Goal: Task Accomplishment & Management: Manage account settings

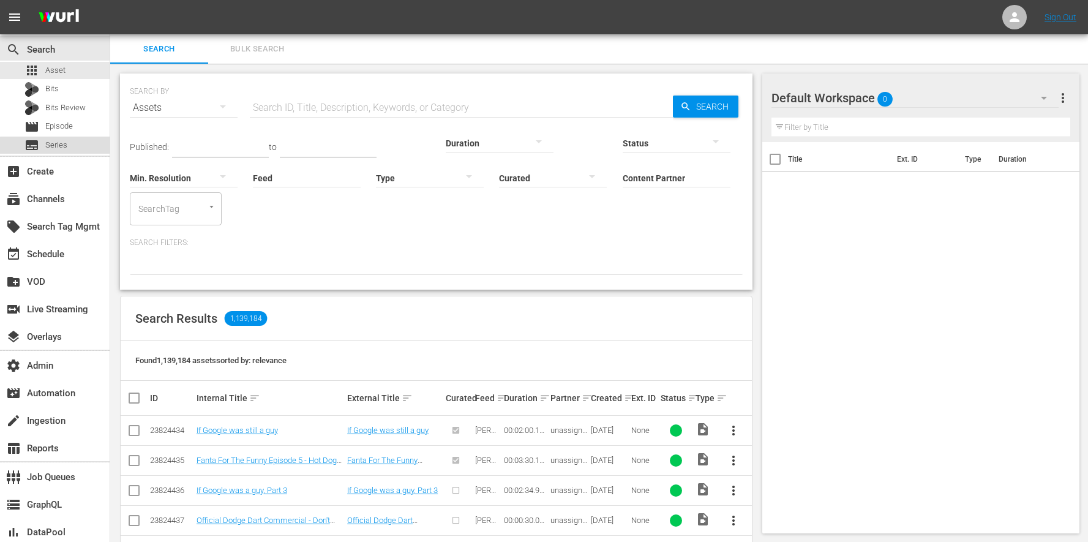
click at [89, 148] on div "subtitles Series" at bounding box center [55, 145] width 110 height 17
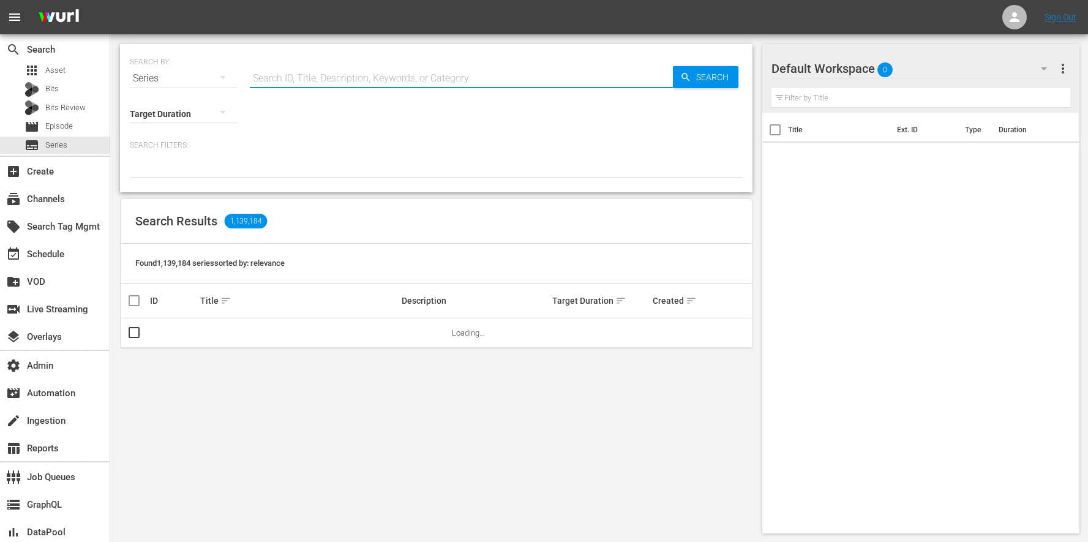
click at [303, 77] on input "text" at bounding box center [461, 78] width 423 height 29
type input "minutes with"
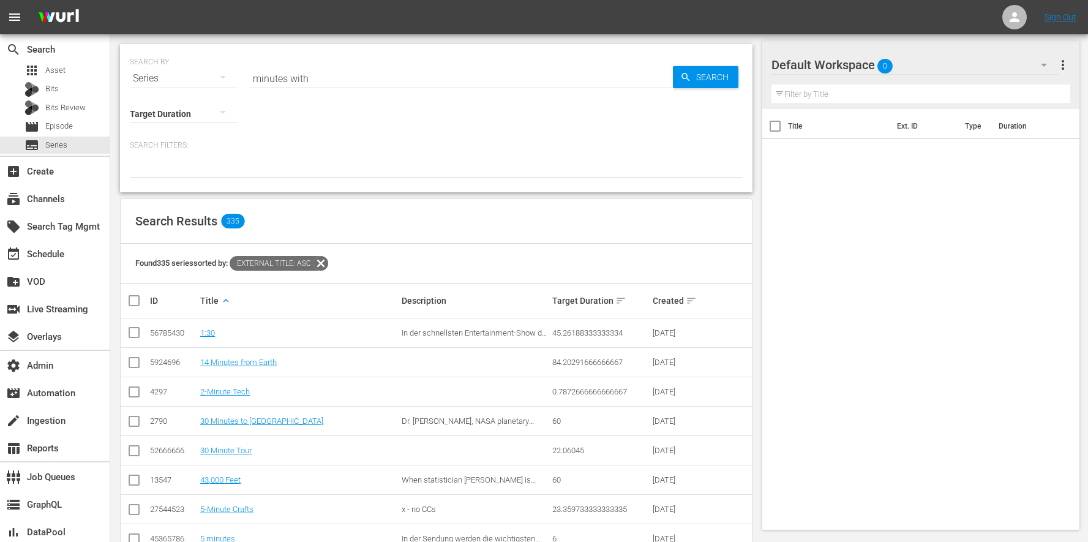
scroll to position [416, 0]
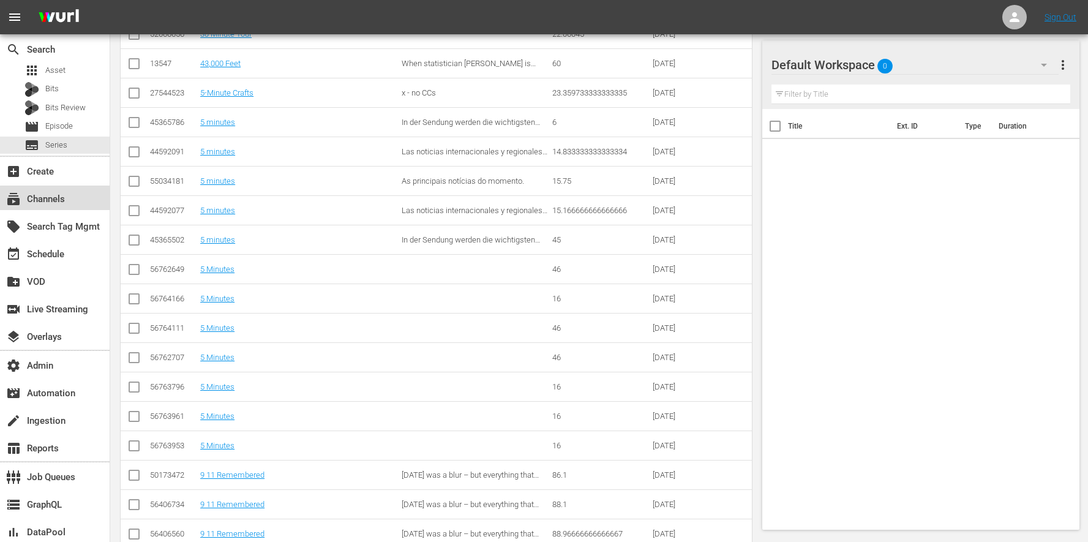
click at [57, 199] on div "subscriptions Channels" at bounding box center [34, 197] width 69 height 11
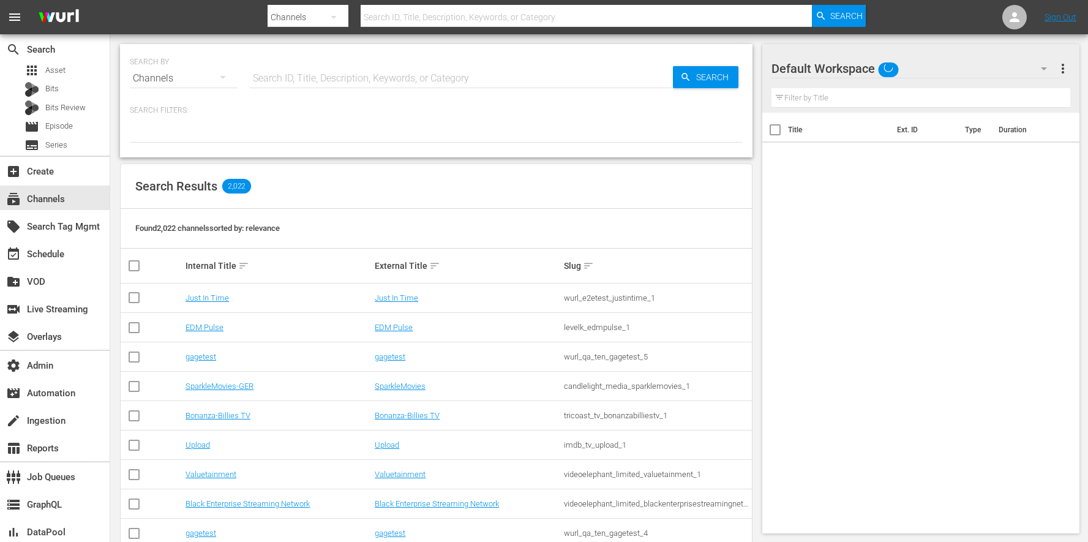
click at [309, 78] on input "text" at bounding box center [461, 78] width 423 height 29
type input "ladb"
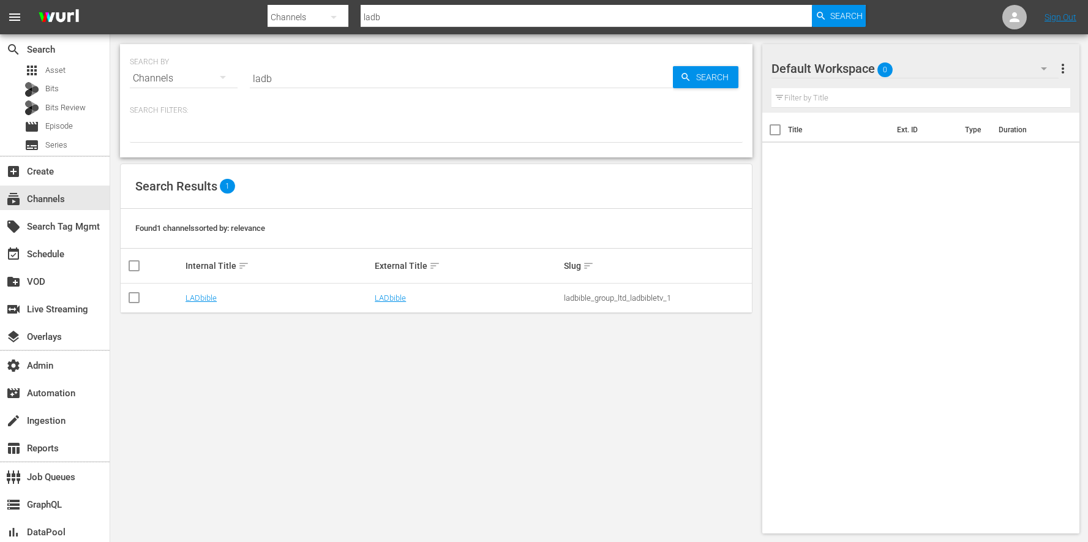
click at [184, 296] on td "LADbible" at bounding box center [278, 298] width 189 height 29
click at [187, 298] on link "LADbible" at bounding box center [201, 297] width 31 height 9
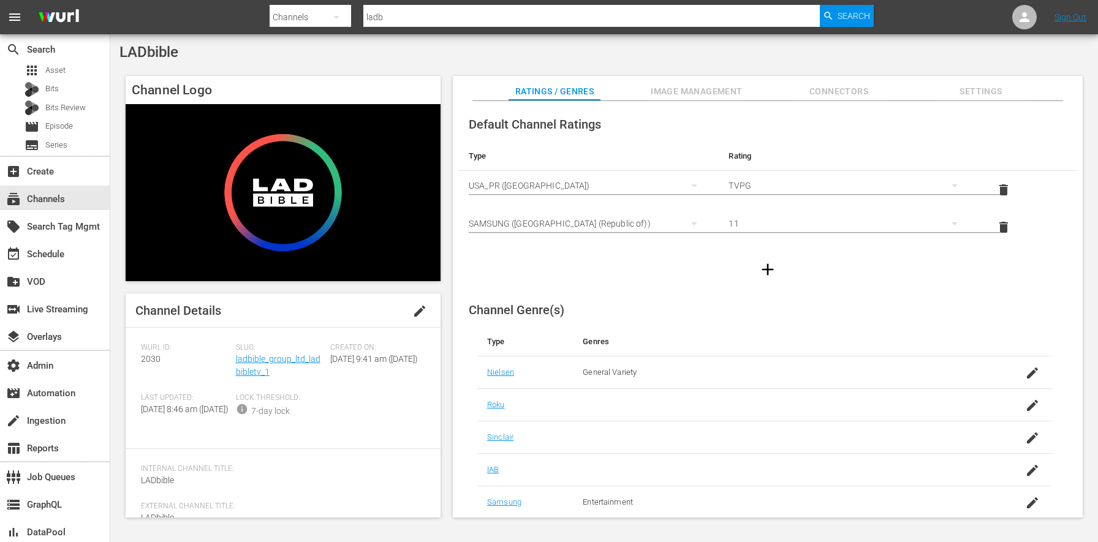
click at [292, 348] on span "Slug:" at bounding box center [280, 348] width 89 height 10
click at [295, 351] on span "Slug:" at bounding box center [280, 348] width 89 height 10
click at [296, 358] on link "ladbible_group_ltd_ladbibletv_1" at bounding box center [278, 365] width 85 height 23
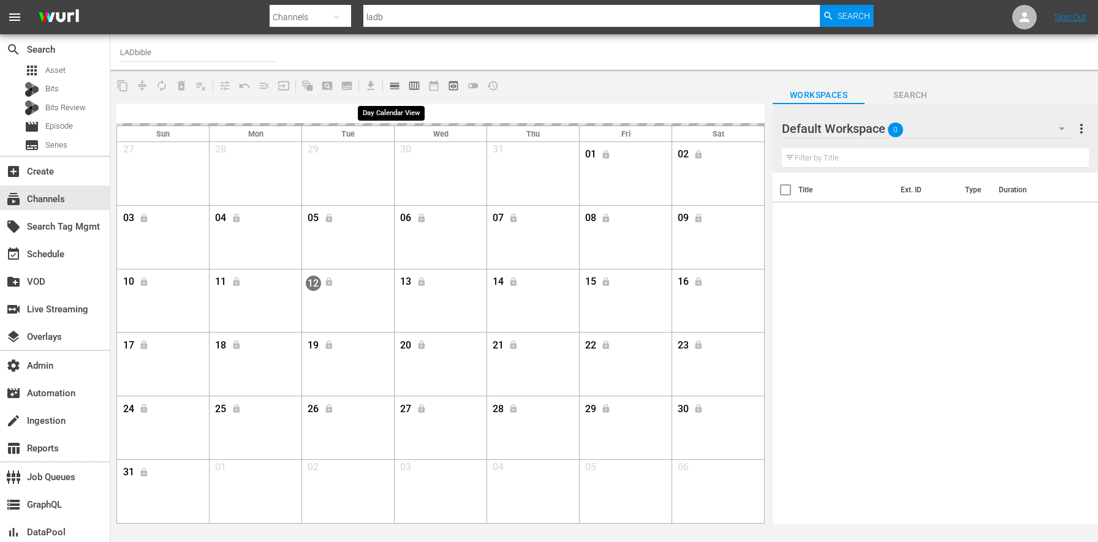
click at [390, 81] on span "calendar_view_day_outlined" at bounding box center [394, 86] width 12 height 12
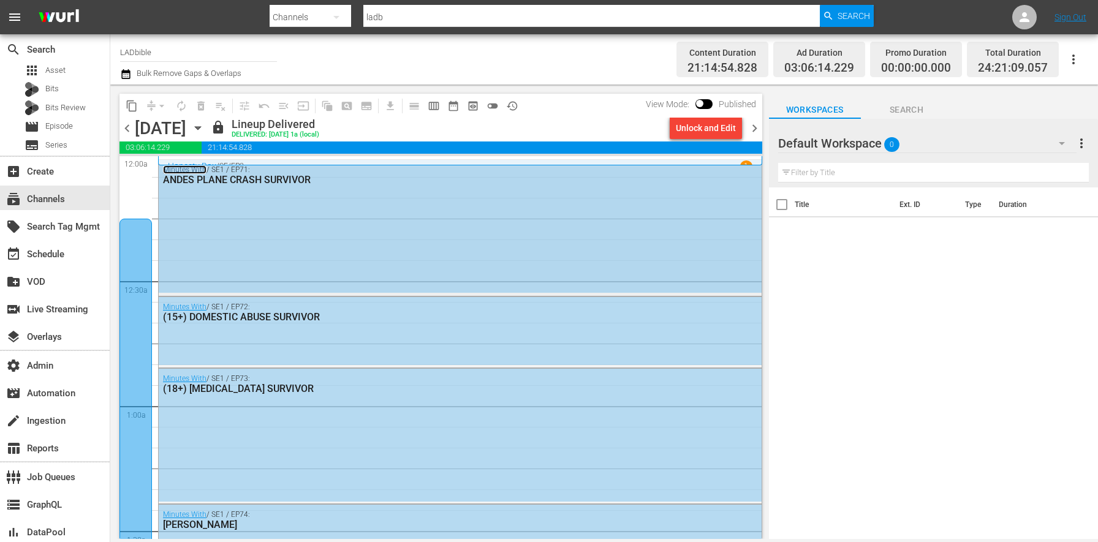
click at [181, 169] on link "Minutes With" at bounding box center [184, 169] width 43 height 9
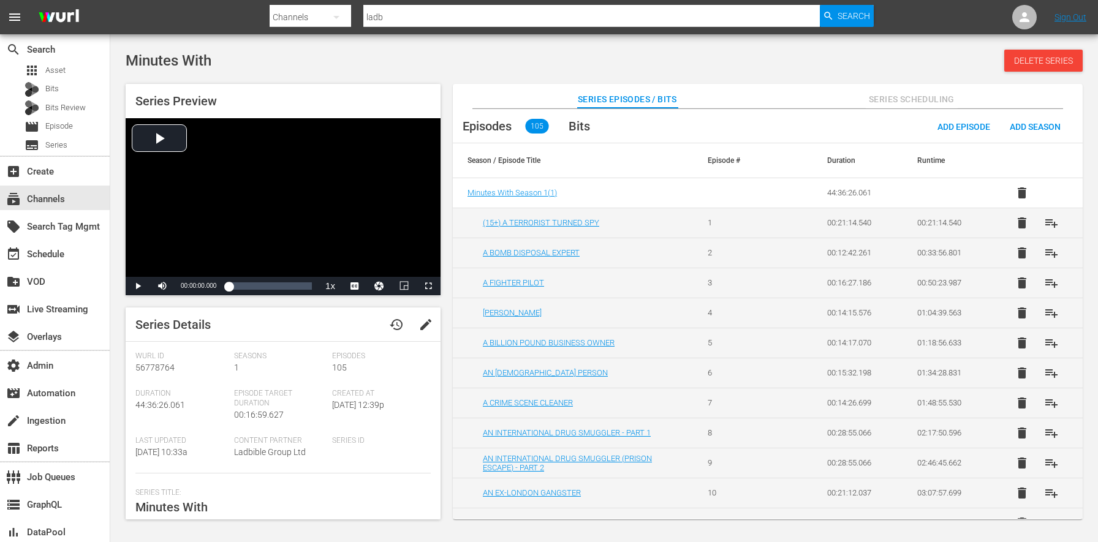
click at [344, 68] on div "Minutes With Delete Series" at bounding box center [604, 61] width 957 height 22
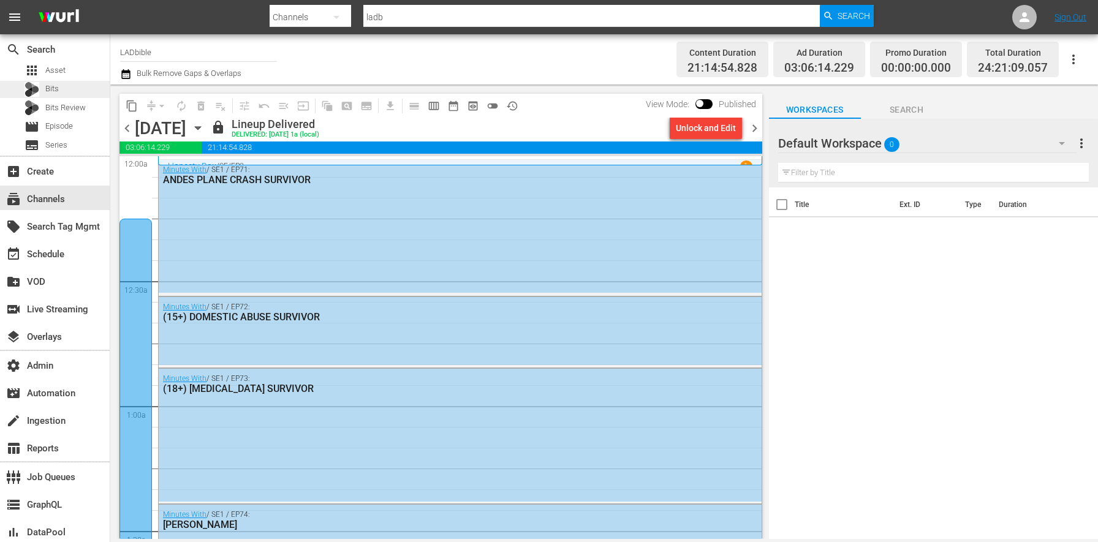
click at [48, 86] on span "Bits" at bounding box center [51, 89] width 13 height 12
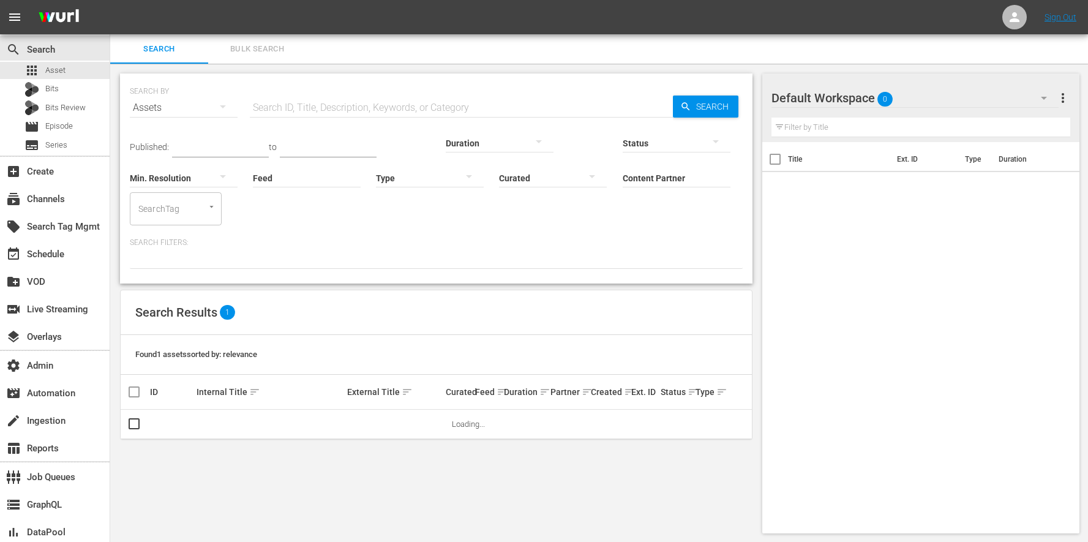
click at [623, 187] on hr at bounding box center [677, 187] width 108 height 1
click at [623, 180] on input "Content Partner" at bounding box center [677, 179] width 108 height 44
click at [253, 189] on input "Feed" at bounding box center [307, 179] width 108 height 44
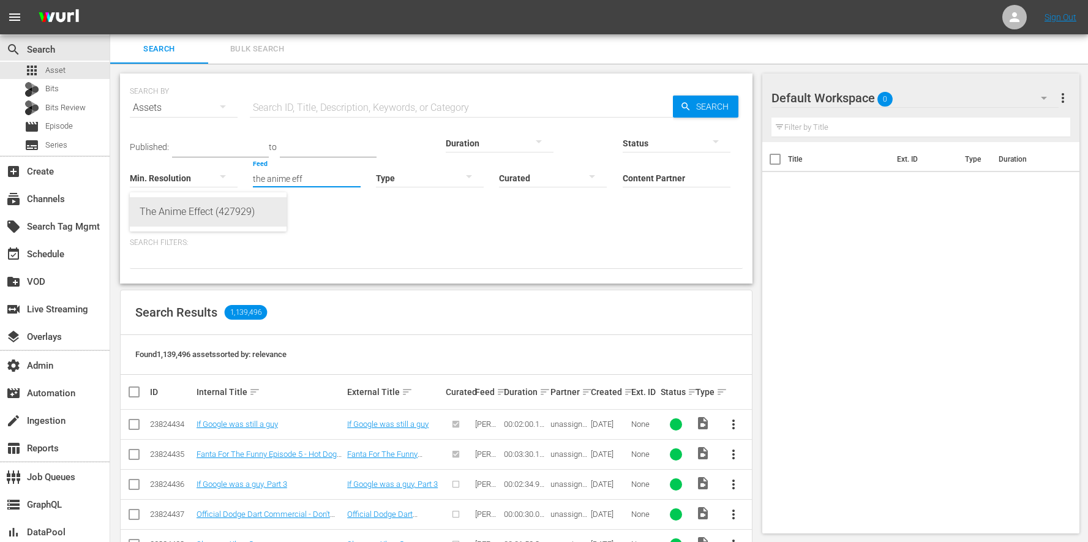
click at [177, 205] on div "The Anime Effect (427929)" at bounding box center [208, 211] width 137 height 29
type input "The Anime Effect (427929)"
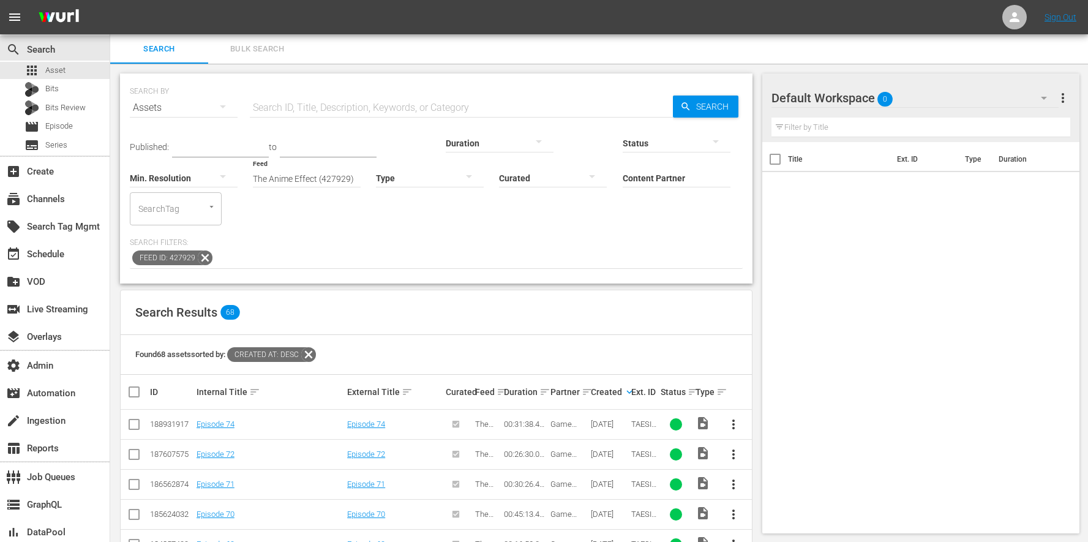
click at [311, 347] on icon at bounding box center [308, 354] width 15 height 15
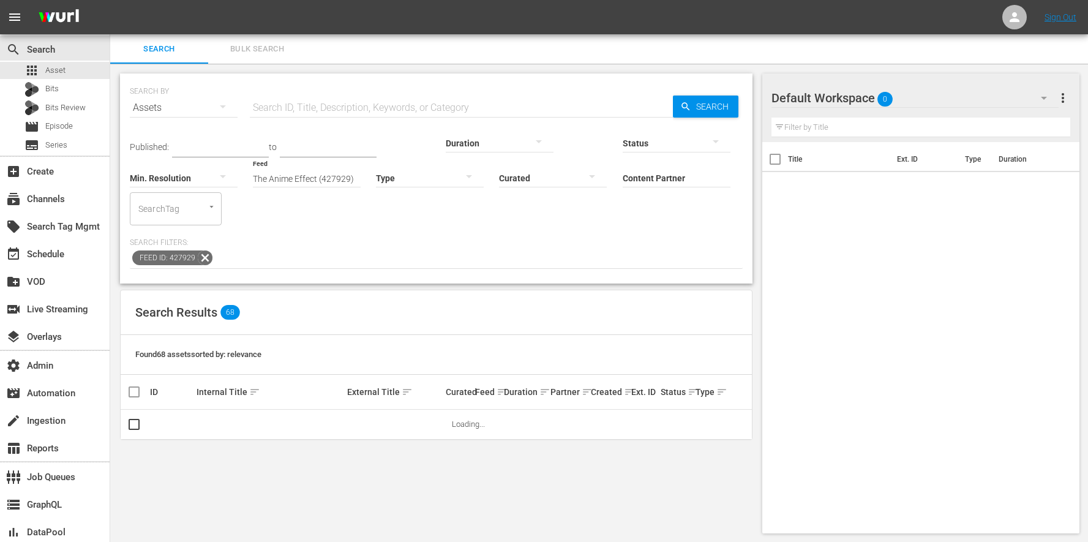
click at [205, 250] on icon at bounding box center [205, 258] width 16 height 16
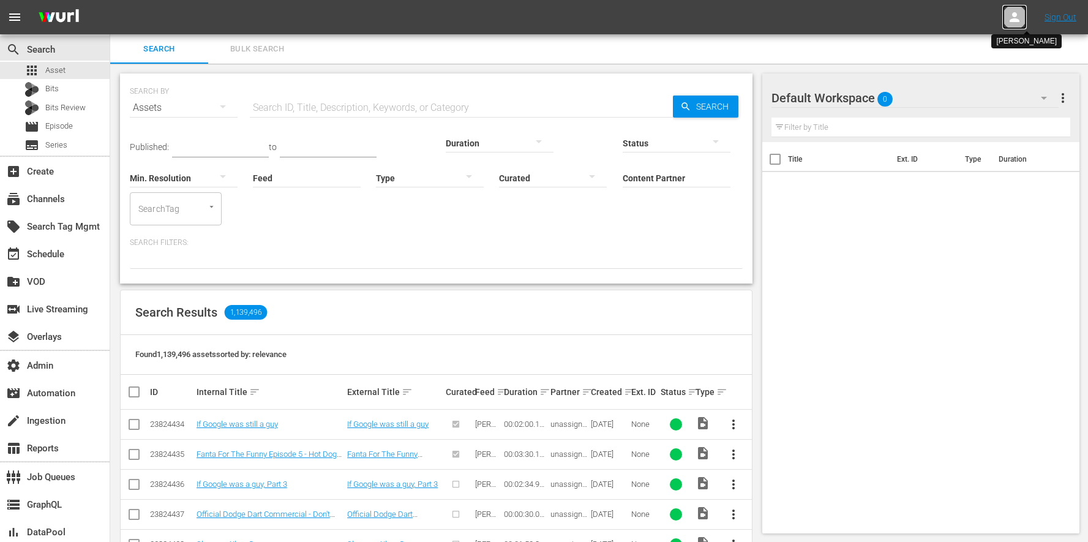
click at [1021, 23] on icon at bounding box center [1015, 17] width 15 height 15
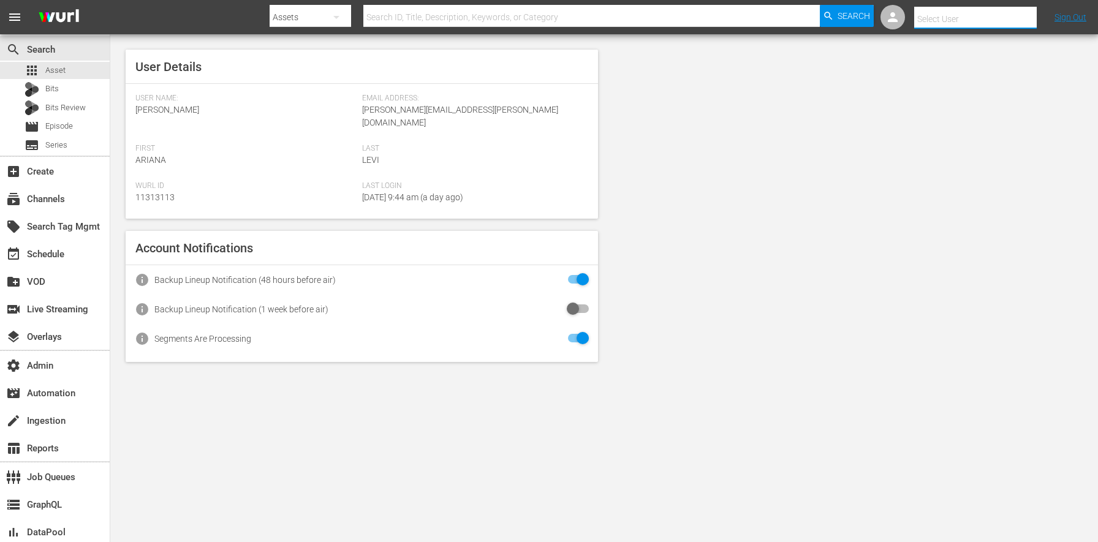
click at [1014, 19] on input "text" at bounding box center [992, 18] width 157 height 29
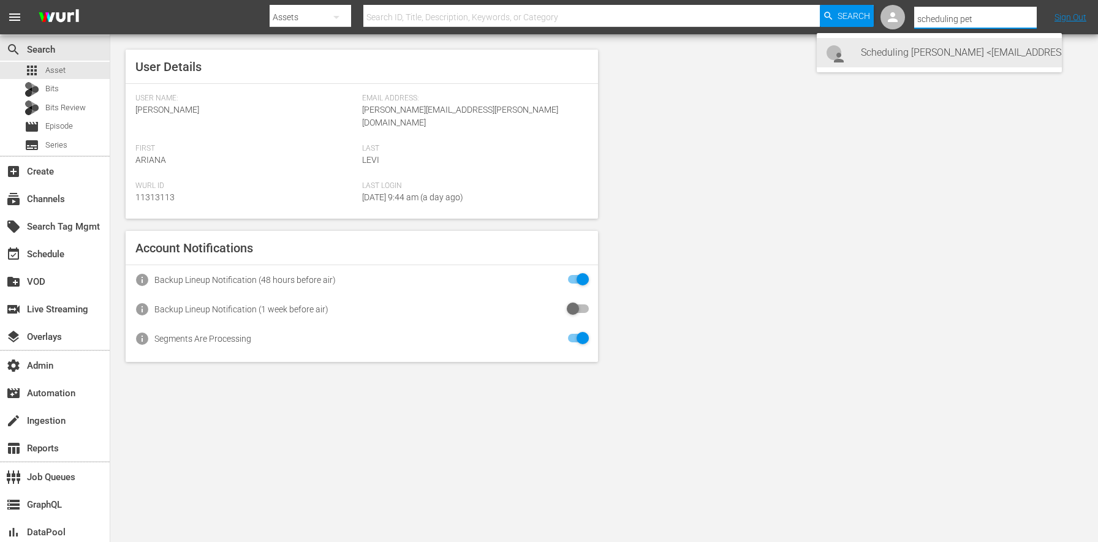
click at [971, 55] on div "Scheduling Peteski <Scheduling-peteski@wurl.com>" at bounding box center [956, 52] width 191 height 29
type input "Scheduling Peteski (11314475)"
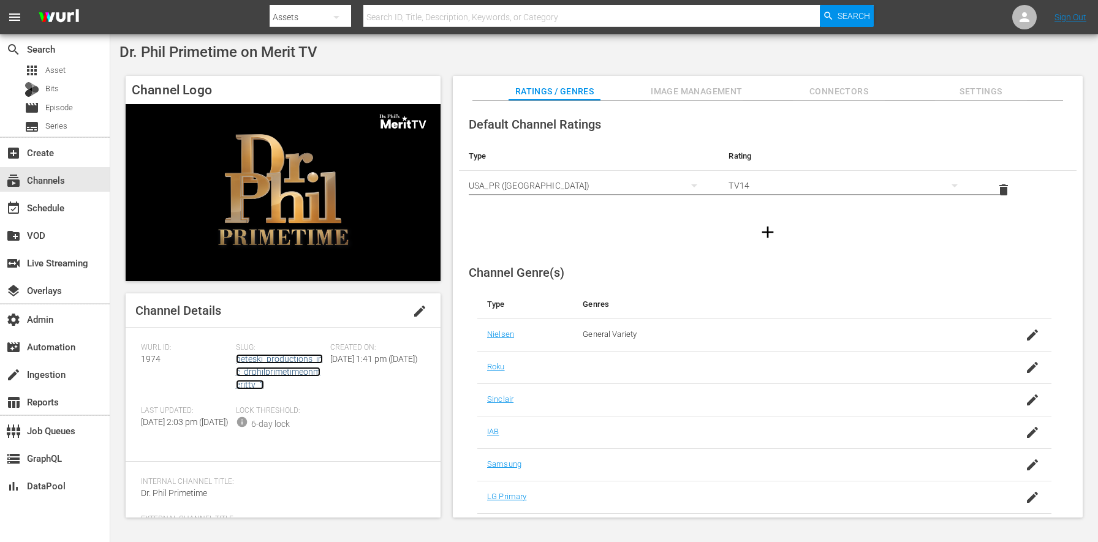
click at [258, 375] on link "peteski_productions_inc_drphilprimetimeonmerittv_1" at bounding box center [279, 372] width 87 height 36
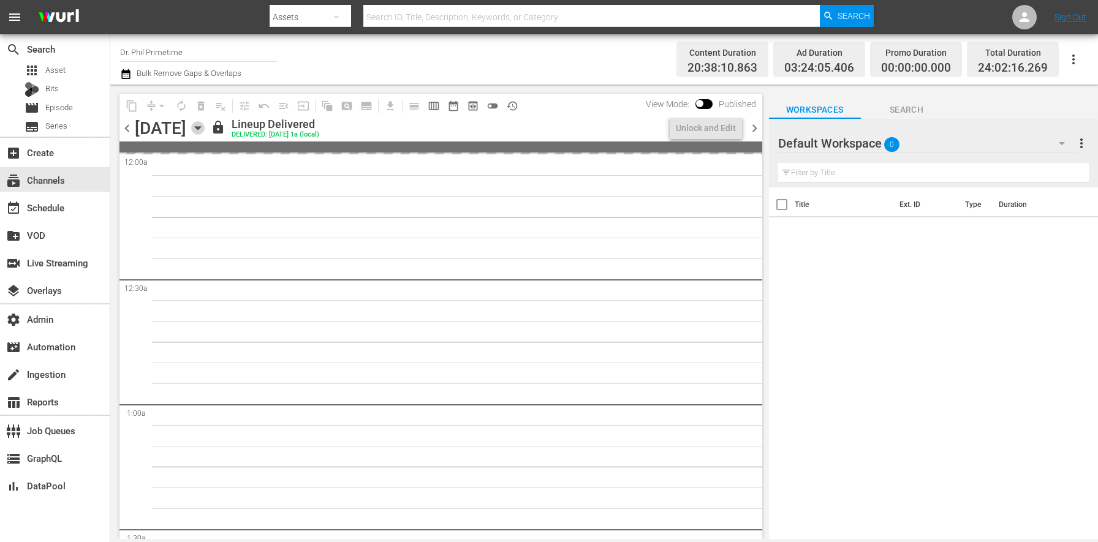
click at [205, 129] on icon "button" at bounding box center [197, 127] width 13 height 13
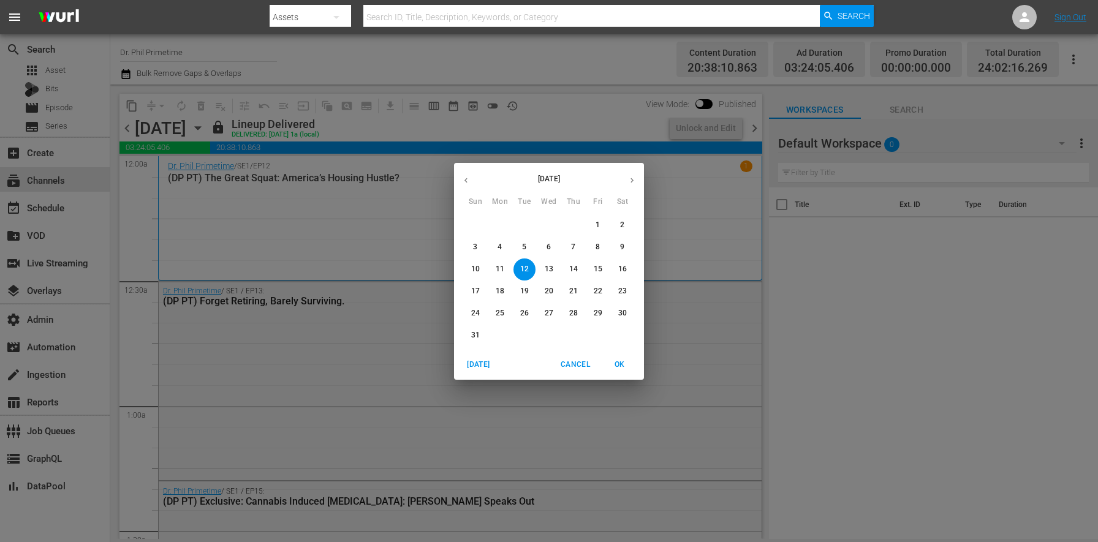
click at [632, 185] on button "button" at bounding box center [632, 180] width 24 height 24
click at [505, 227] on span "1" at bounding box center [500, 225] width 22 height 10
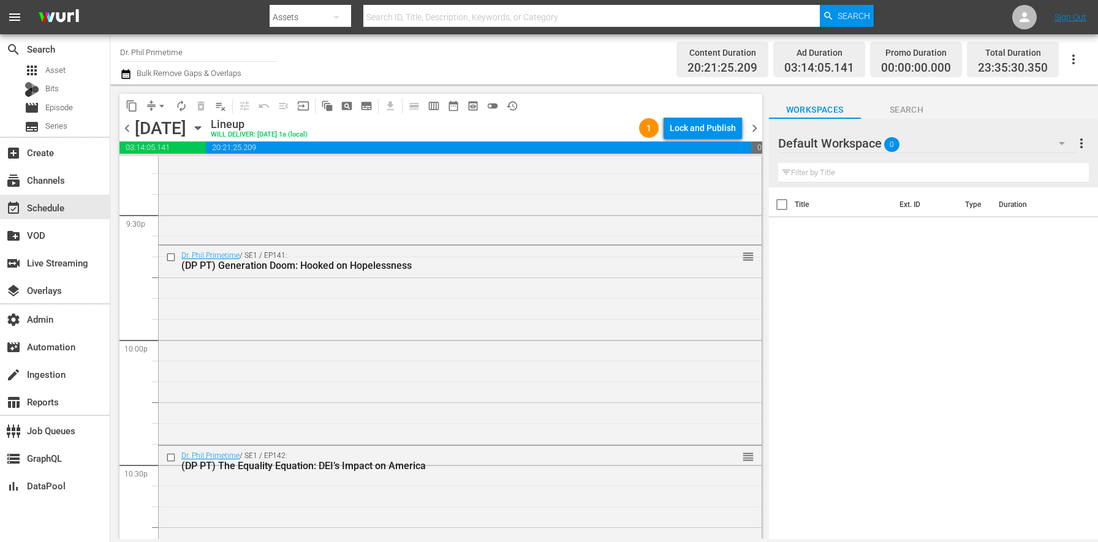
scroll to position [5629, 0]
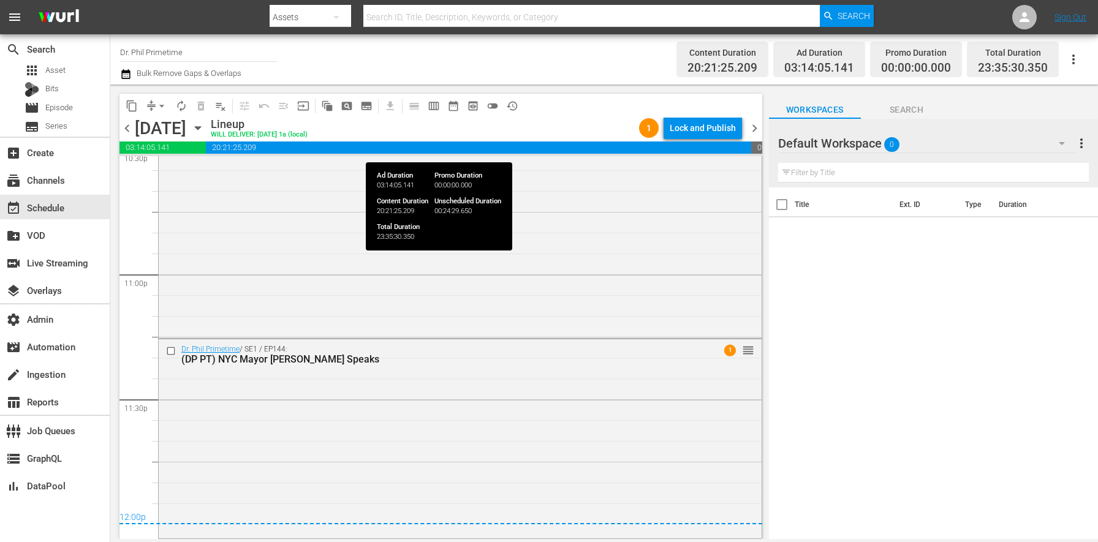
click at [692, 133] on div "Lock and Publish" at bounding box center [702, 128] width 66 height 22
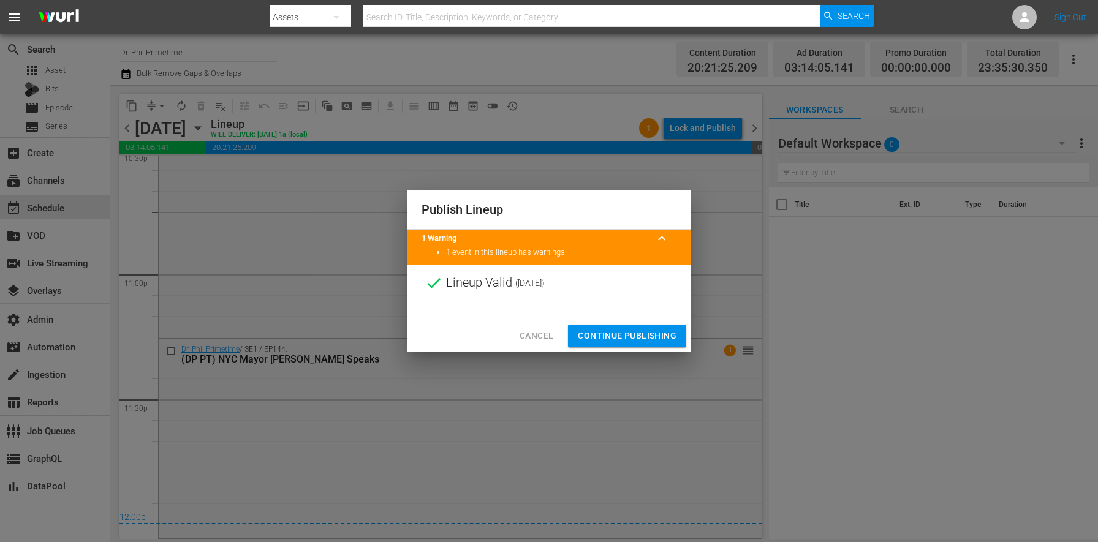
click at [638, 334] on span "Continue Publishing" at bounding box center [627, 335] width 99 height 15
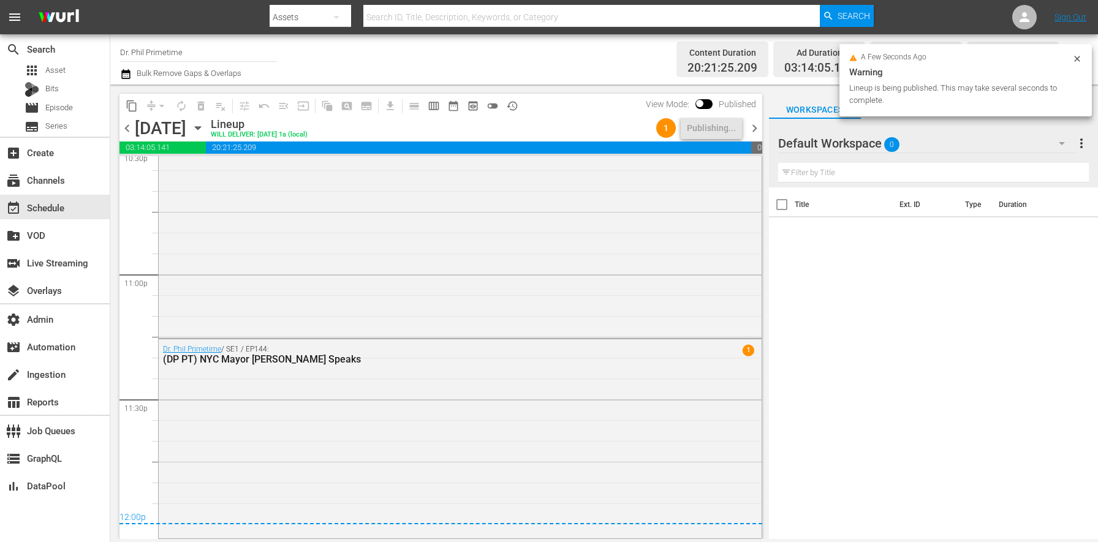
click at [903, 341] on div "Title Ext. ID Type Duration" at bounding box center [933, 363] width 329 height 353
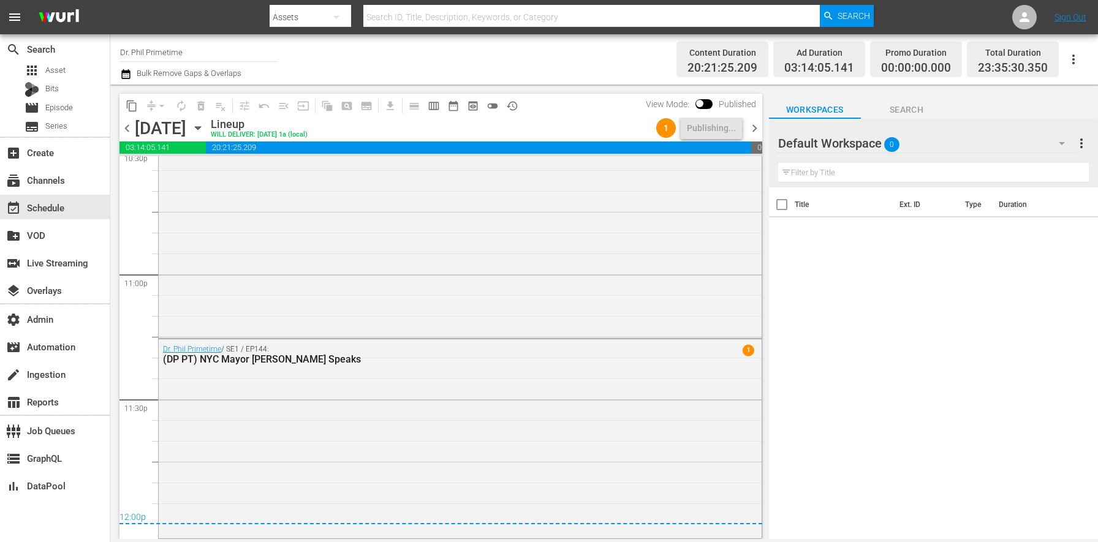
click at [929, 146] on div "Default Workspace 0" at bounding box center [927, 143] width 298 height 34
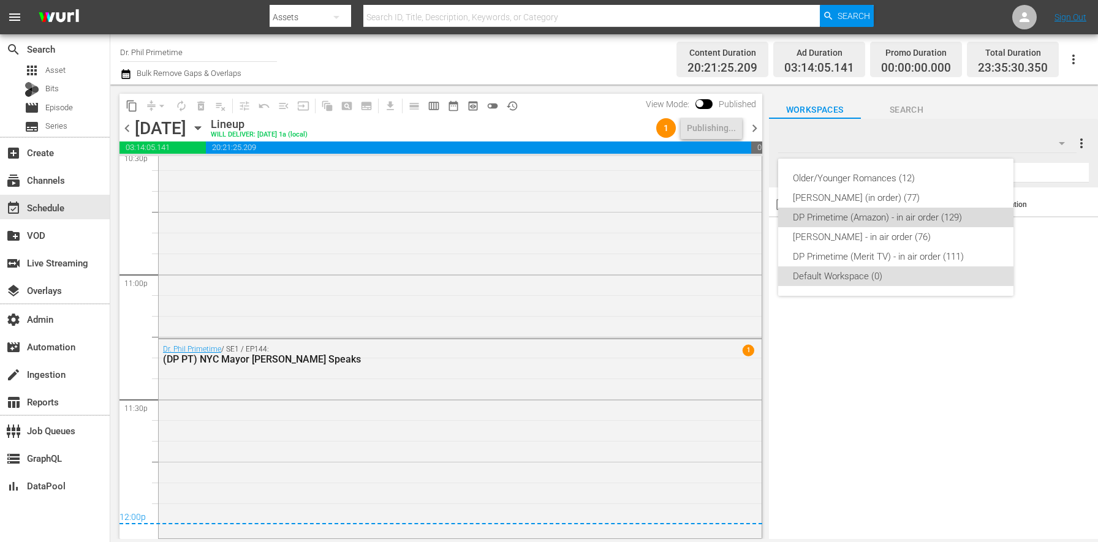
click at [864, 225] on div "DP Primetime (Amazon) - in air order (129)" at bounding box center [896, 218] width 206 height 20
click at [864, 225] on div "Older/Younger Romances (12) Steve (in order) (77) DP Primetime (Amazon) - in ai…" at bounding box center [895, 227] width 235 height 137
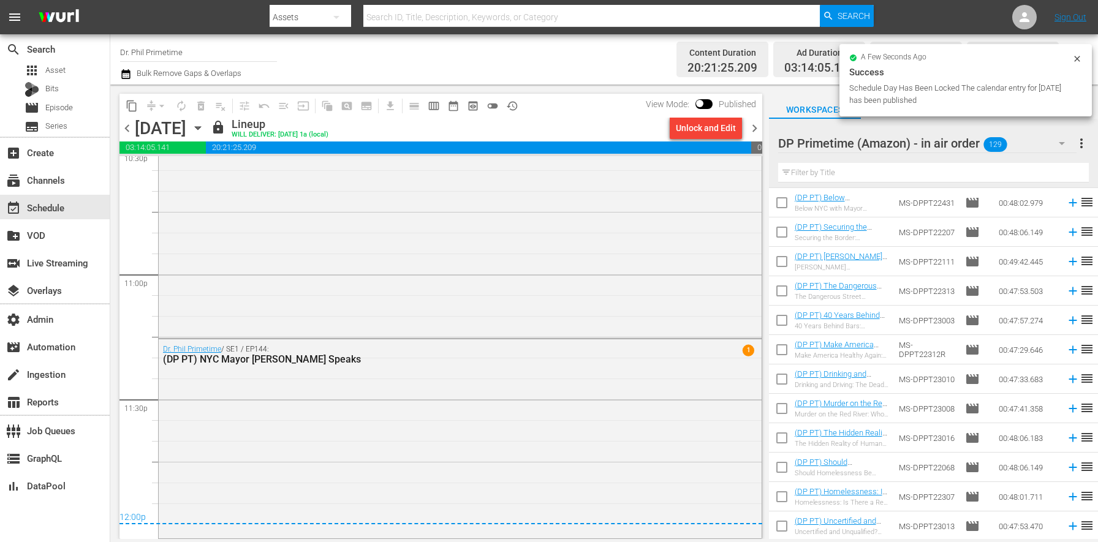
scroll to position [3469, 0]
click at [759, 131] on span "chevron_right" at bounding box center [754, 128] width 15 height 15
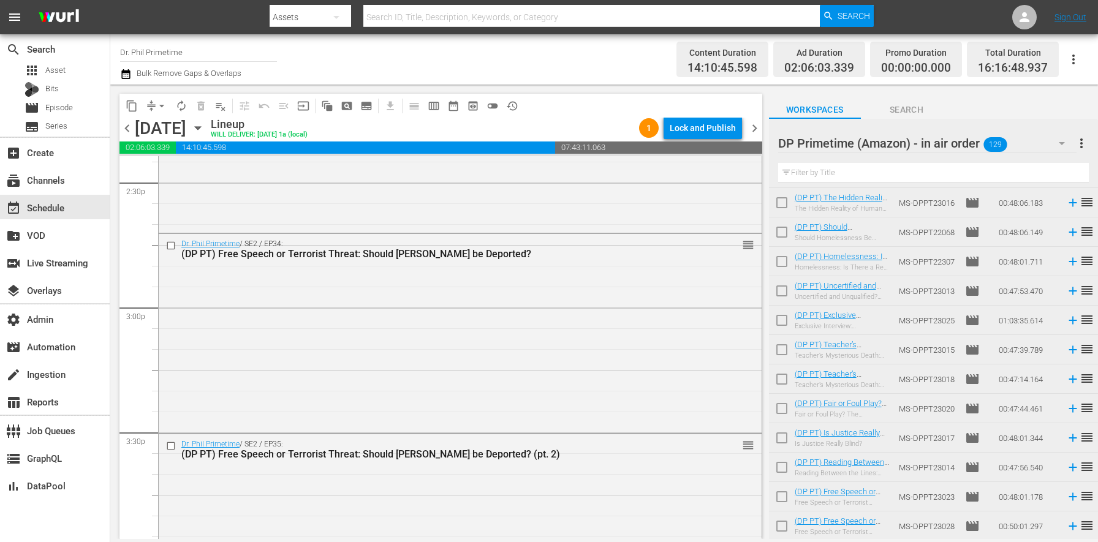
scroll to position [3817, 0]
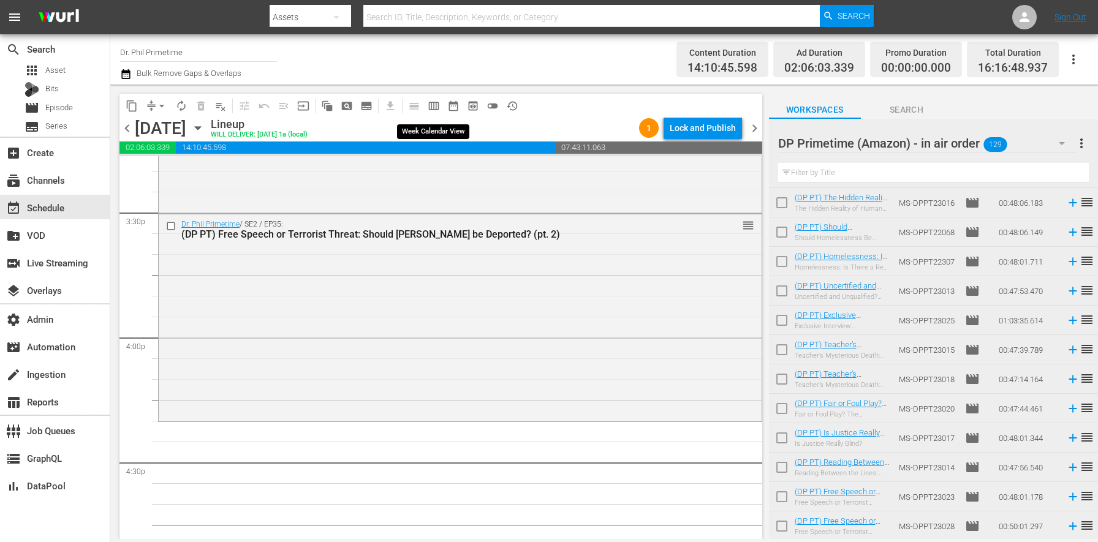
click at [438, 103] on span "calendar_view_week_outlined" at bounding box center [434, 106] width 12 height 12
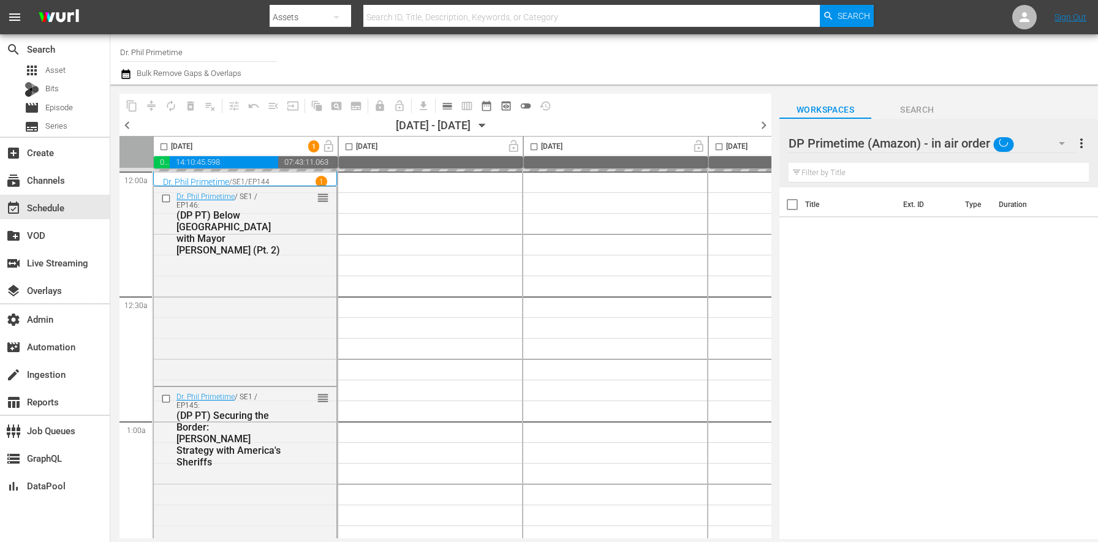
click at [527, 108] on span "toggle_off" at bounding box center [525, 106] width 12 height 12
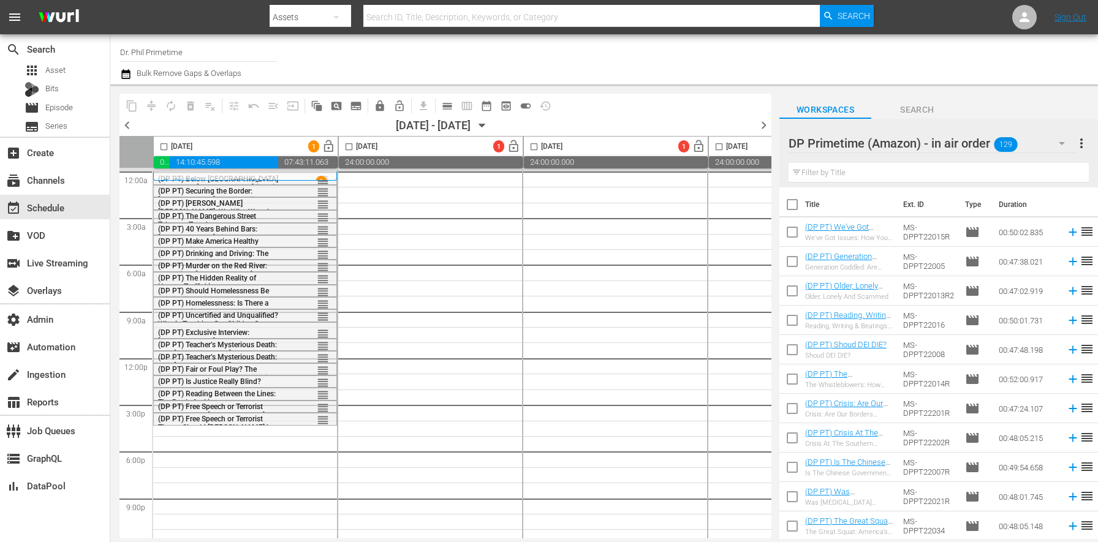
click at [798, 208] on input "checkbox" at bounding box center [792, 207] width 26 height 26
checkbox input "true"
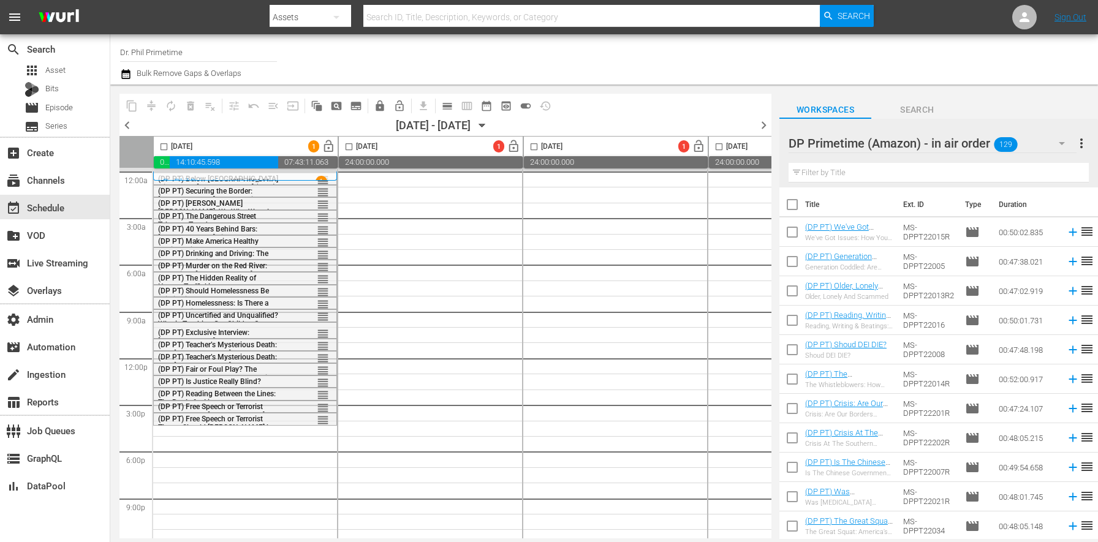
checkbox input "true"
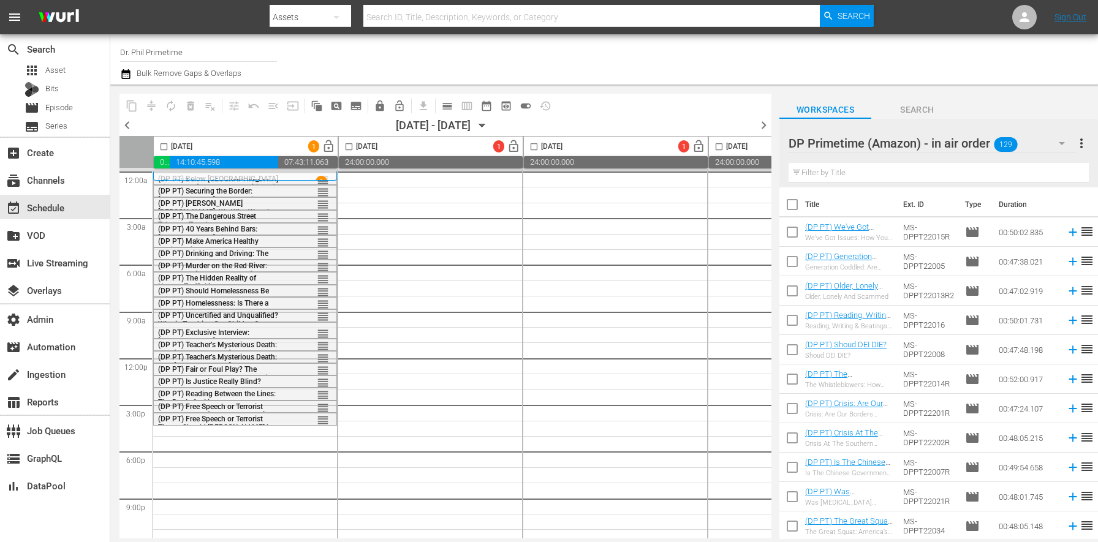
checkbox input "true"
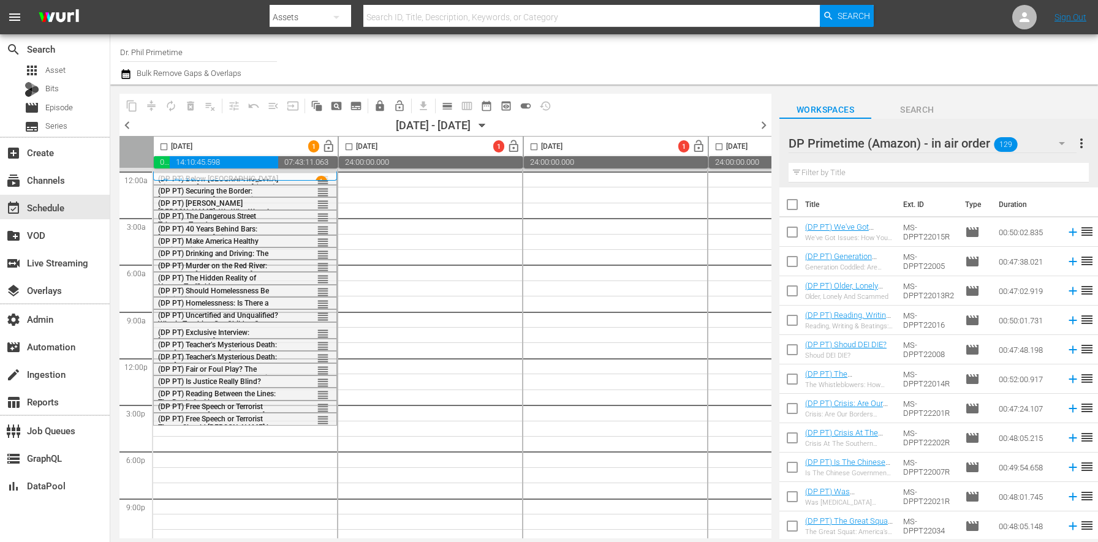
checkbox input "true"
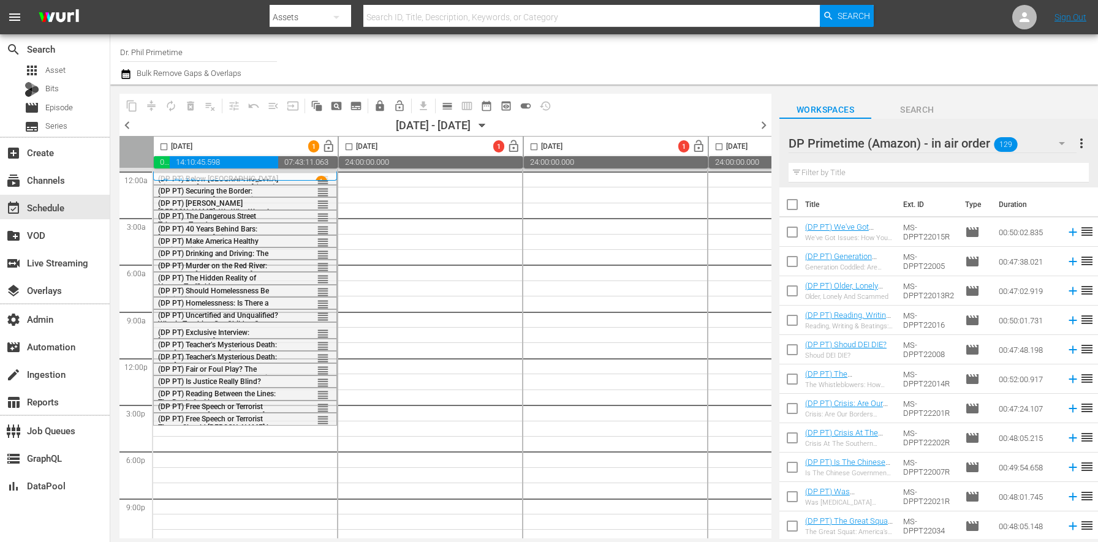
checkbox input "true"
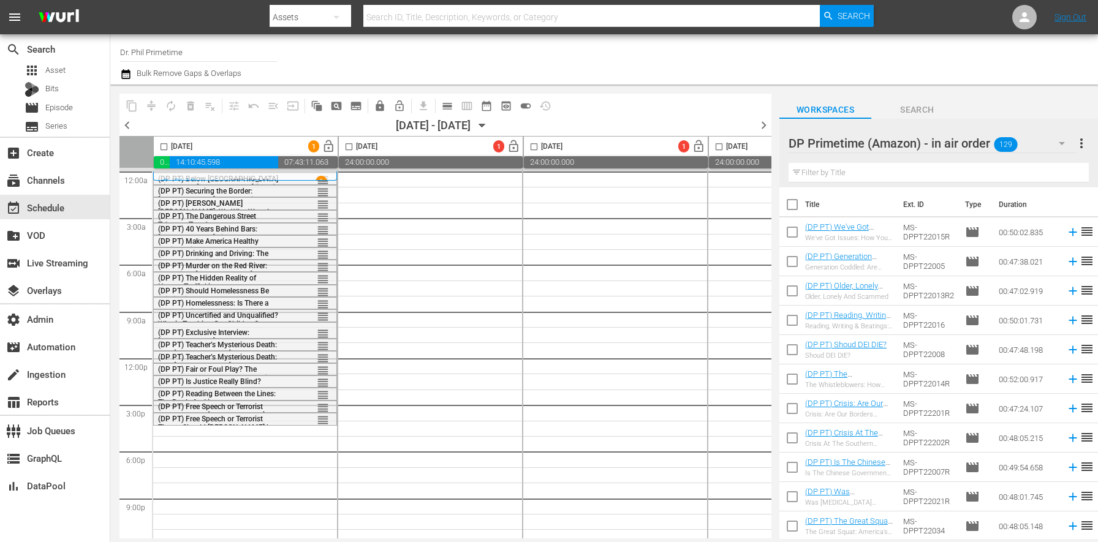
checkbox input "true"
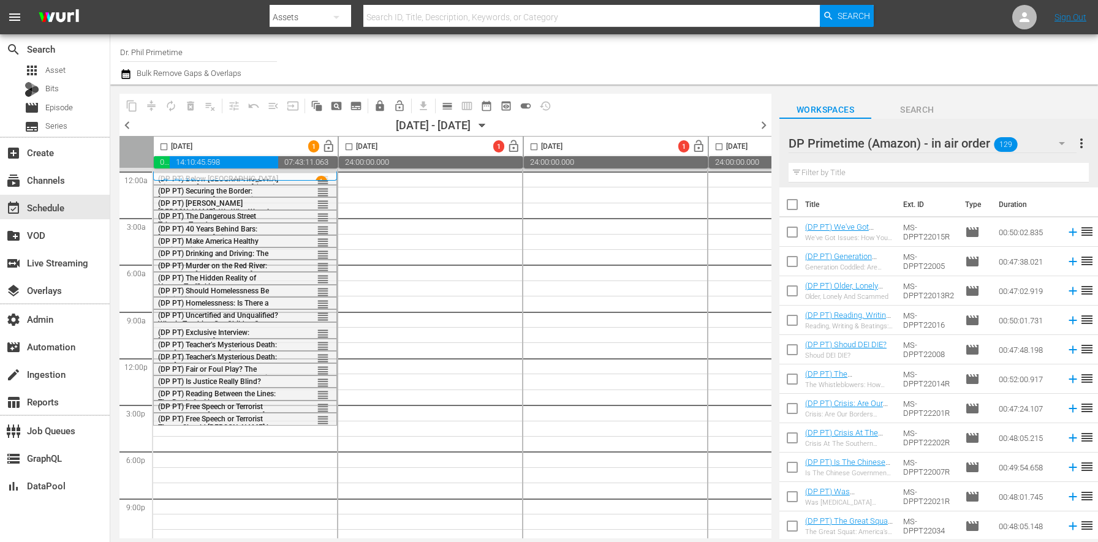
checkbox input "true"
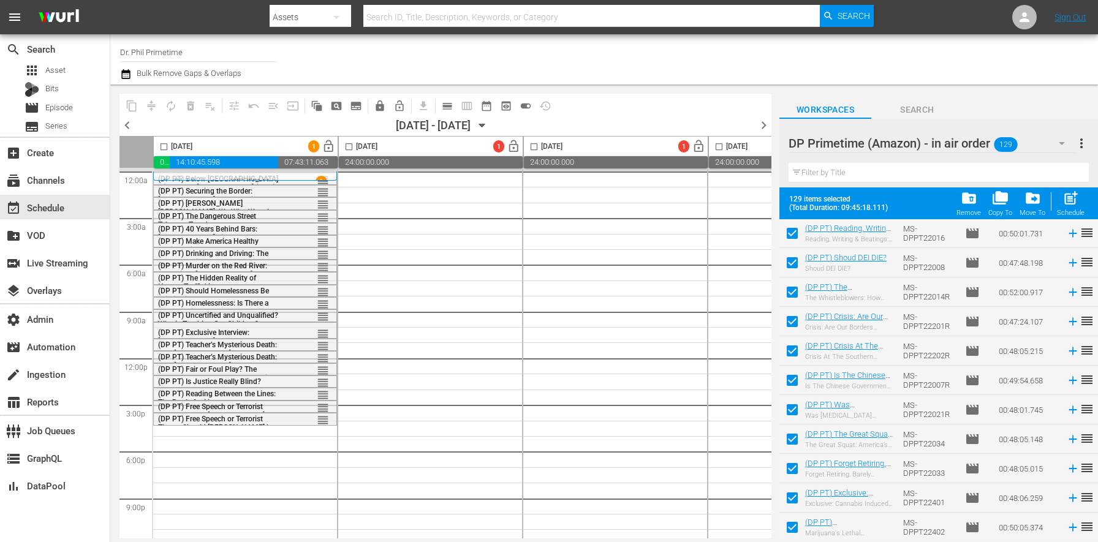
scroll to position [0, 0]
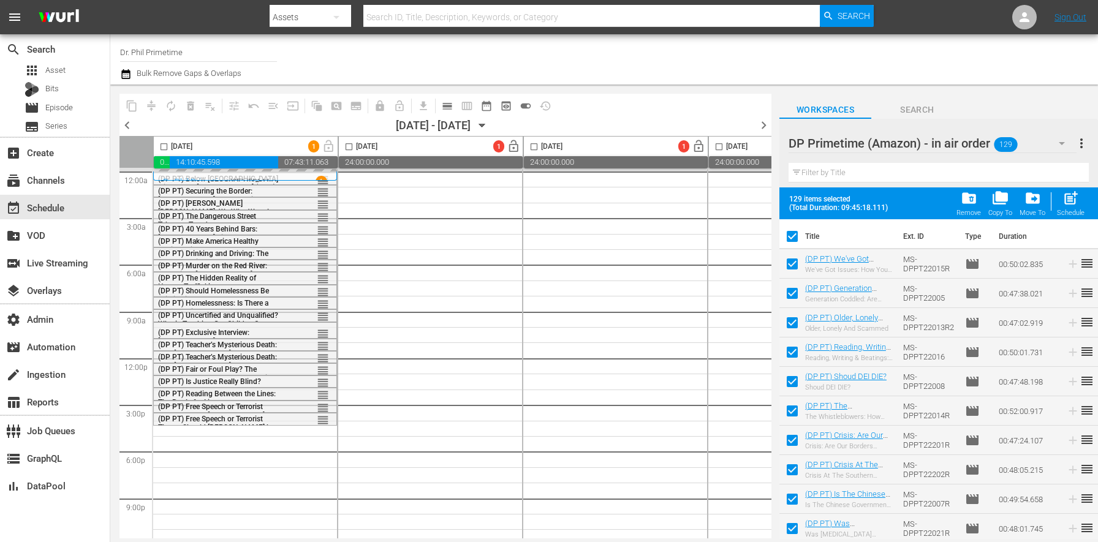
click at [398, 299] on div "3" at bounding box center [430, 358] width 184 height 374
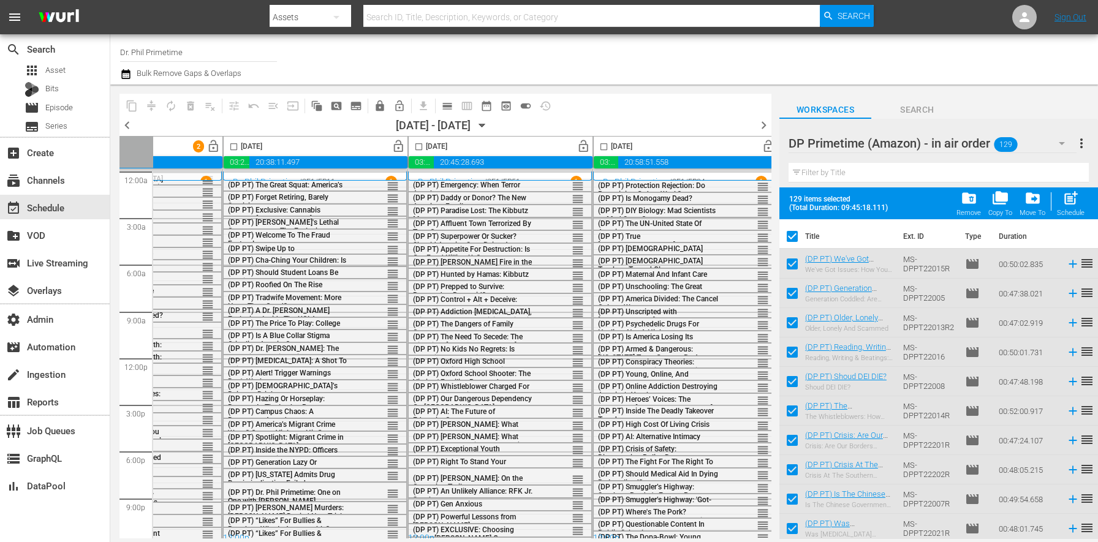
scroll to position [0, 682]
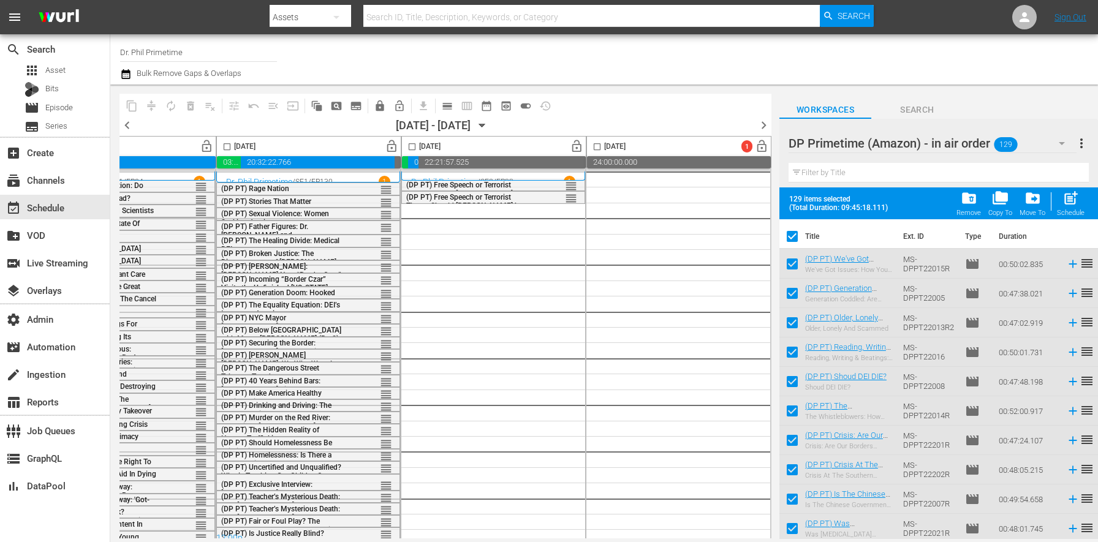
click at [922, 265] on td "MS-DPPT22015R" at bounding box center [929, 263] width 62 height 29
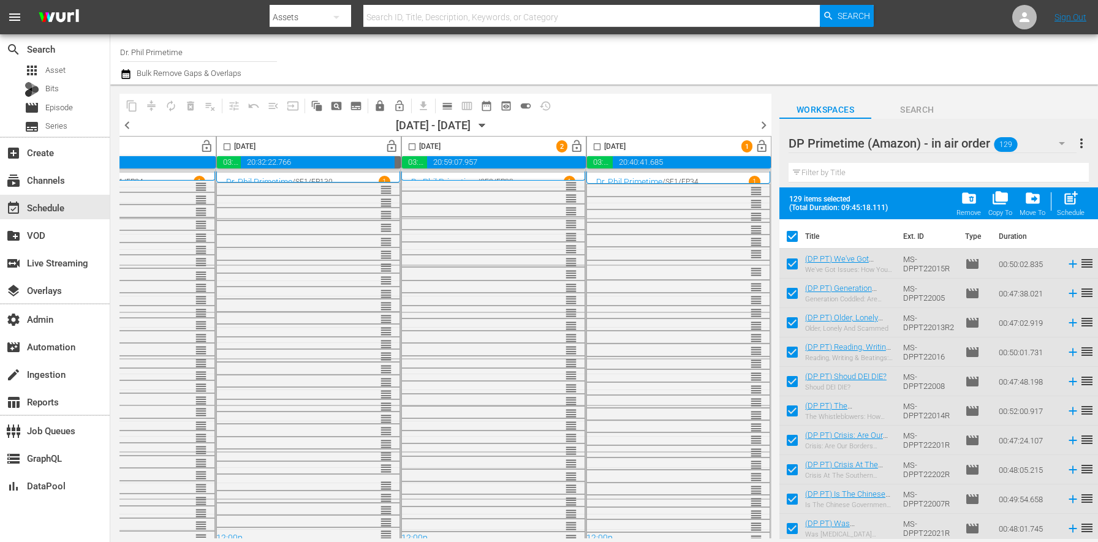
click at [761, 127] on span "chevron_right" at bounding box center [763, 125] width 15 height 15
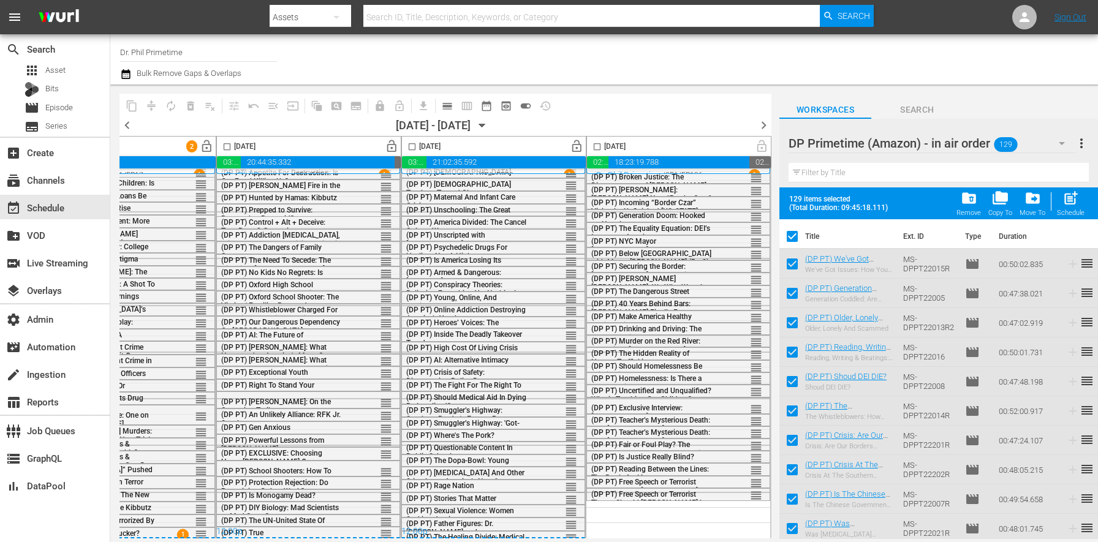
scroll to position [0, 682]
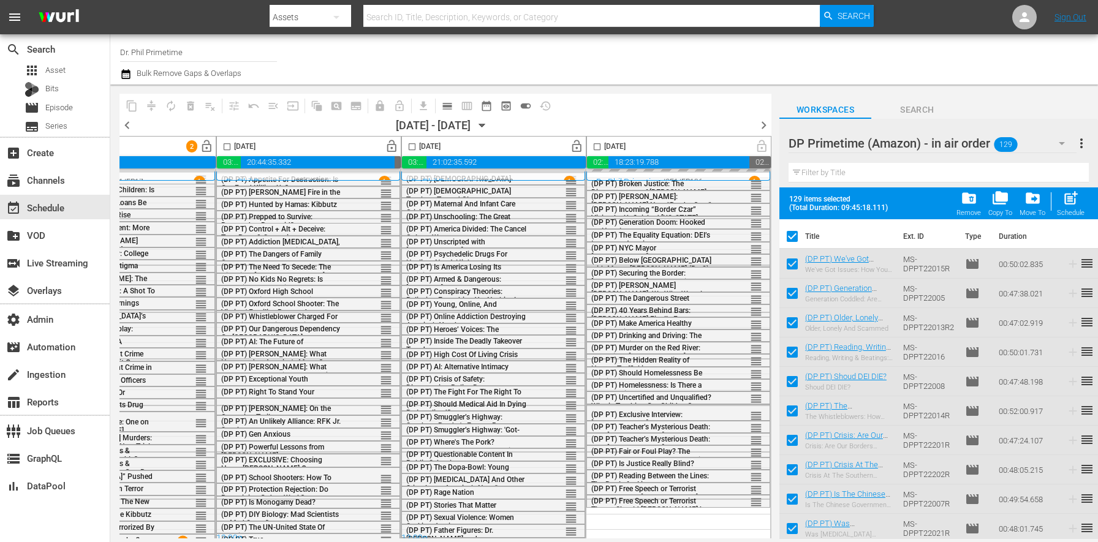
click at [764, 124] on span "chevron_right" at bounding box center [763, 125] width 15 height 15
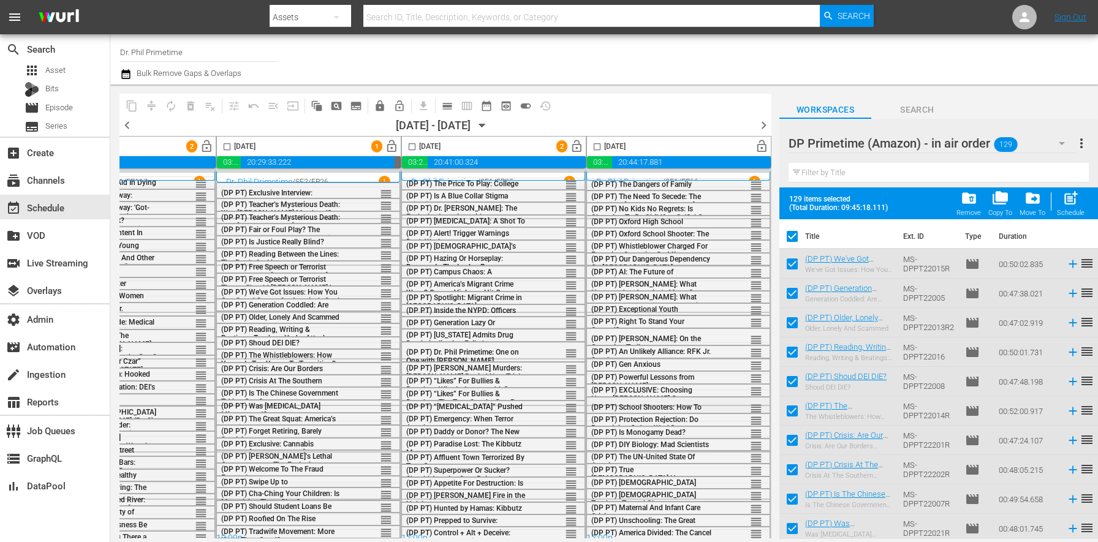
scroll to position [12, 682]
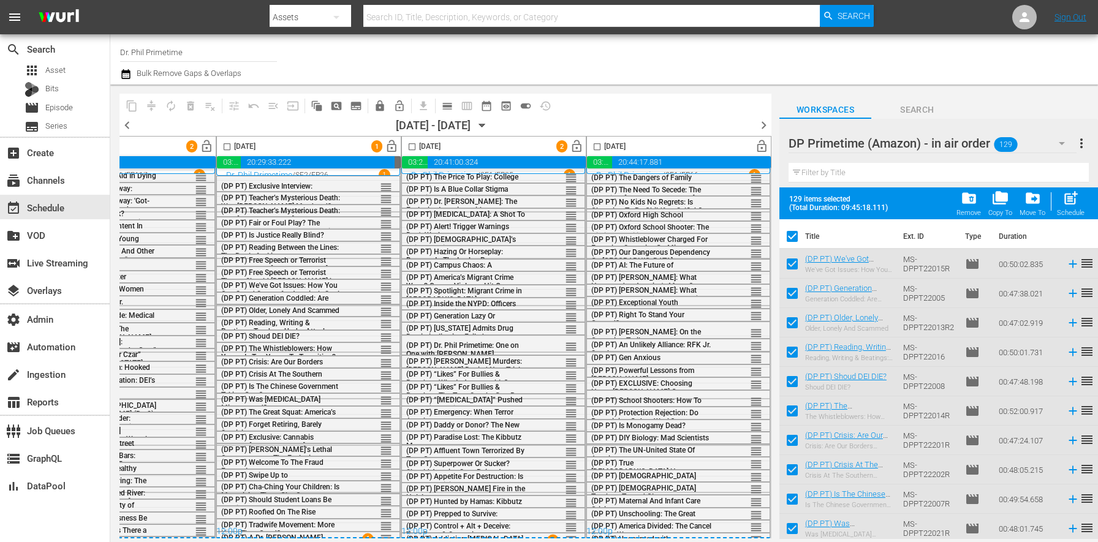
click at [766, 121] on span "chevron_right" at bounding box center [763, 125] width 15 height 15
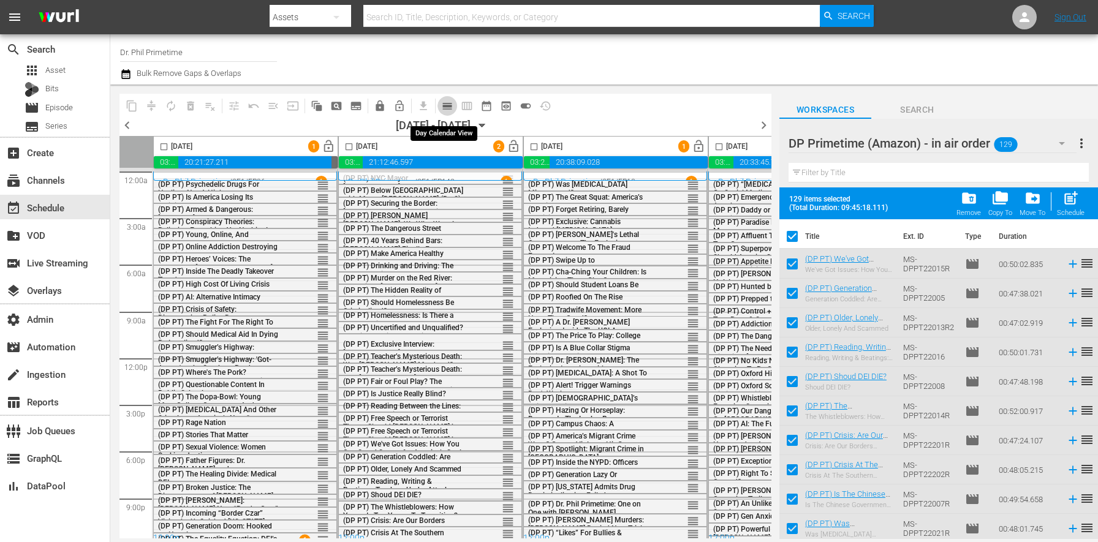
click at [445, 102] on span "calendar_view_day_outlined" at bounding box center [447, 106] width 12 height 12
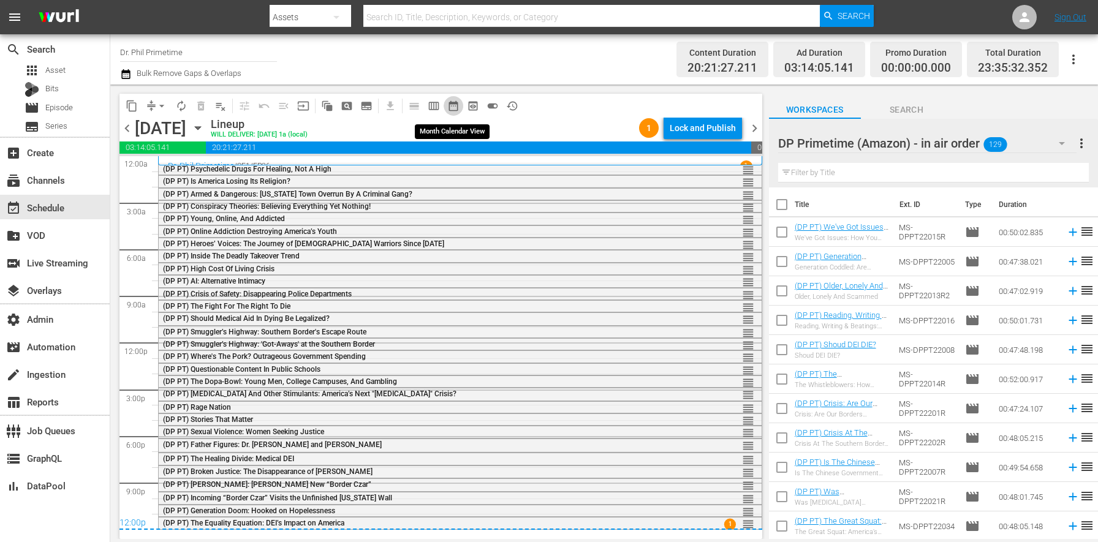
click at [454, 103] on span "date_range_outlined" at bounding box center [453, 106] width 12 height 12
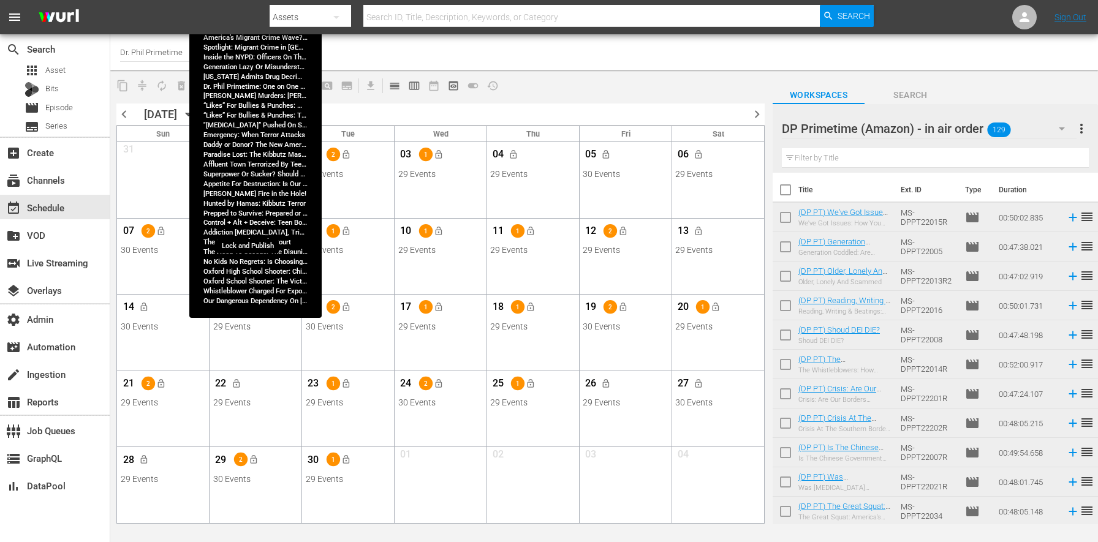
click at [249, 233] on span "lock_open" at bounding box center [253, 231] width 10 height 10
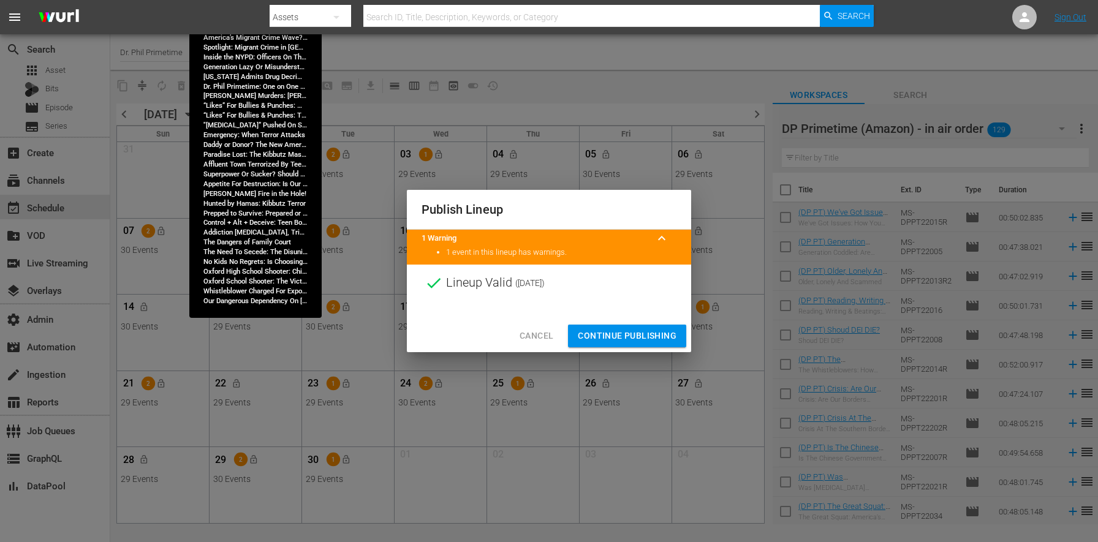
click at [594, 336] on span "Continue Publishing" at bounding box center [627, 335] width 99 height 15
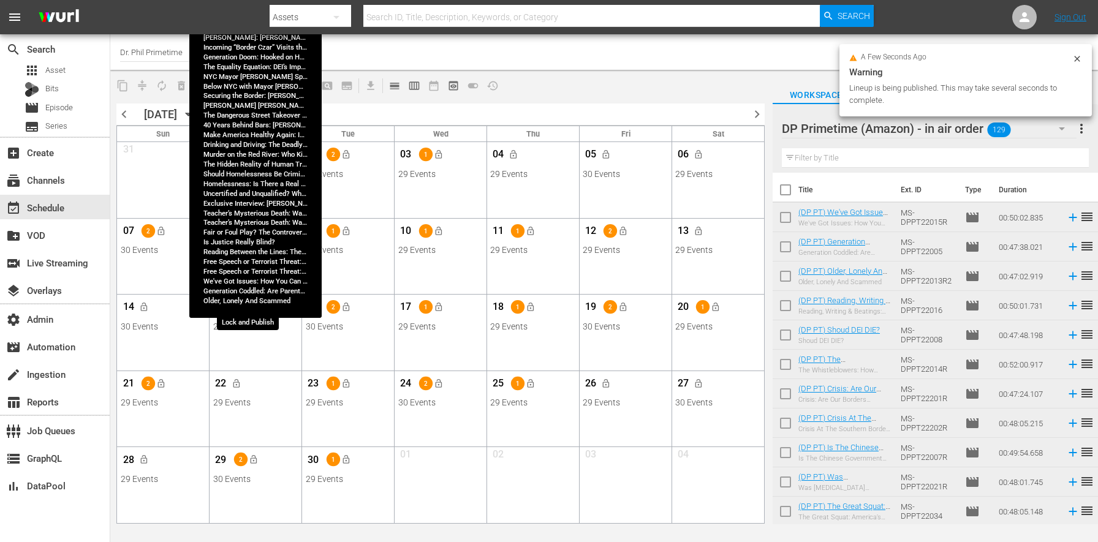
click at [255, 307] on span "lock_open" at bounding box center [253, 308] width 10 height 10
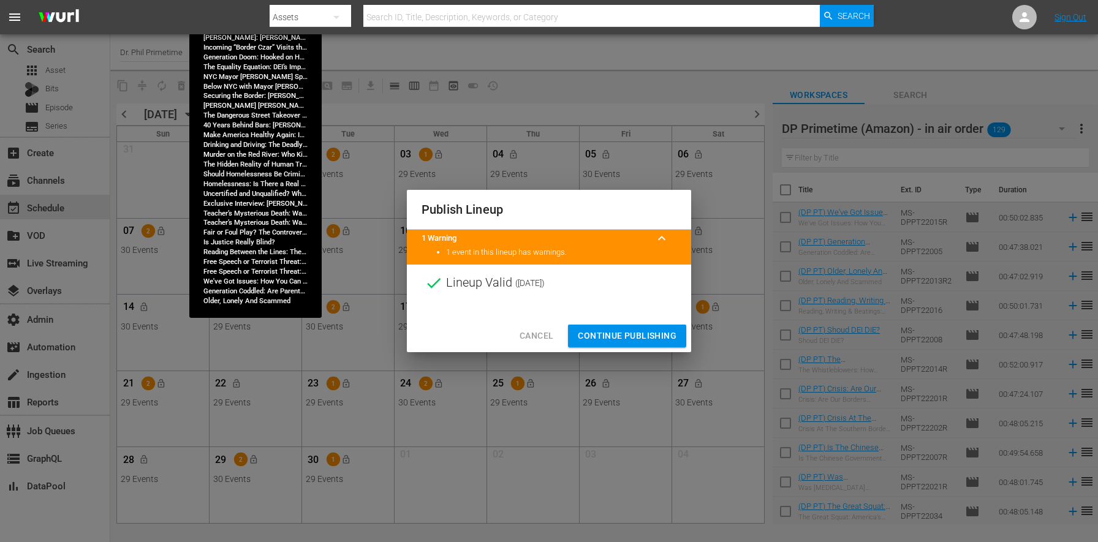
click at [600, 333] on span "Continue Publishing" at bounding box center [627, 335] width 99 height 15
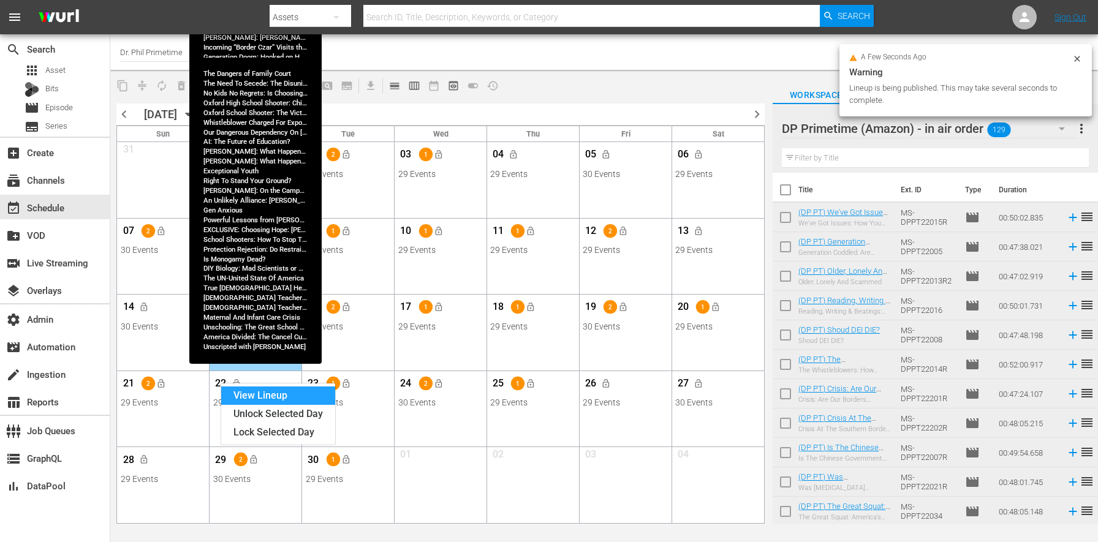
click at [235, 391] on div "View Lineup" at bounding box center [278, 395] width 114 height 18
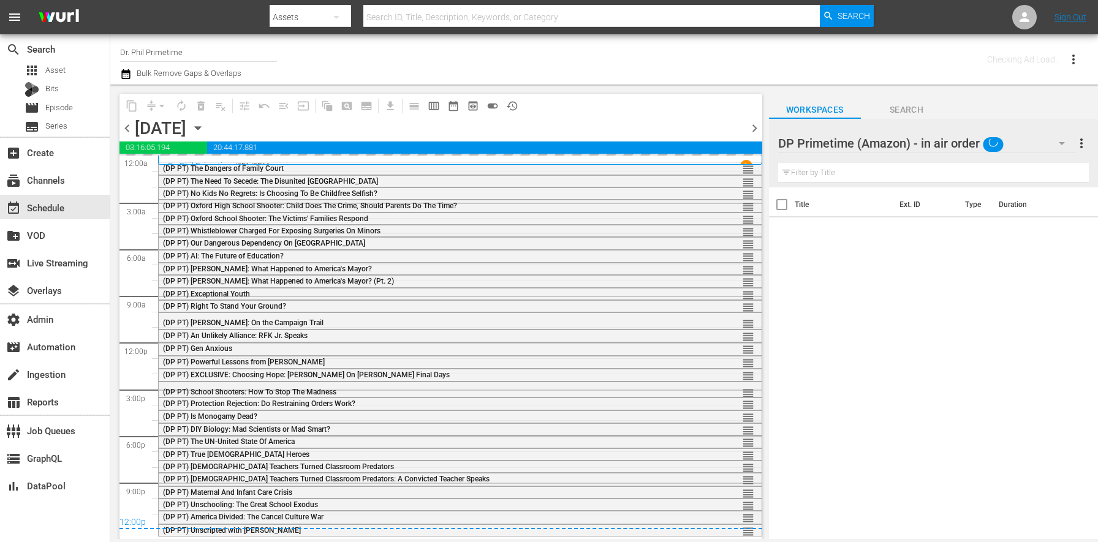
click at [634, 72] on div "Channel Title Dr. Phil Primetime Bulk Remove Gaps & Overlaps" at bounding box center [384, 59] width 528 height 44
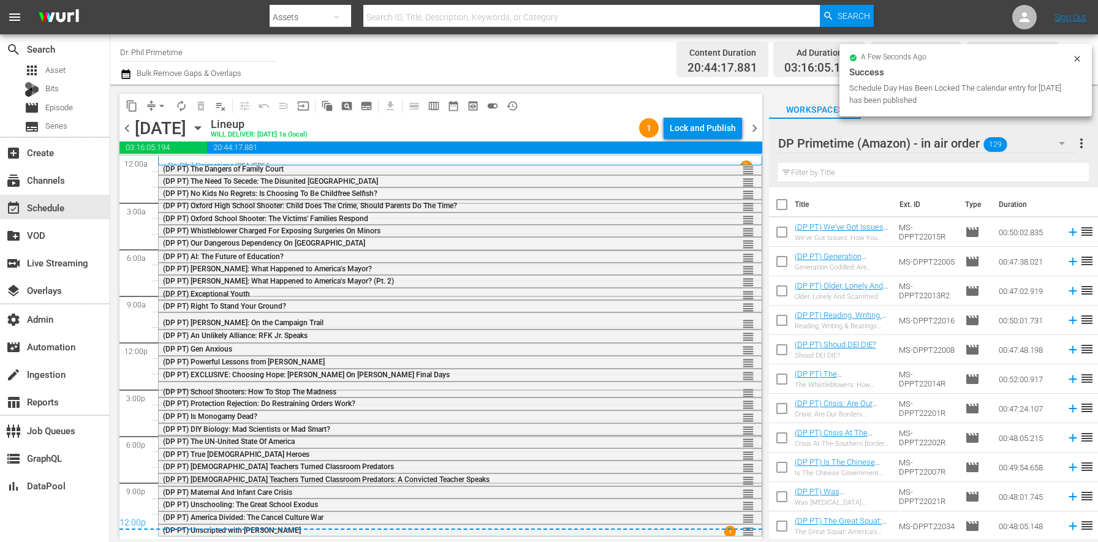
click at [687, 127] on div "Lock and Publish" at bounding box center [702, 128] width 66 height 22
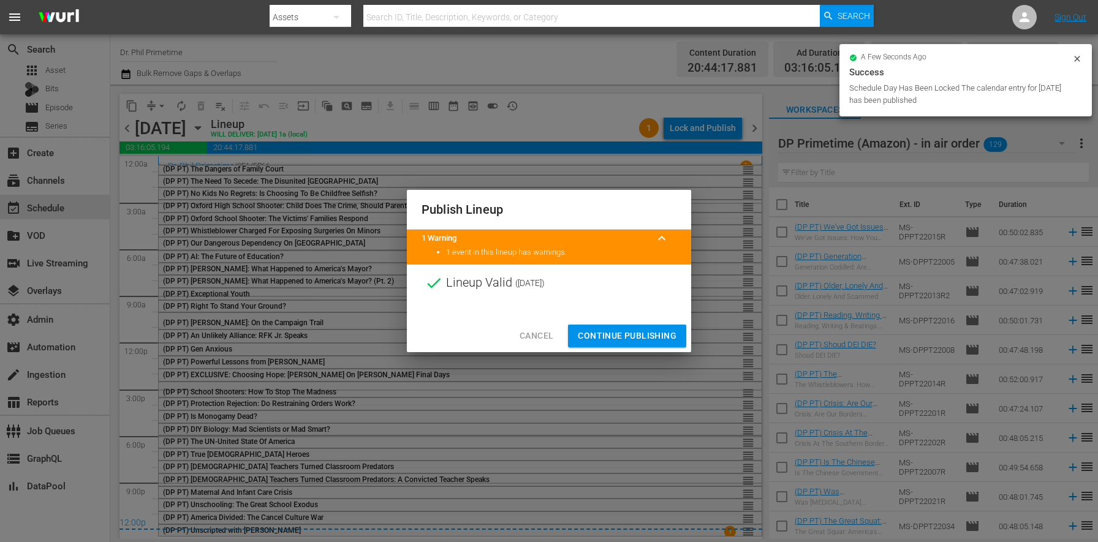
click at [609, 328] on span "Continue Publishing" at bounding box center [627, 335] width 99 height 15
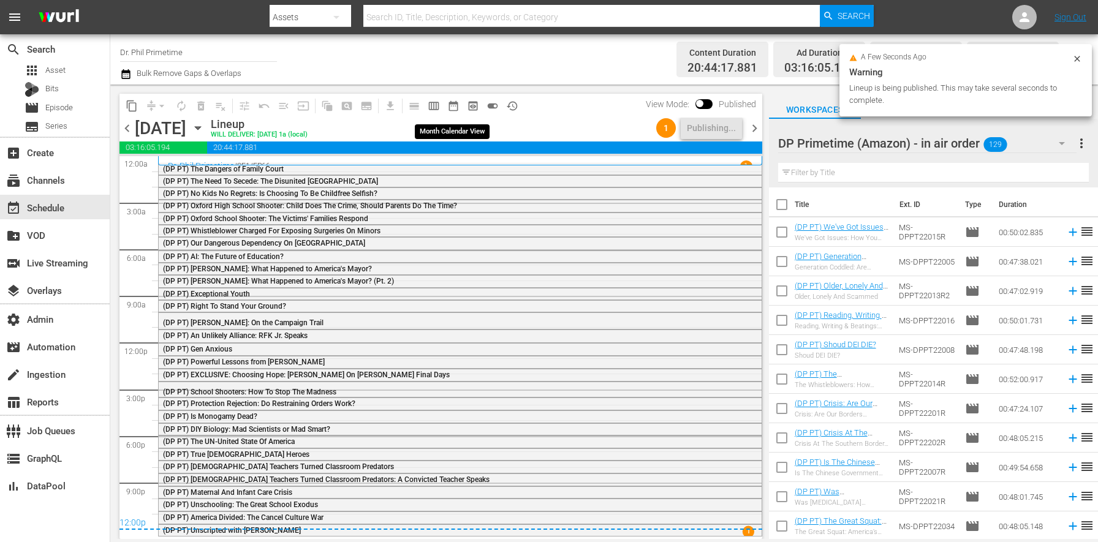
click at [453, 109] on span "date_range_outlined" at bounding box center [453, 106] width 12 height 12
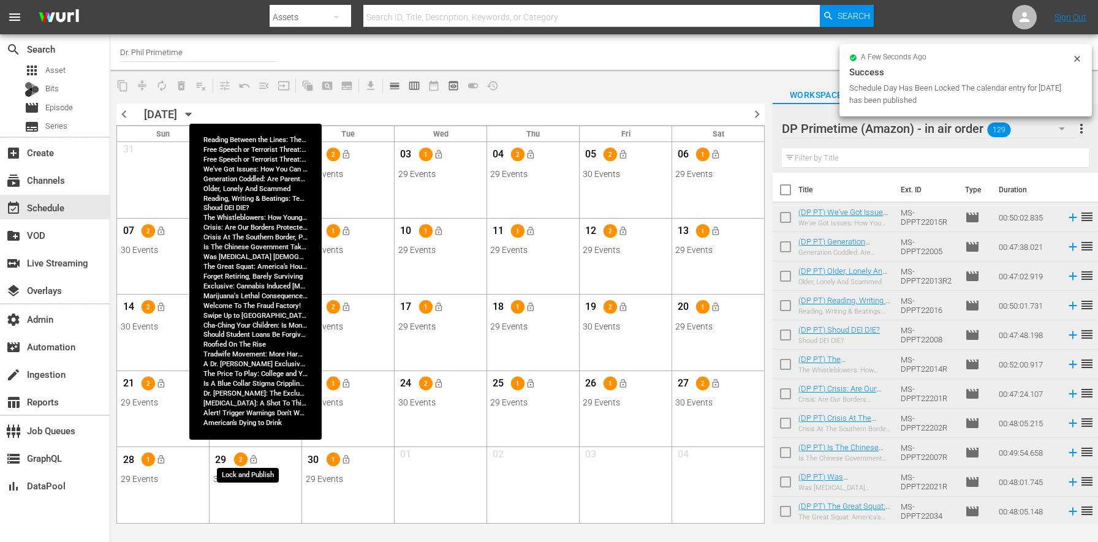
click at [252, 461] on span "lock_open" at bounding box center [253, 460] width 10 height 10
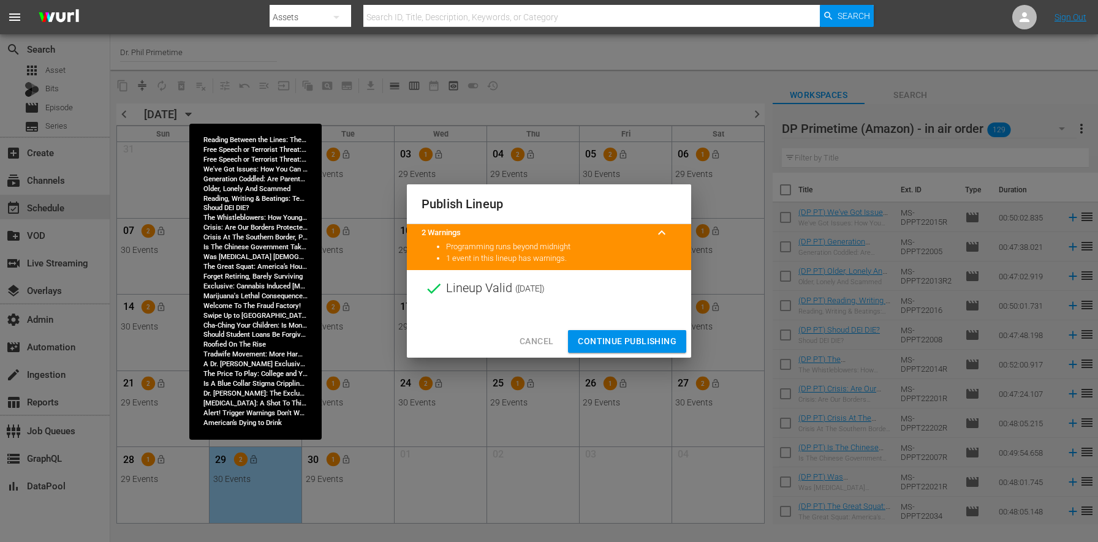
click at [616, 336] on span "Continue Publishing" at bounding box center [627, 341] width 99 height 15
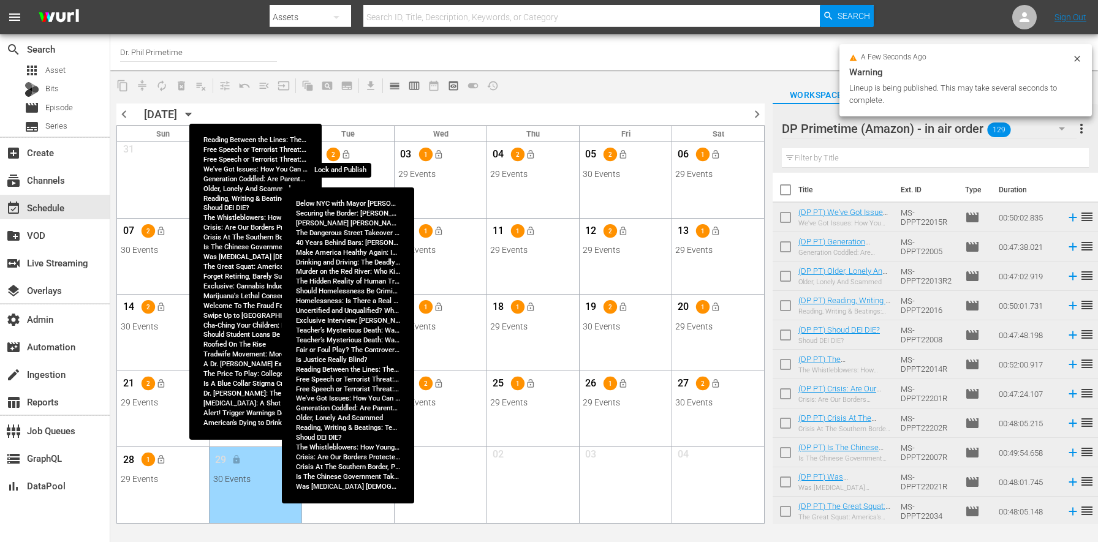
click at [346, 154] on span "lock_open" at bounding box center [346, 154] width 10 height 10
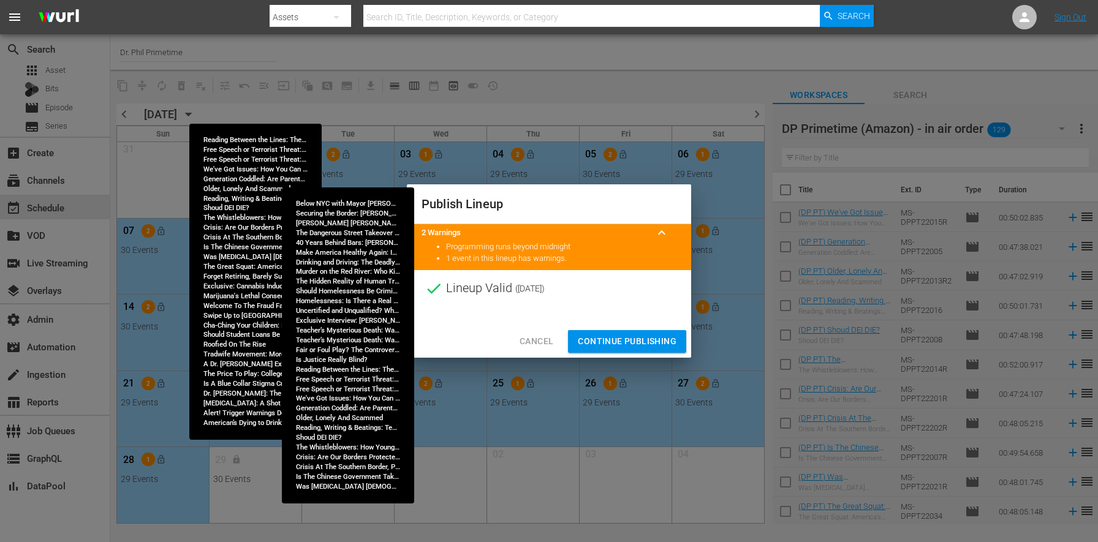
click at [633, 339] on span "Continue Publishing" at bounding box center [627, 341] width 99 height 15
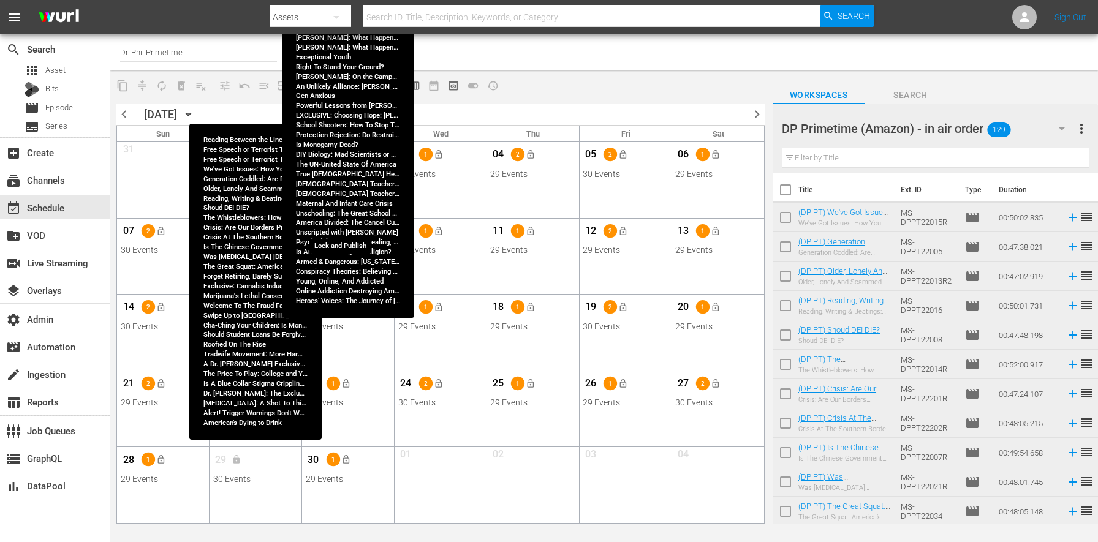
click at [339, 232] on button "lock_open" at bounding box center [346, 231] width 20 height 20
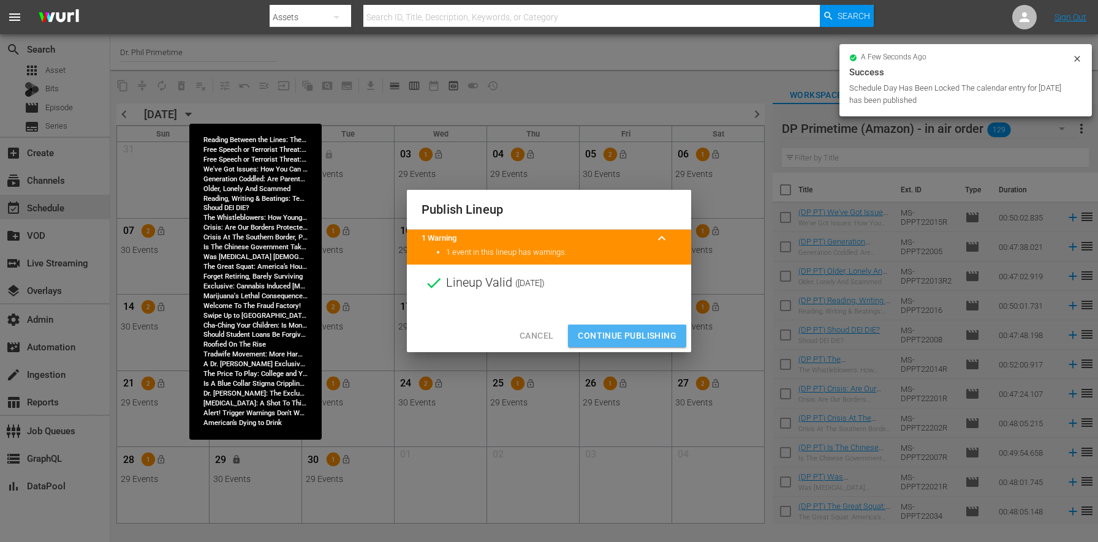
click at [624, 335] on span "Continue Publishing" at bounding box center [627, 335] width 99 height 15
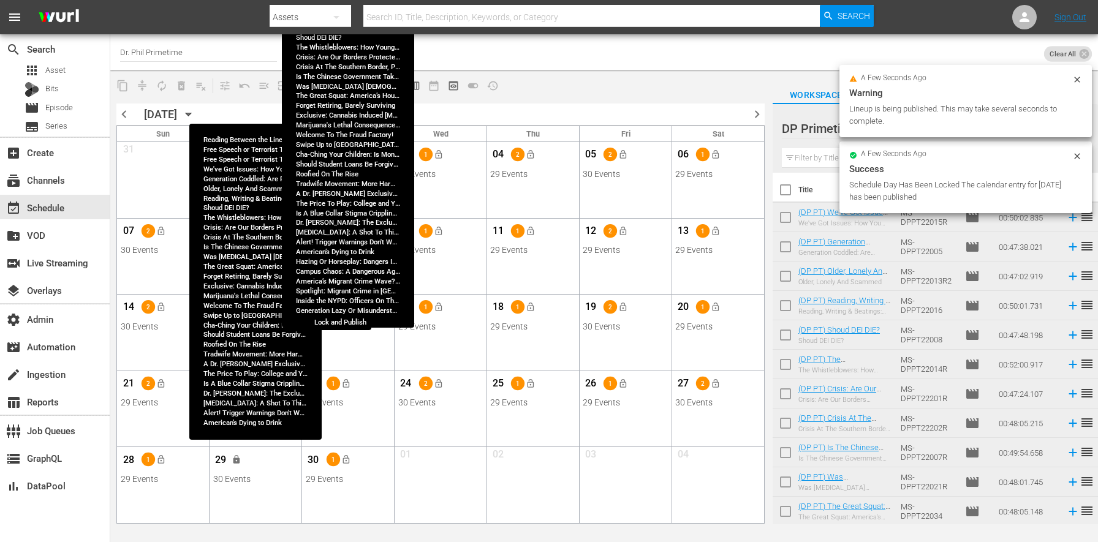
click at [349, 312] on button "lock_open" at bounding box center [346, 307] width 20 height 20
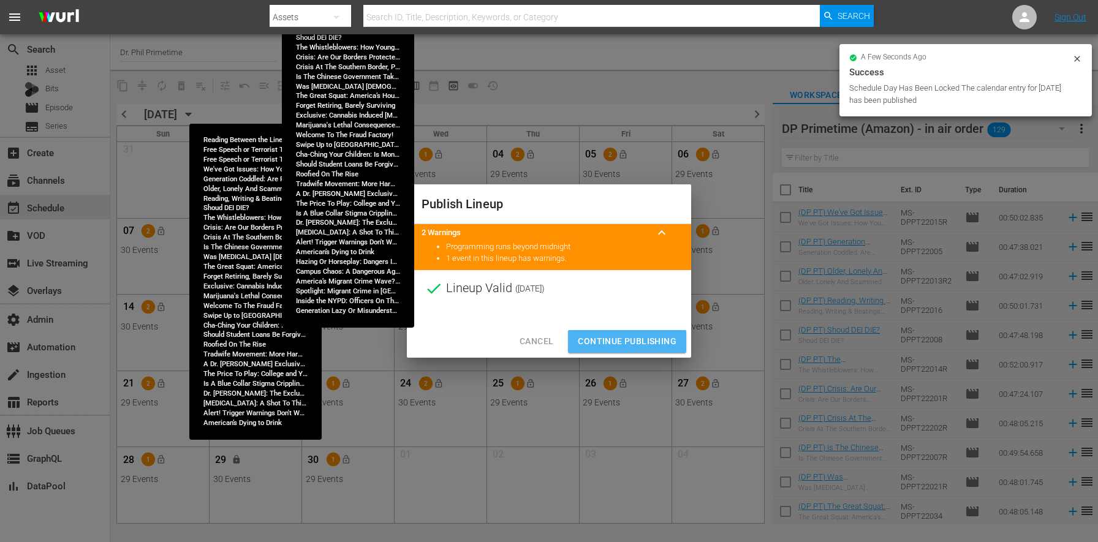
click at [614, 336] on span "Continue Publishing" at bounding box center [627, 341] width 99 height 15
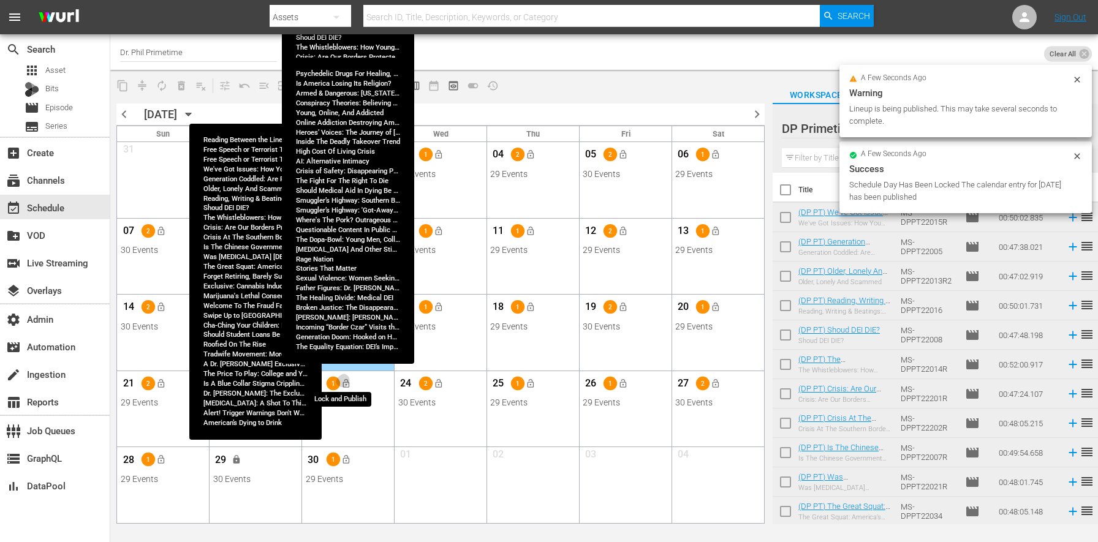
click at [350, 385] on button "lock_open" at bounding box center [346, 384] width 20 height 20
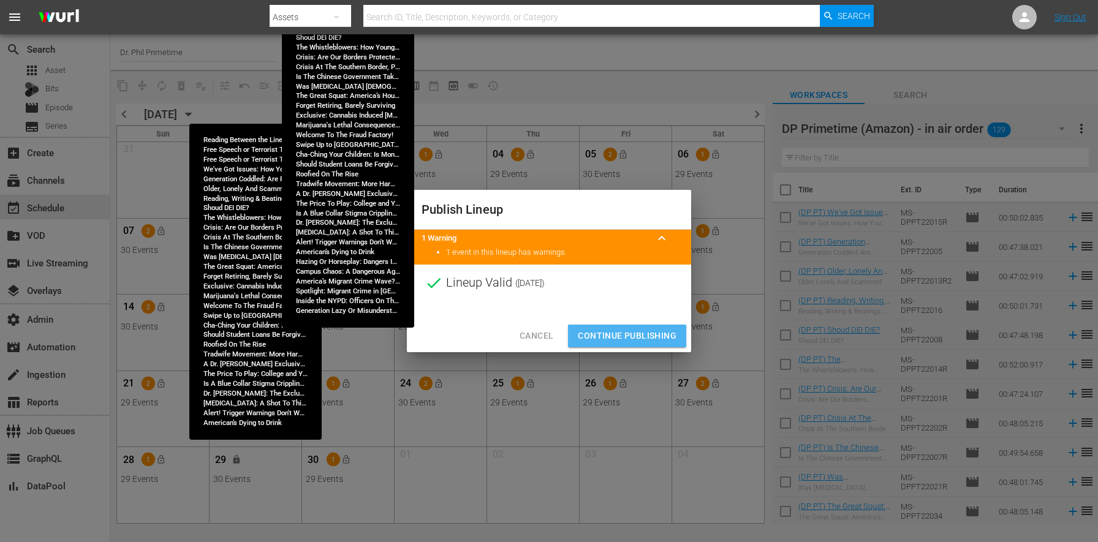
click at [611, 334] on span "Continue Publishing" at bounding box center [627, 335] width 99 height 15
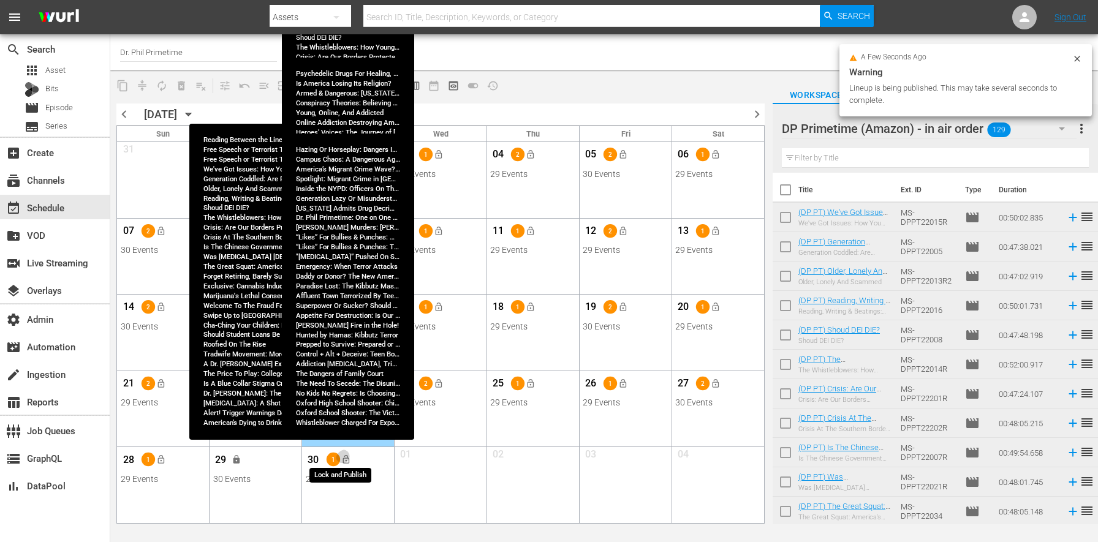
click at [347, 464] on span "lock_open" at bounding box center [346, 460] width 10 height 10
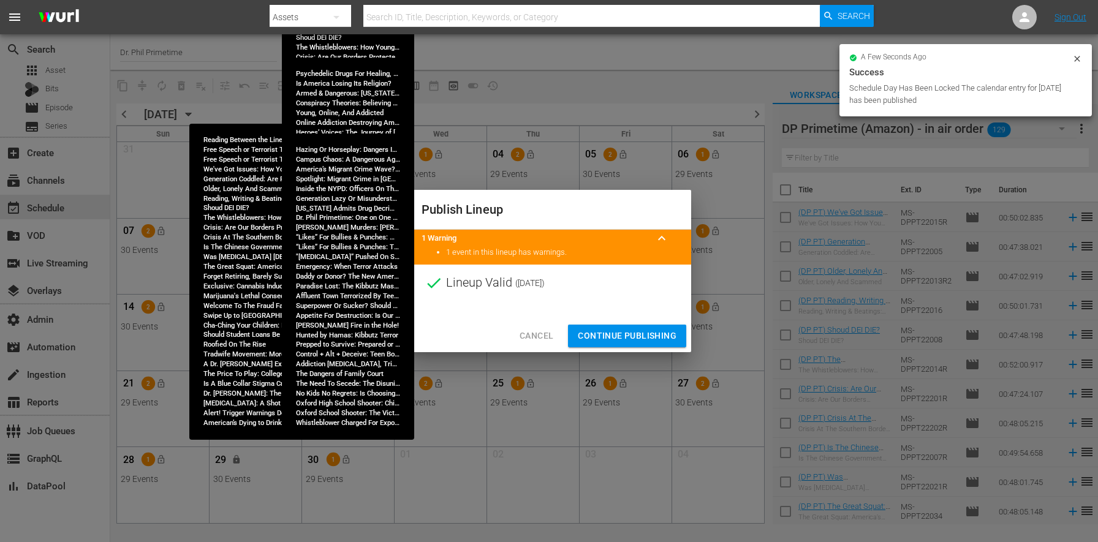
click at [598, 339] on span "Continue Publishing" at bounding box center [627, 335] width 99 height 15
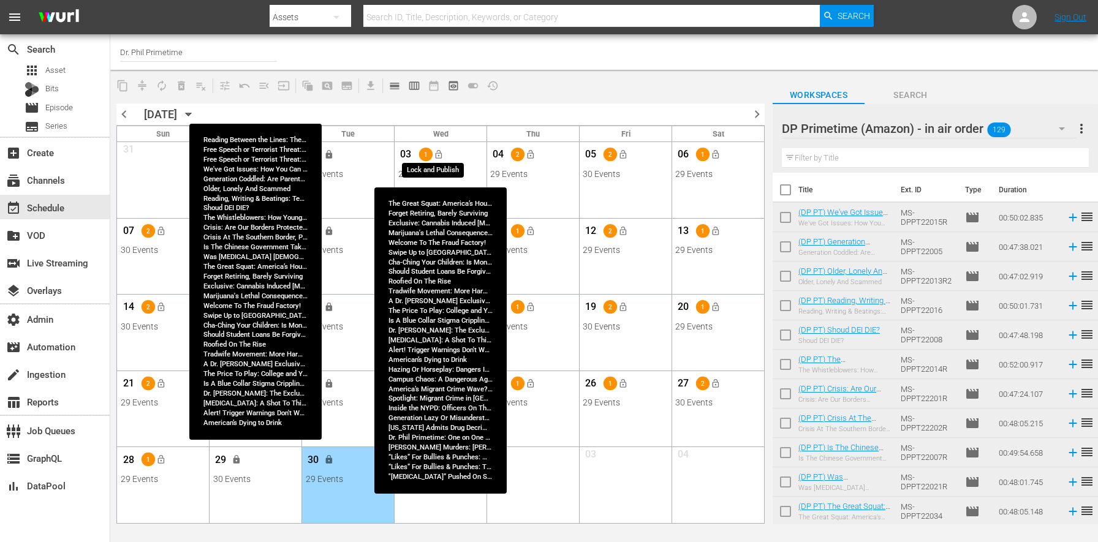
click at [440, 152] on span "lock_open" at bounding box center [438, 154] width 10 height 10
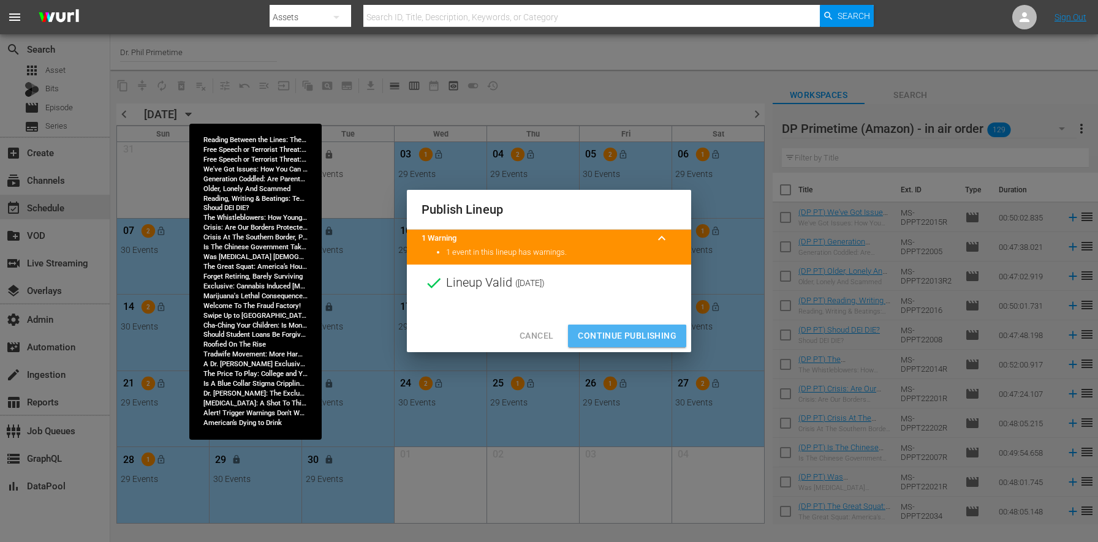
click at [611, 337] on span "Continue Publishing" at bounding box center [627, 335] width 99 height 15
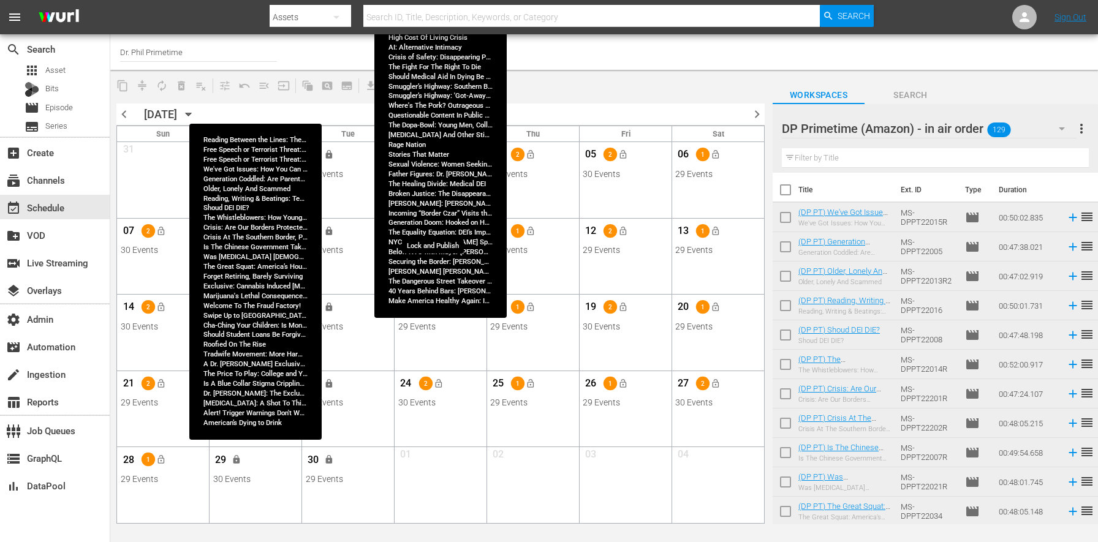
click at [436, 230] on span "lock_open" at bounding box center [438, 231] width 10 height 10
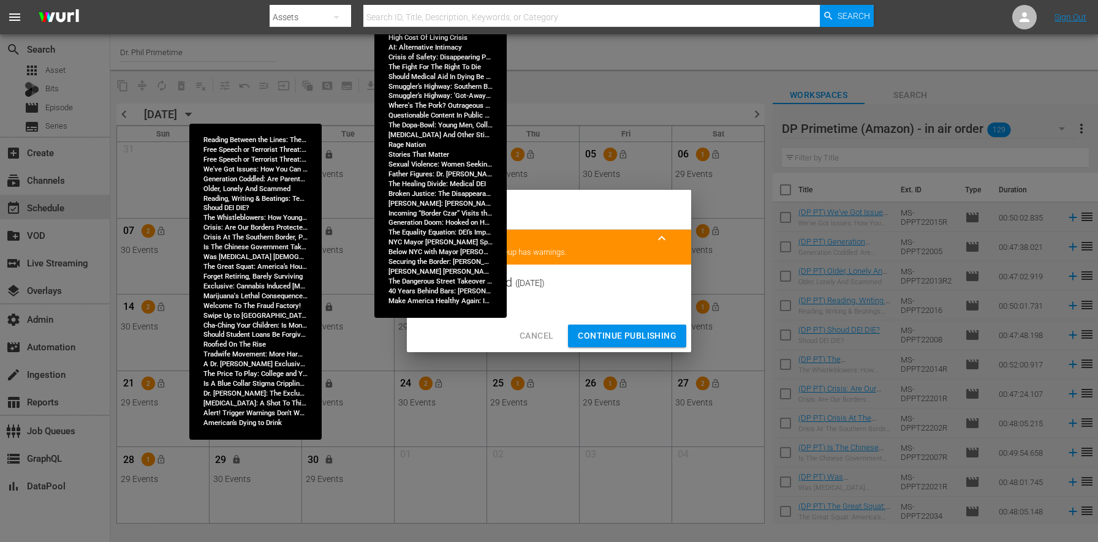
click at [608, 334] on span "Continue Publishing" at bounding box center [627, 335] width 99 height 15
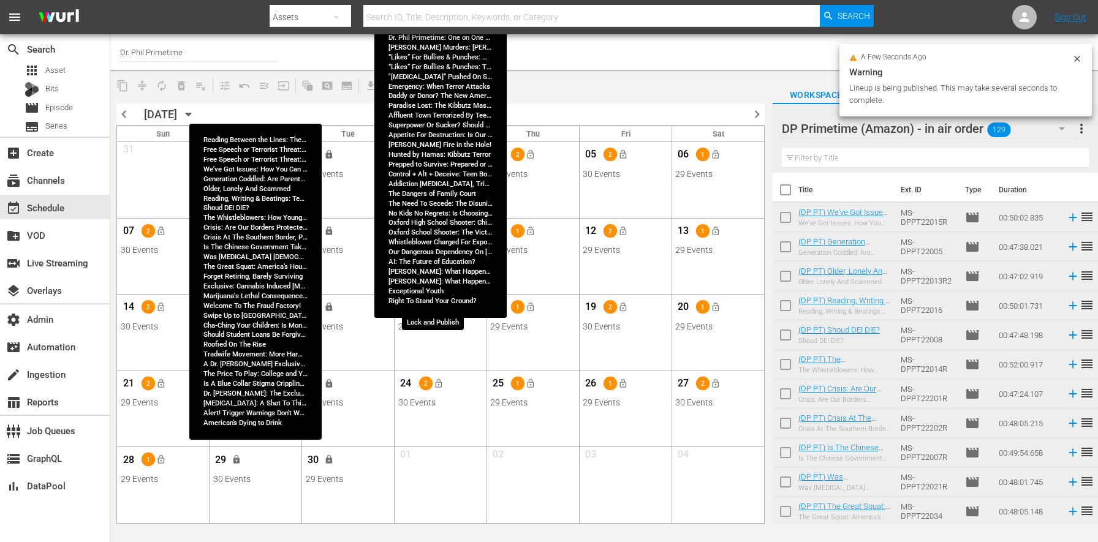
click at [430, 305] on button "lock_open" at bounding box center [438, 307] width 20 height 20
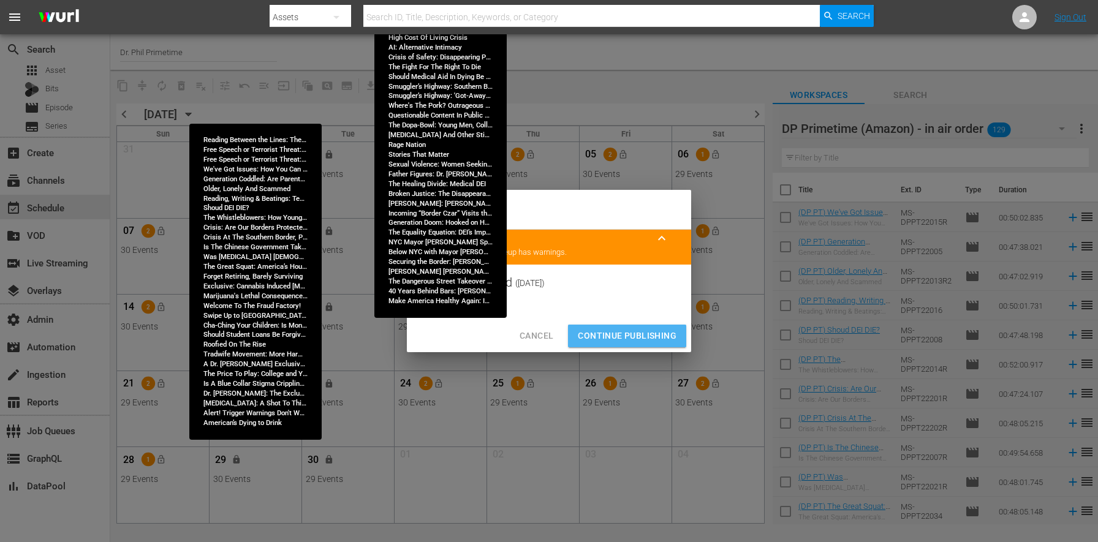
click at [597, 331] on span "Continue Publishing" at bounding box center [627, 335] width 99 height 15
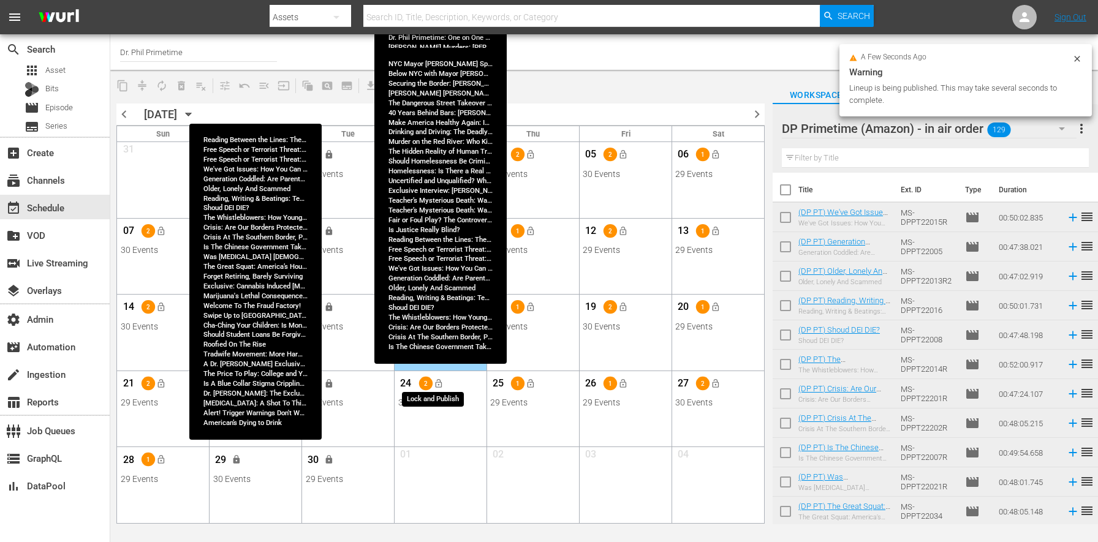
click at [434, 386] on span "lock_open" at bounding box center [438, 384] width 10 height 10
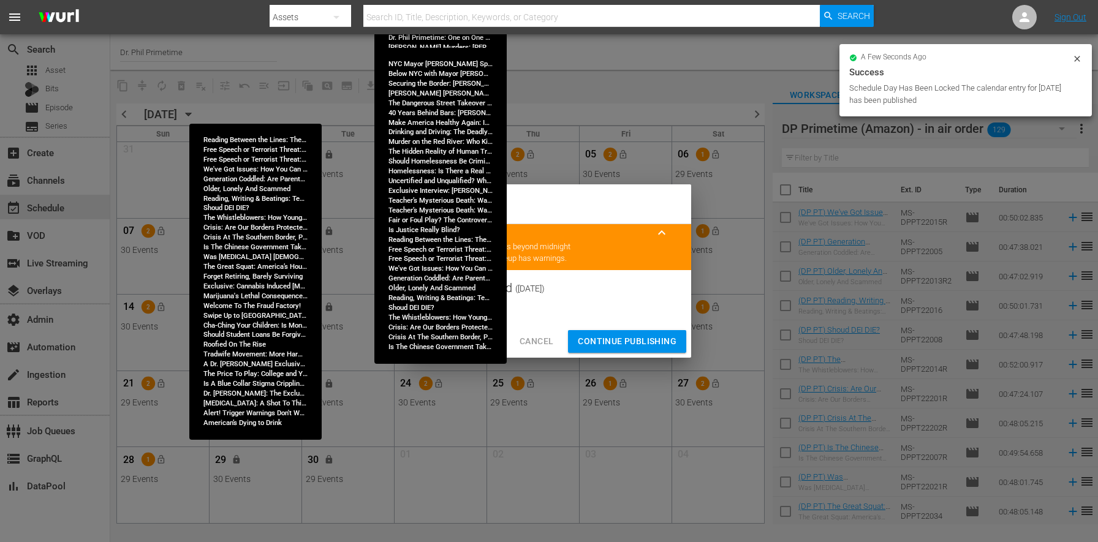
click at [601, 331] on button "Continue Publishing" at bounding box center [627, 341] width 118 height 23
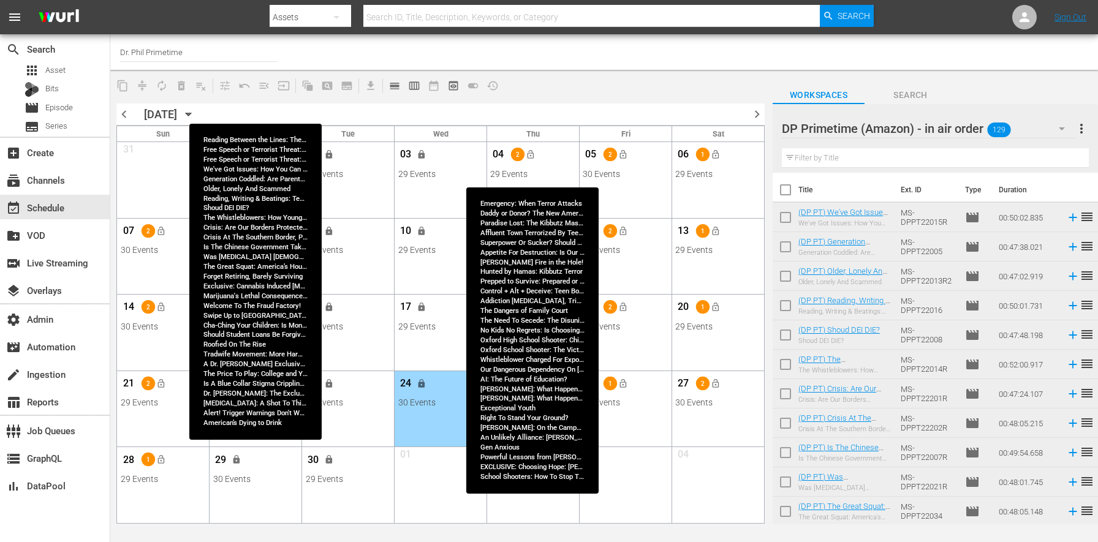
click at [541, 153] on div "04 2 lock_open" at bounding box center [532, 156] width 85 height 26
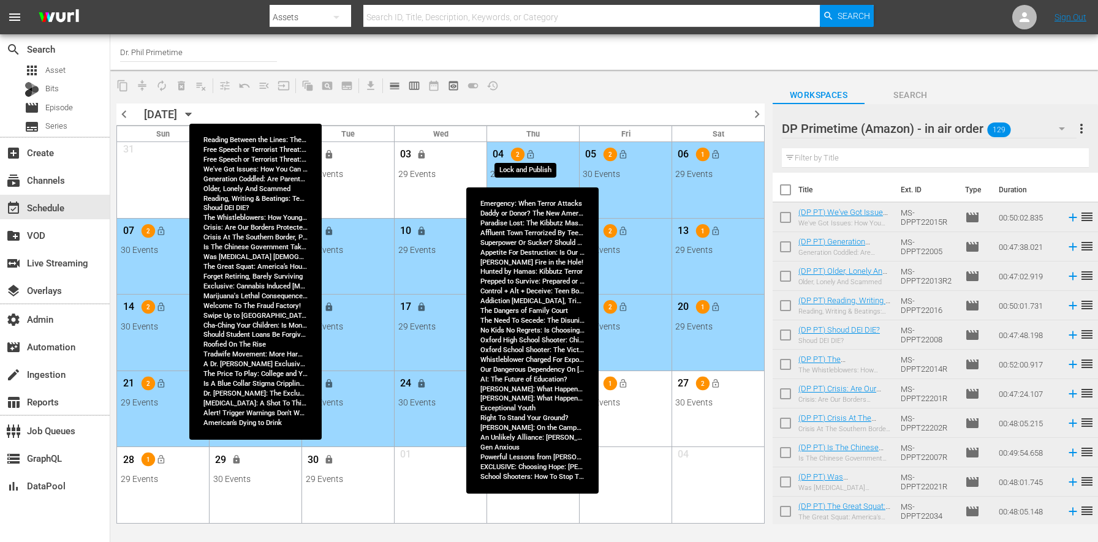
click at [535, 153] on button "lock_open" at bounding box center [531, 155] width 20 height 20
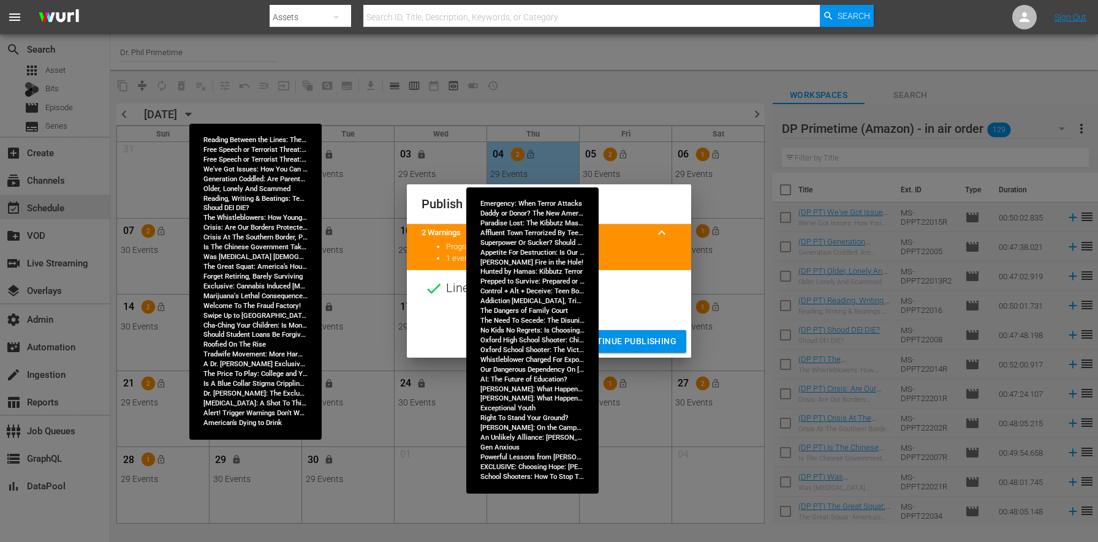
click at [635, 335] on span "Continue Publishing" at bounding box center [627, 341] width 99 height 15
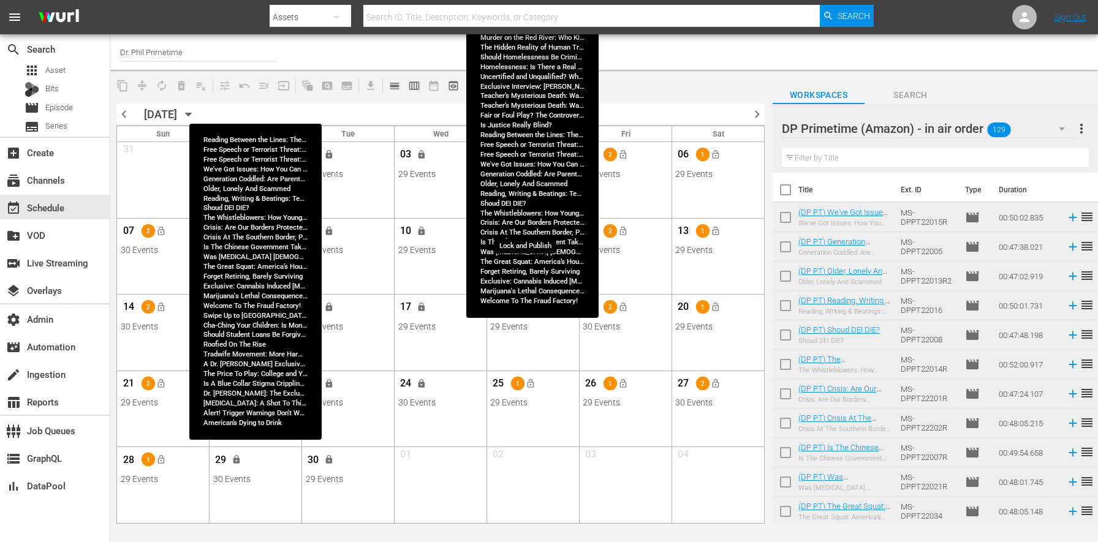
click at [535, 235] on button "lock_open" at bounding box center [531, 231] width 20 height 20
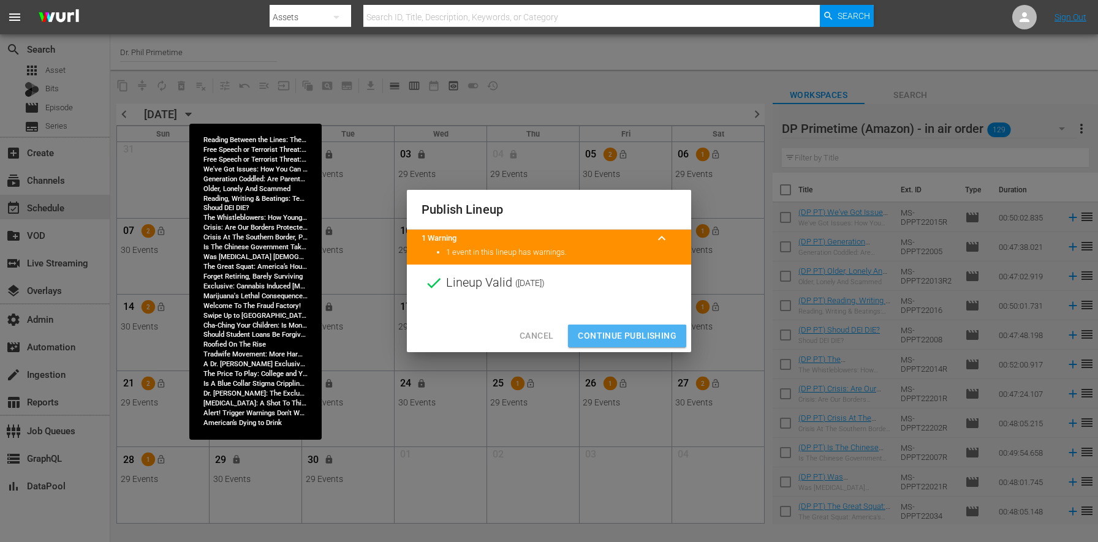
click at [617, 336] on span "Continue Publishing" at bounding box center [627, 335] width 99 height 15
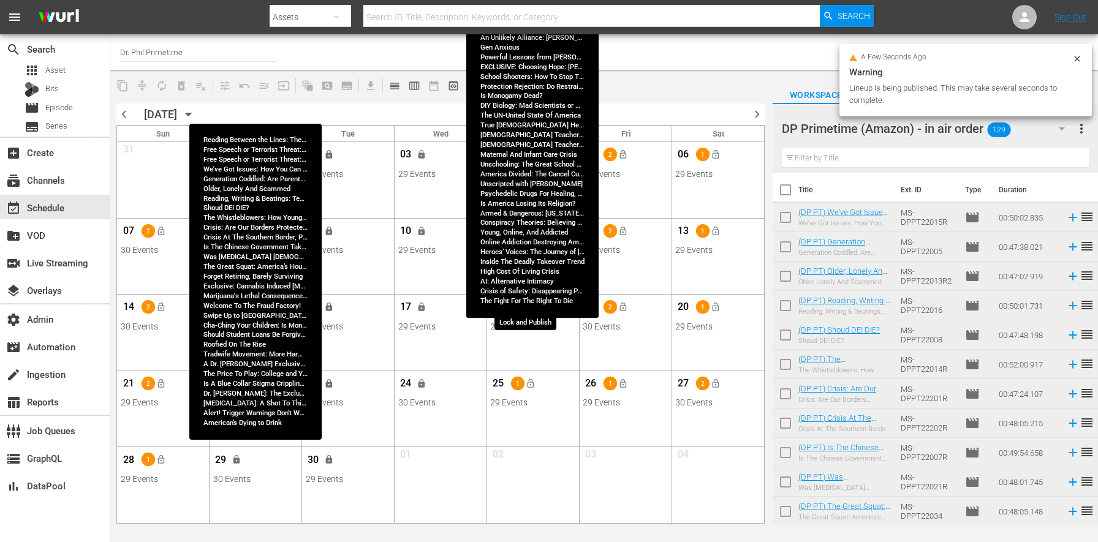
click at [522, 309] on button "lock_open" at bounding box center [531, 307] width 20 height 20
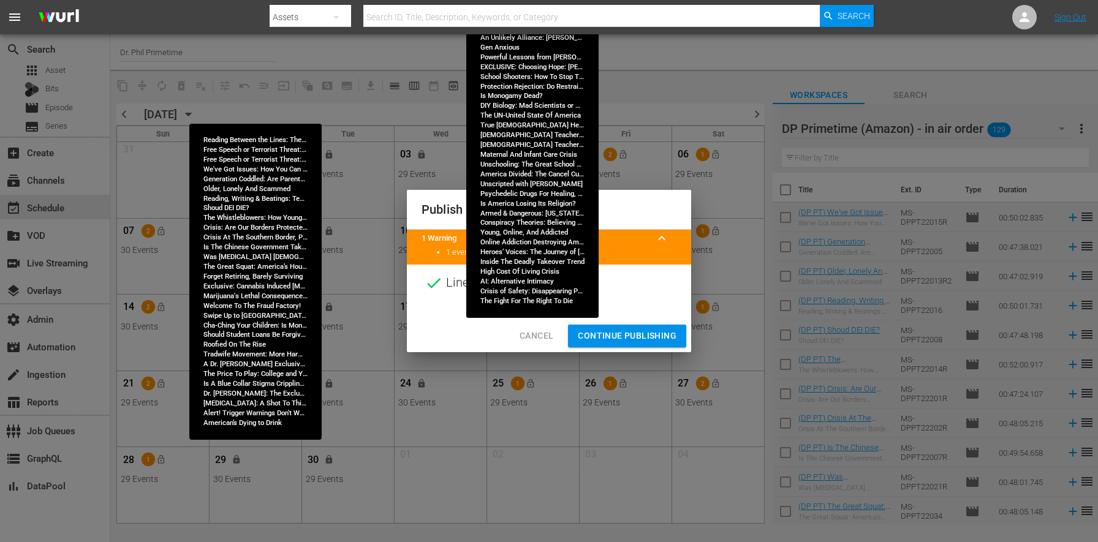
click at [632, 331] on span "Continue Publishing" at bounding box center [627, 335] width 99 height 15
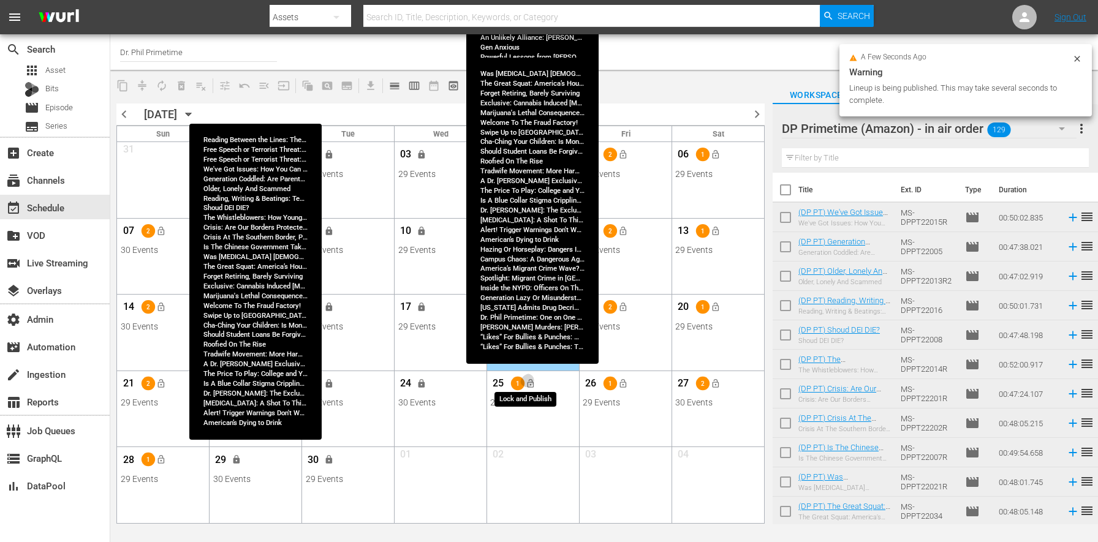
click at [533, 386] on span "lock_open" at bounding box center [531, 384] width 10 height 10
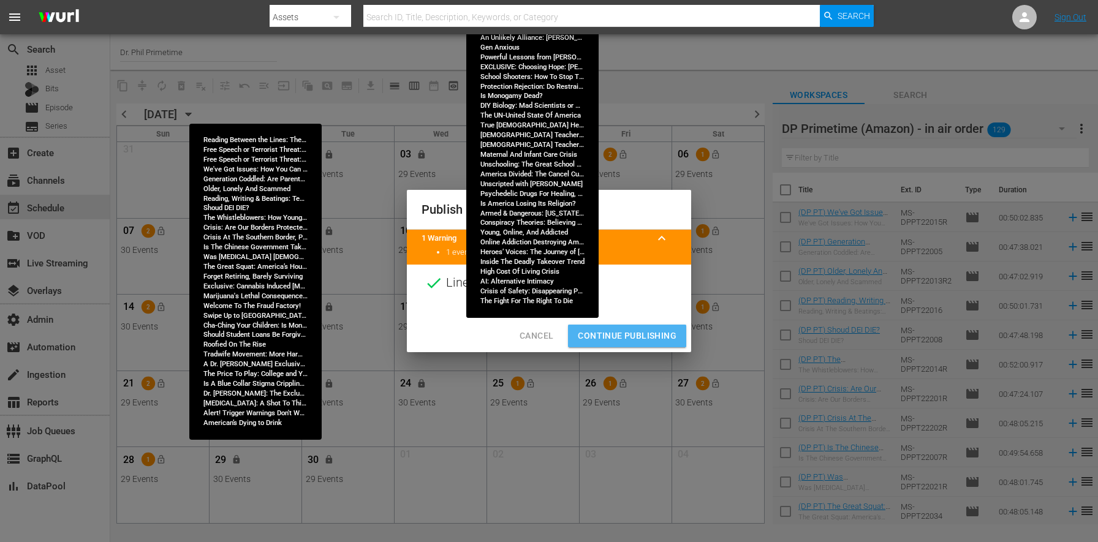
click at [624, 333] on span "Continue Publishing" at bounding box center [627, 335] width 99 height 15
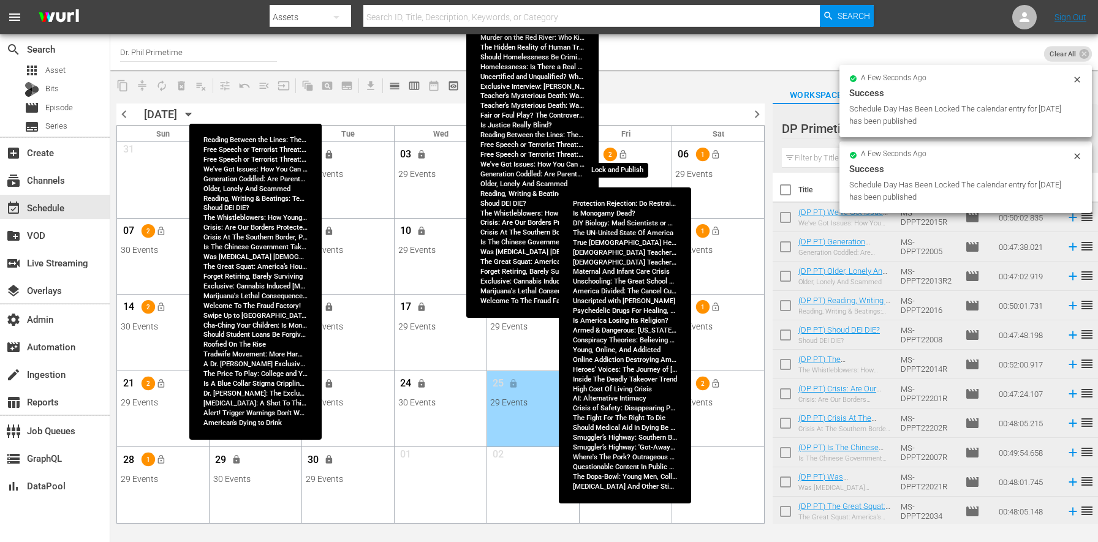
click at [624, 155] on span "lock_open" at bounding box center [623, 154] width 10 height 10
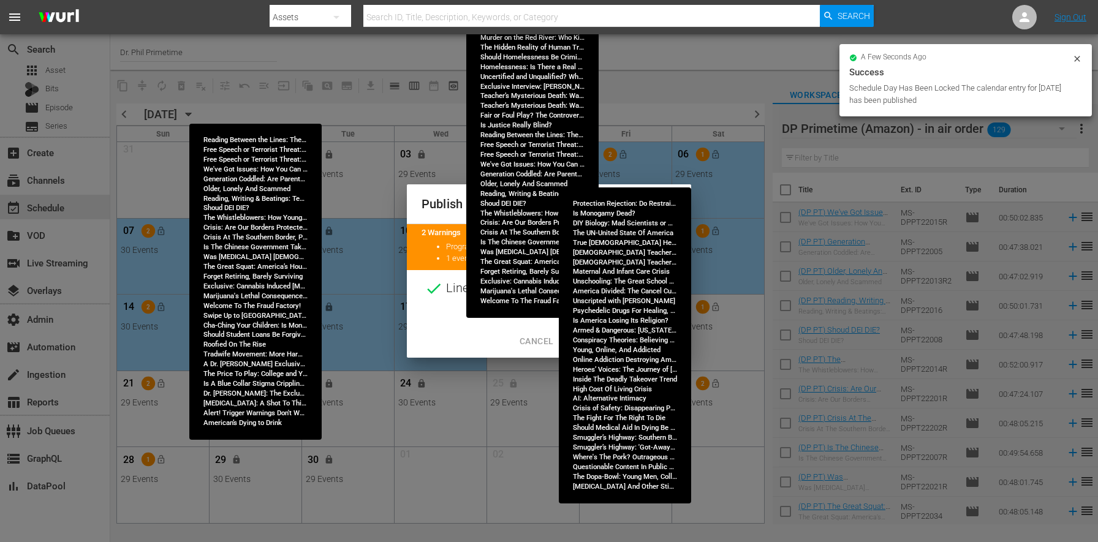
click at [617, 326] on div "Cancel Continue Publishing" at bounding box center [549, 341] width 284 height 32
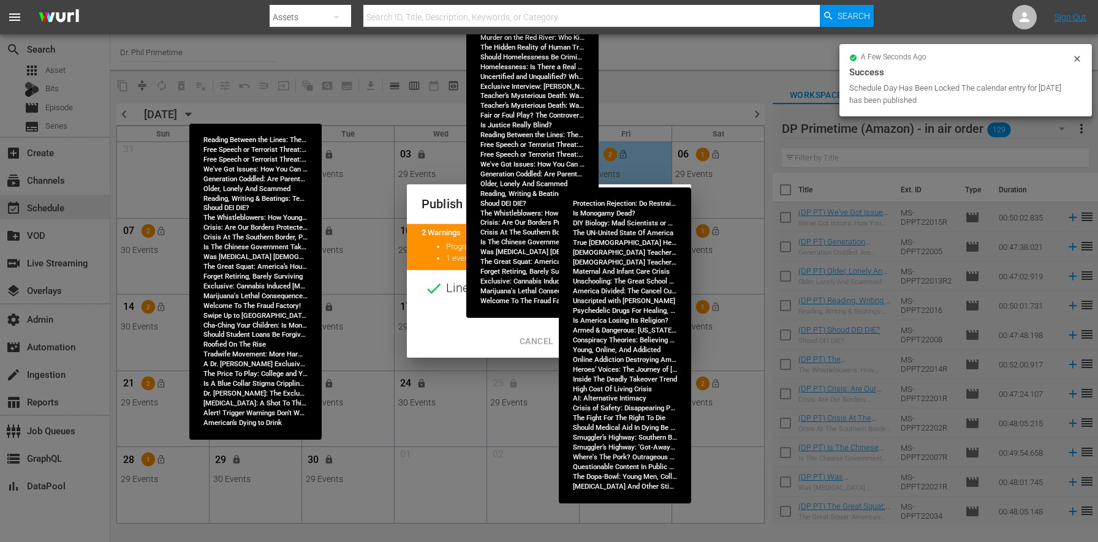
click at [617, 331] on button "Continue Publishing" at bounding box center [627, 341] width 118 height 23
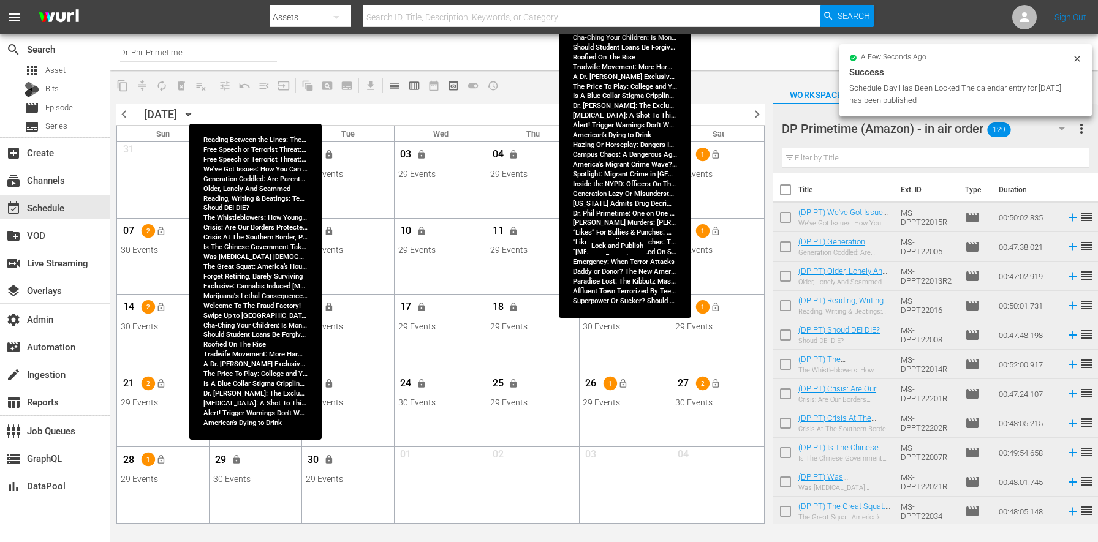
click at [624, 232] on span "lock_open" at bounding box center [623, 231] width 10 height 10
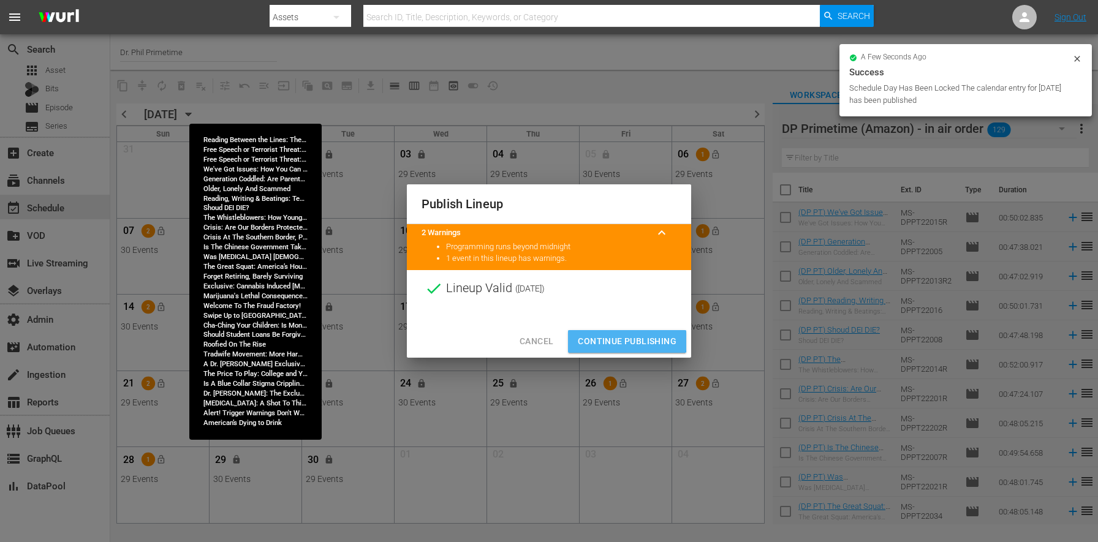
click at [586, 338] on span "Continue Publishing" at bounding box center [627, 341] width 99 height 15
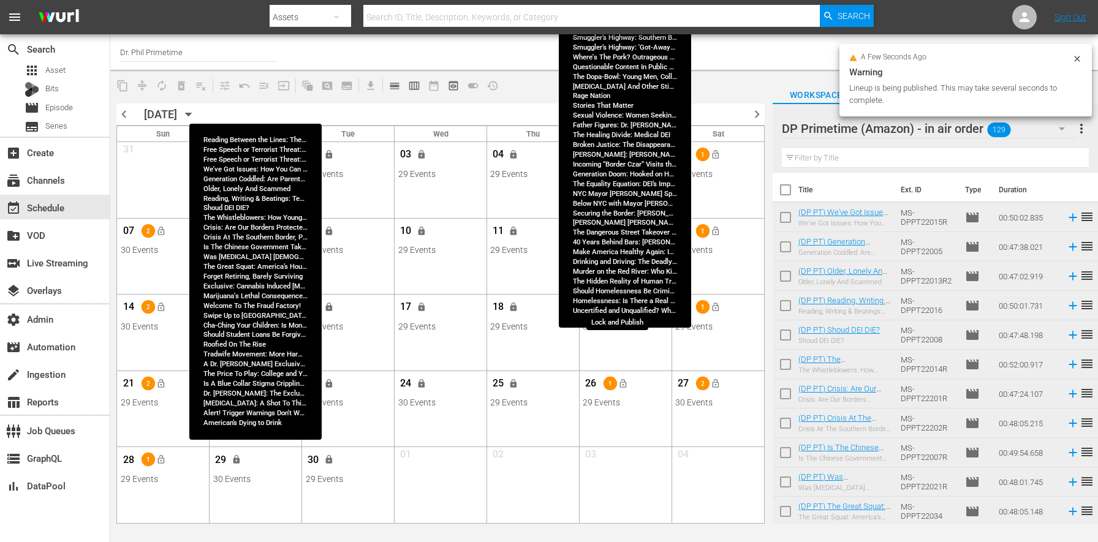
click at [623, 303] on span "lock_open" at bounding box center [623, 308] width 10 height 10
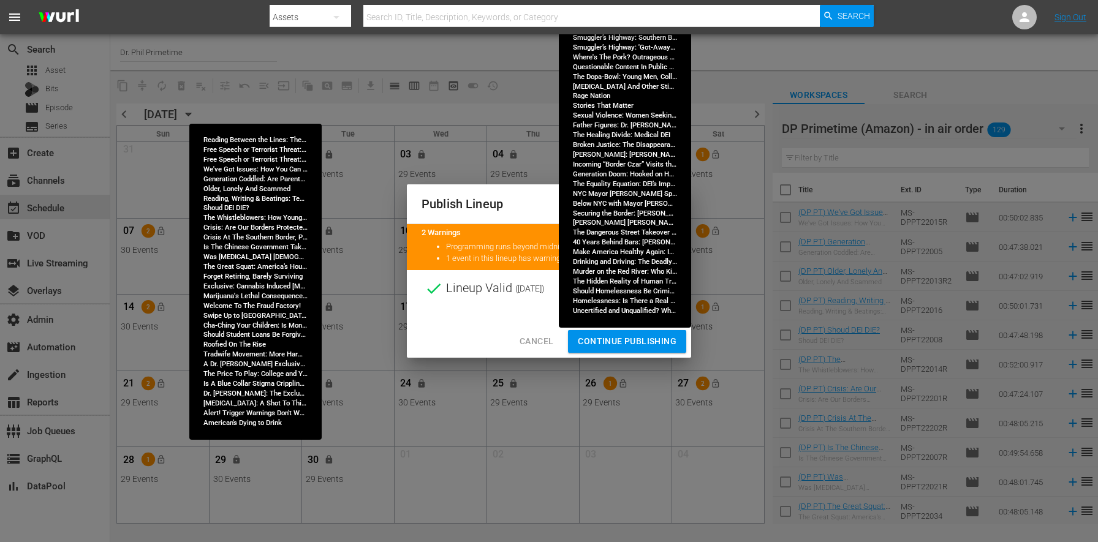
click at [598, 338] on span "Continue Publishing" at bounding box center [627, 341] width 99 height 15
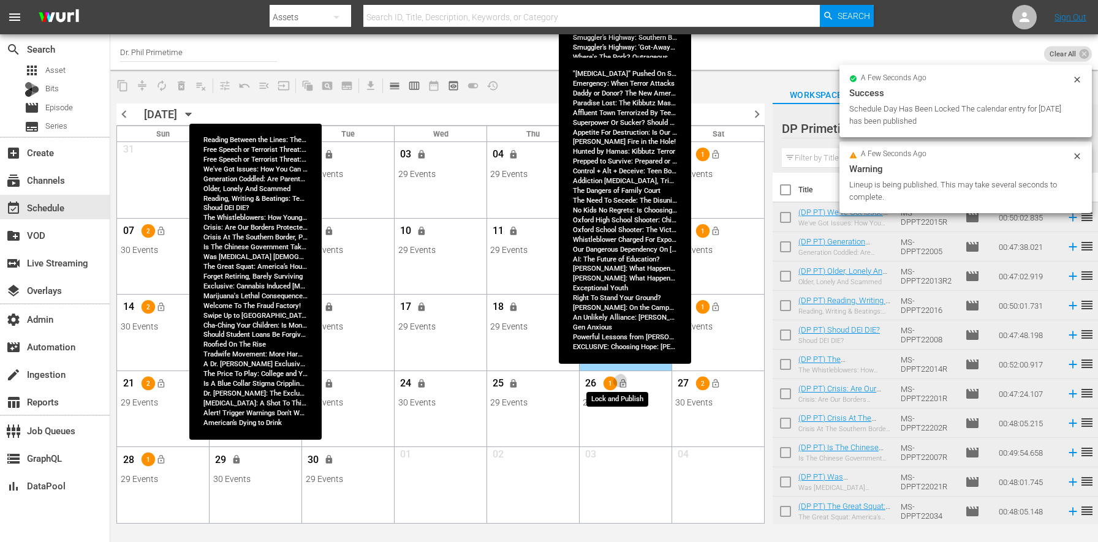
click at [621, 382] on span "lock_open" at bounding box center [623, 384] width 10 height 10
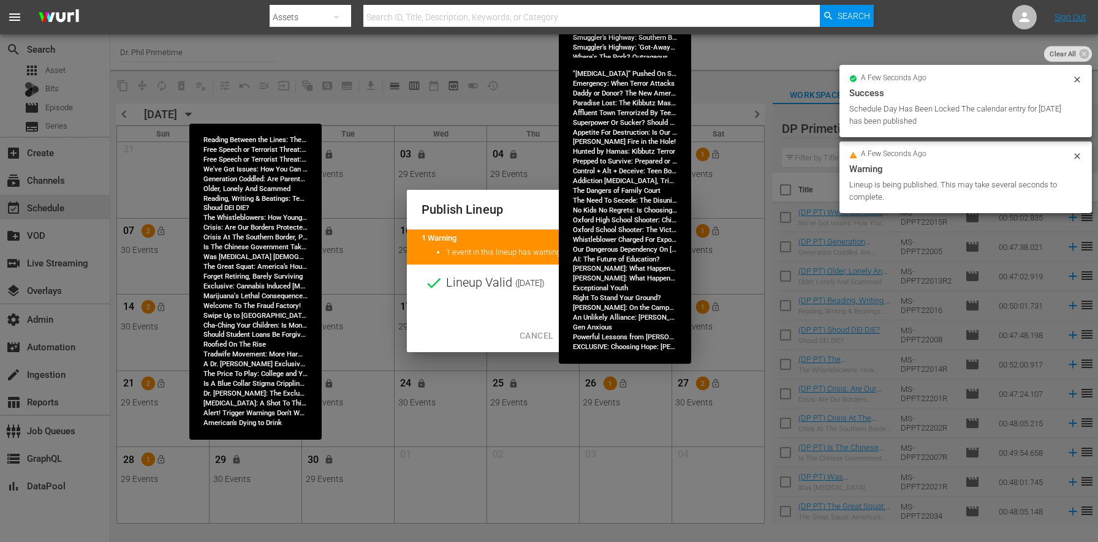
click at [601, 339] on span "Continue Publishing" at bounding box center [627, 335] width 99 height 15
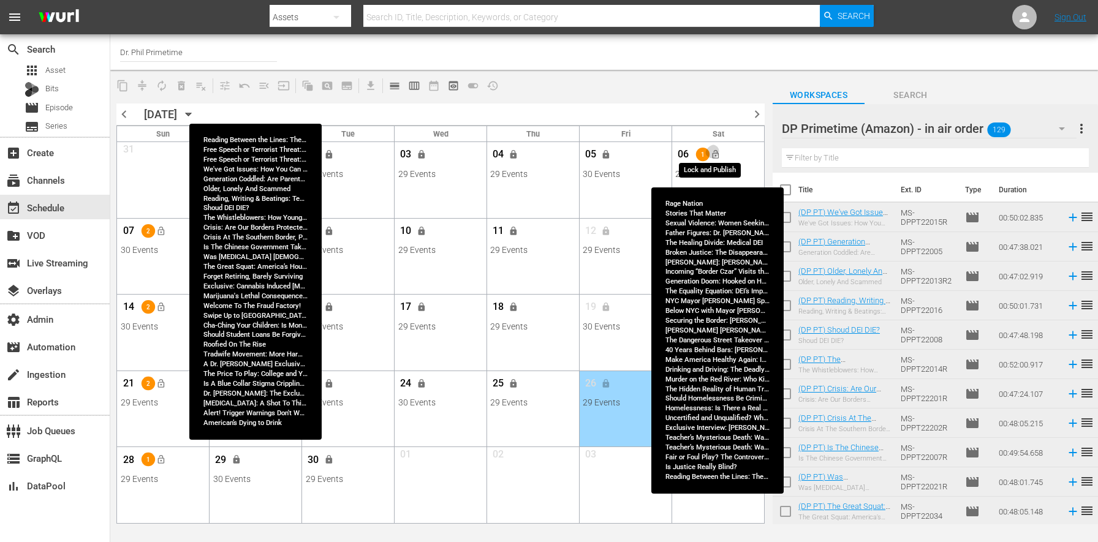
click at [713, 154] on span "lock_open" at bounding box center [715, 154] width 10 height 10
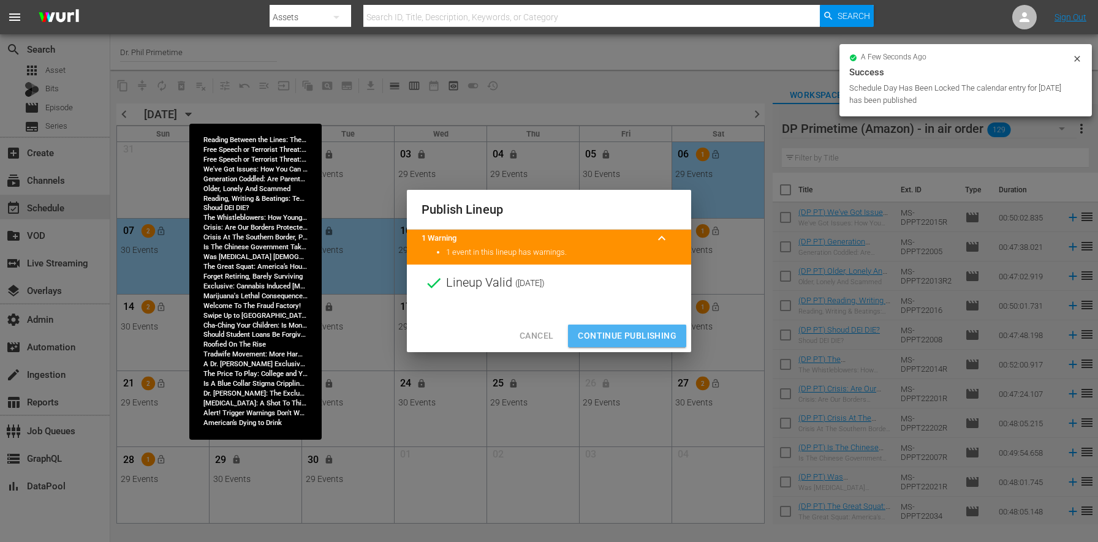
click at [592, 336] on span "Continue Publishing" at bounding box center [627, 335] width 99 height 15
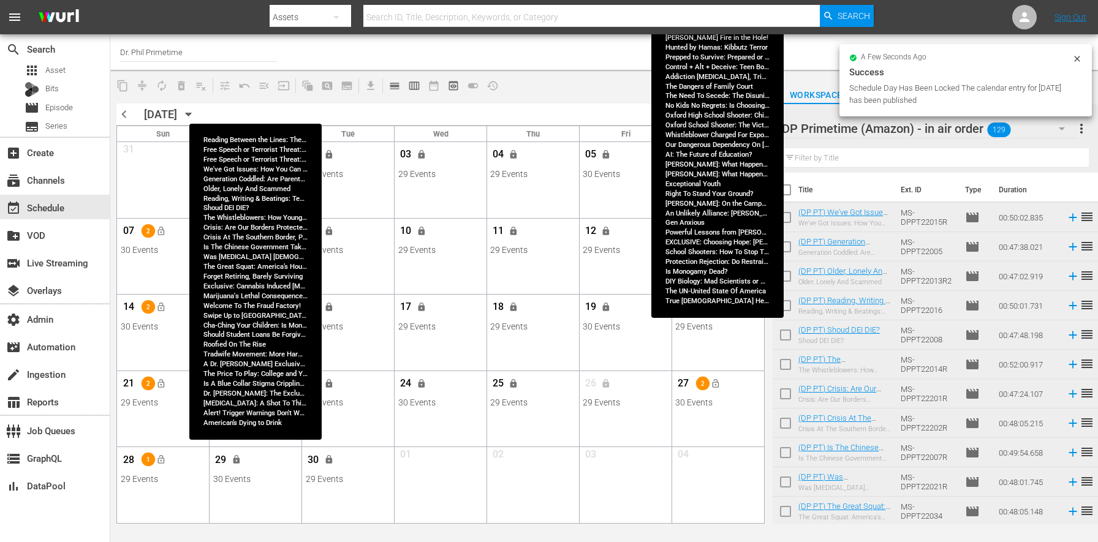
click at [718, 233] on span "lock_open" at bounding box center [715, 231] width 10 height 10
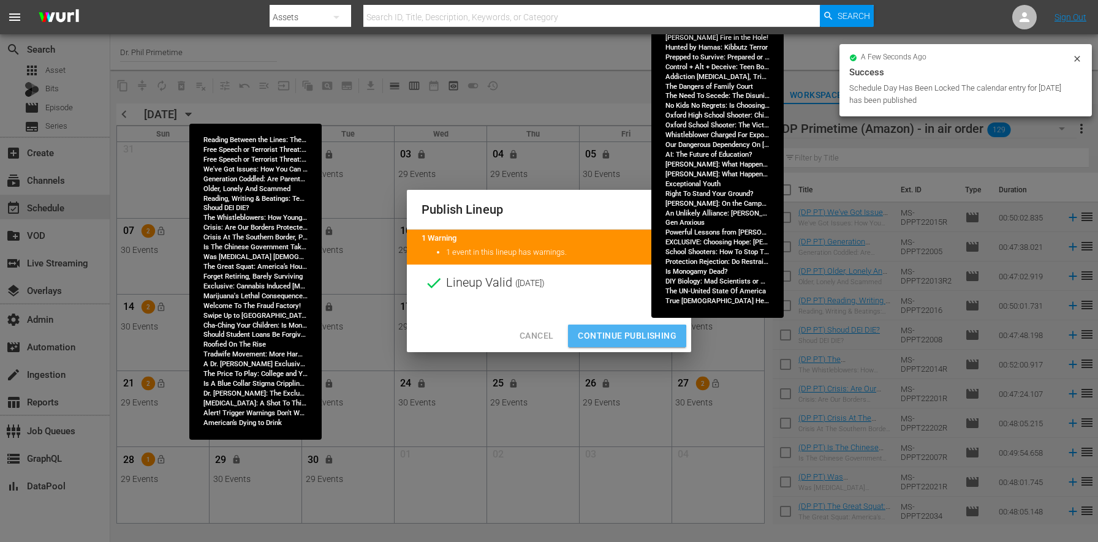
click at [622, 337] on span "Continue Publishing" at bounding box center [627, 335] width 99 height 15
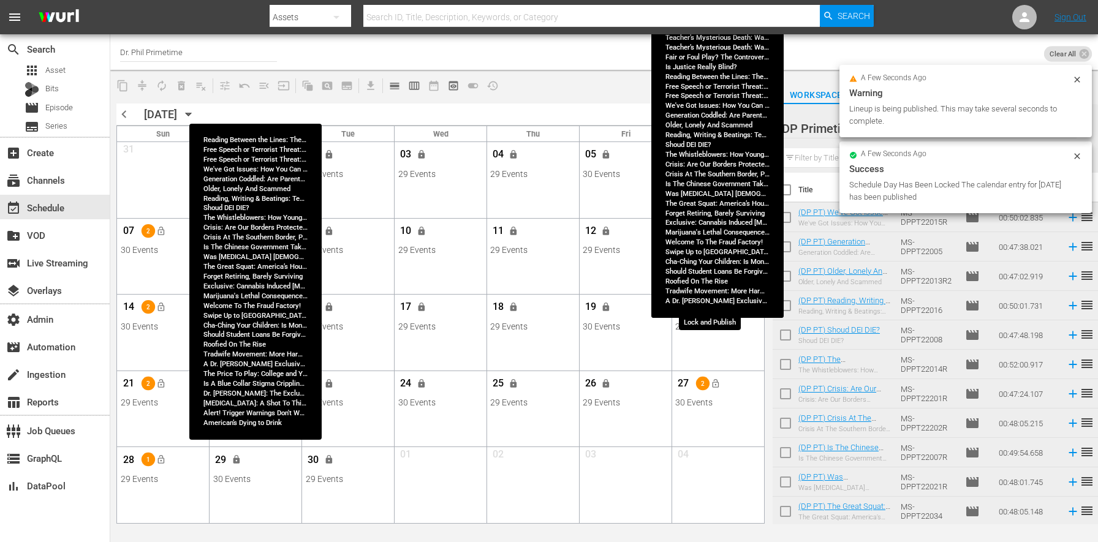
click at [712, 308] on span "lock_open" at bounding box center [715, 308] width 10 height 10
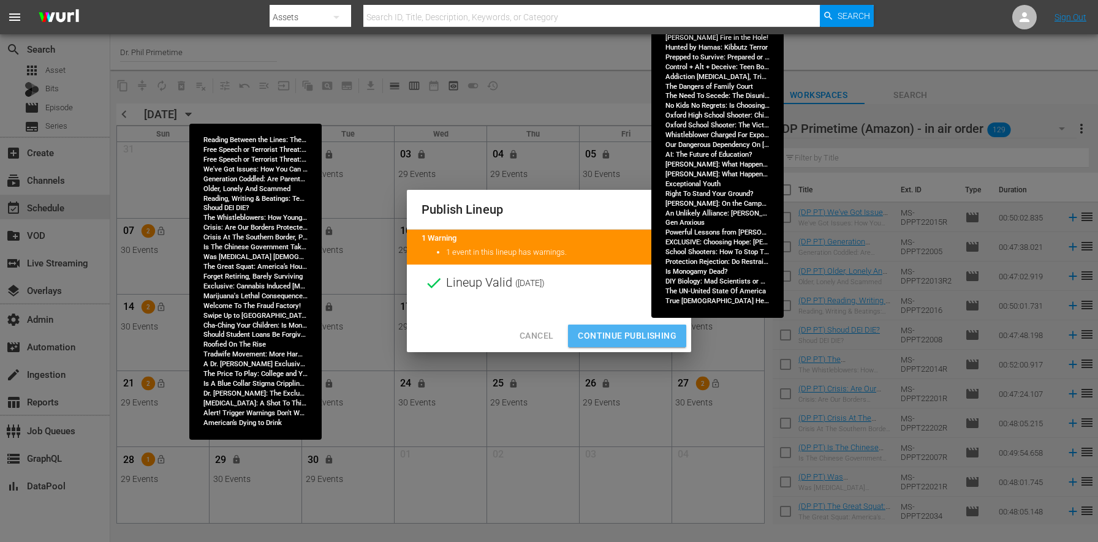
click at [608, 337] on span "Continue Publishing" at bounding box center [627, 335] width 99 height 15
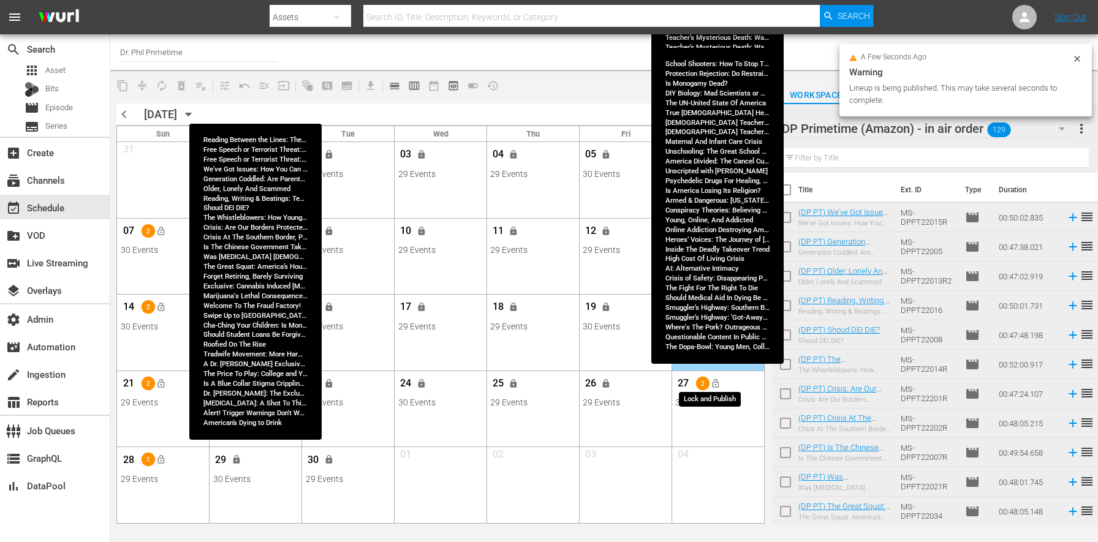
click at [712, 382] on span "lock_open" at bounding box center [715, 384] width 10 height 10
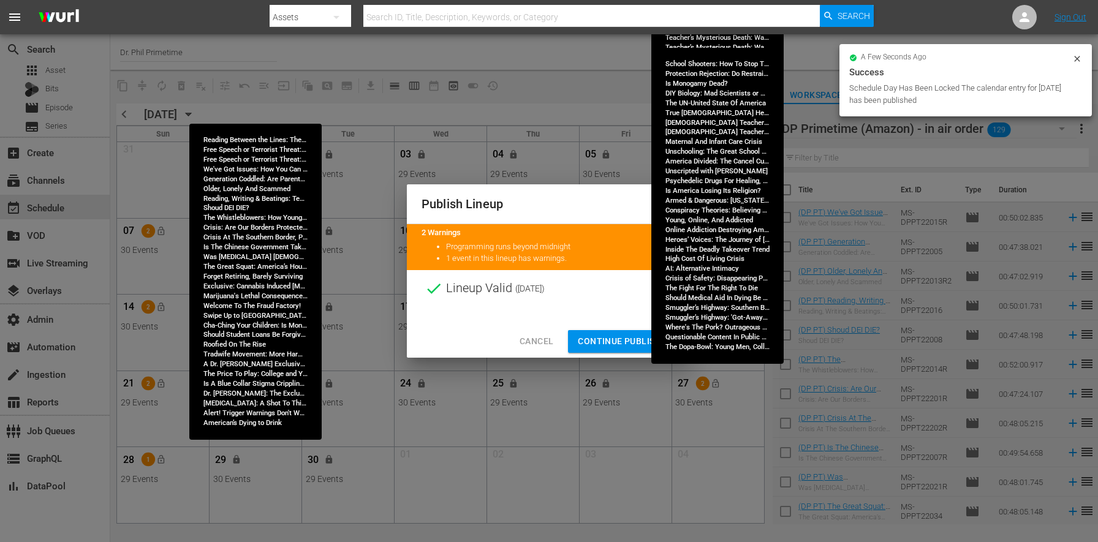
click at [622, 334] on span "Continue Publishing" at bounding box center [627, 341] width 99 height 15
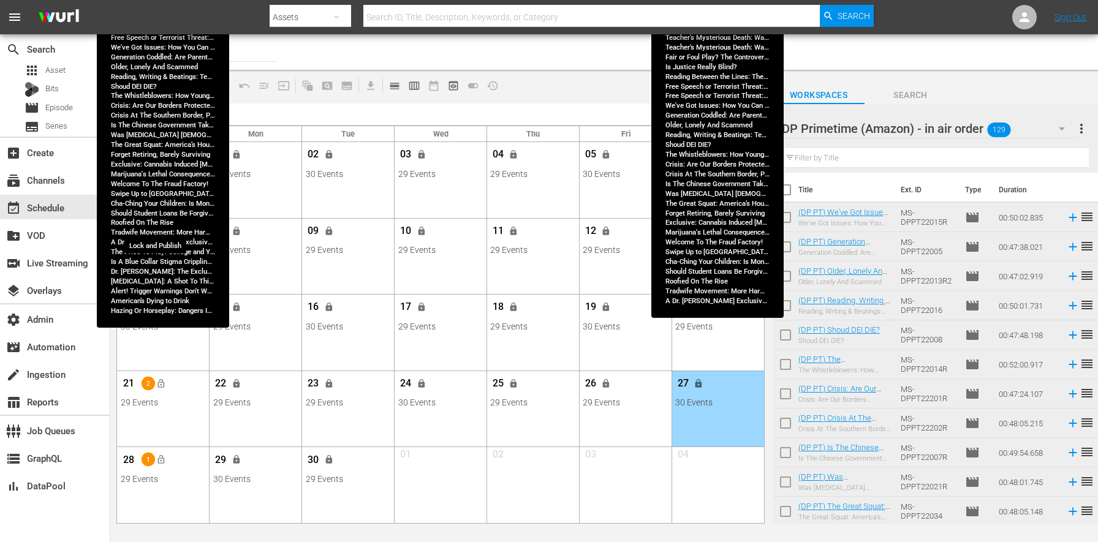
click at [164, 227] on span "lock_open" at bounding box center [161, 231] width 10 height 10
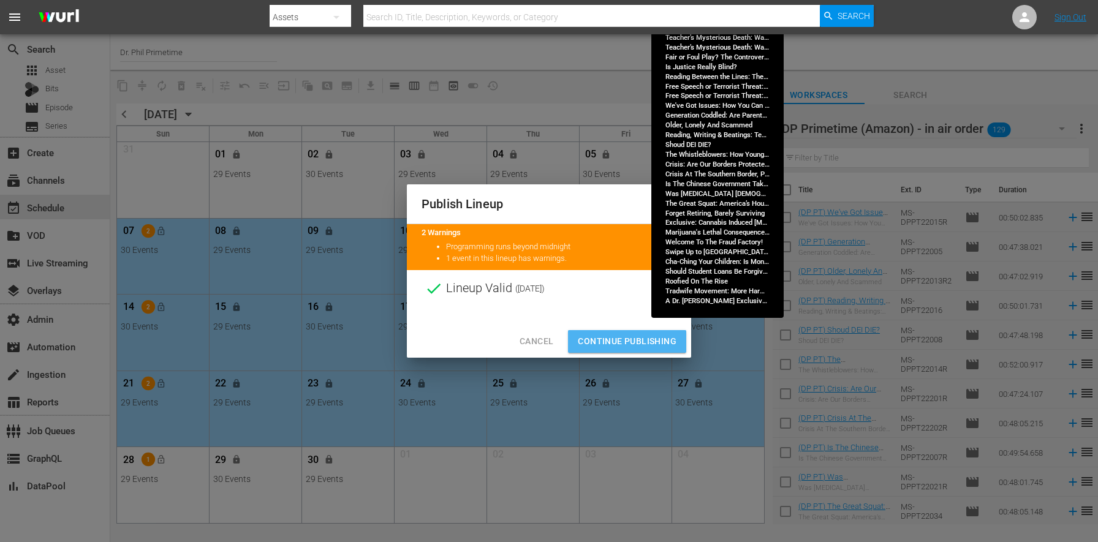
click at [641, 338] on span "Continue Publishing" at bounding box center [627, 341] width 99 height 15
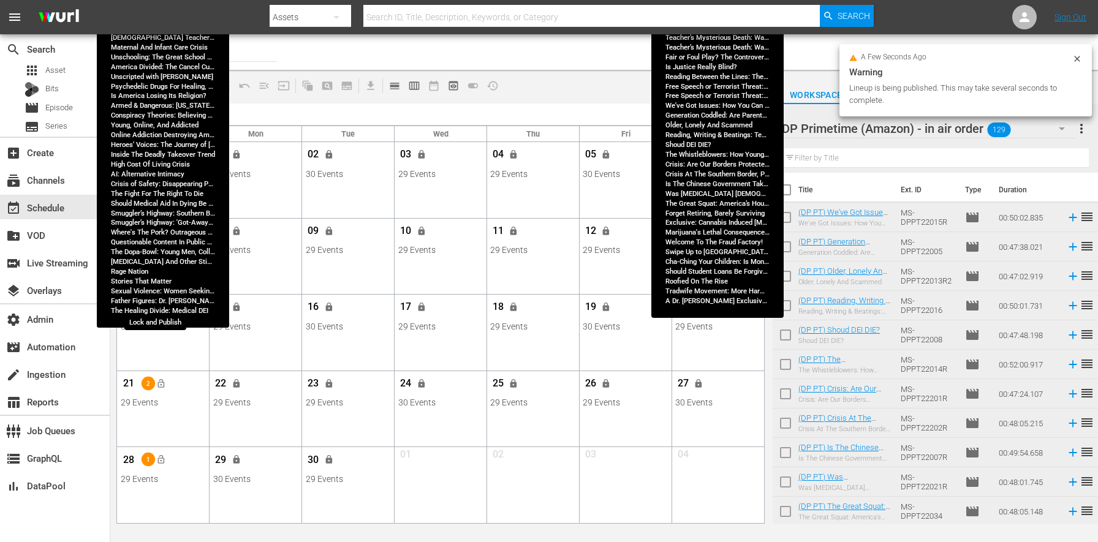
click at [168, 309] on button "lock_open" at bounding box center [161, 307] width 20 height 20
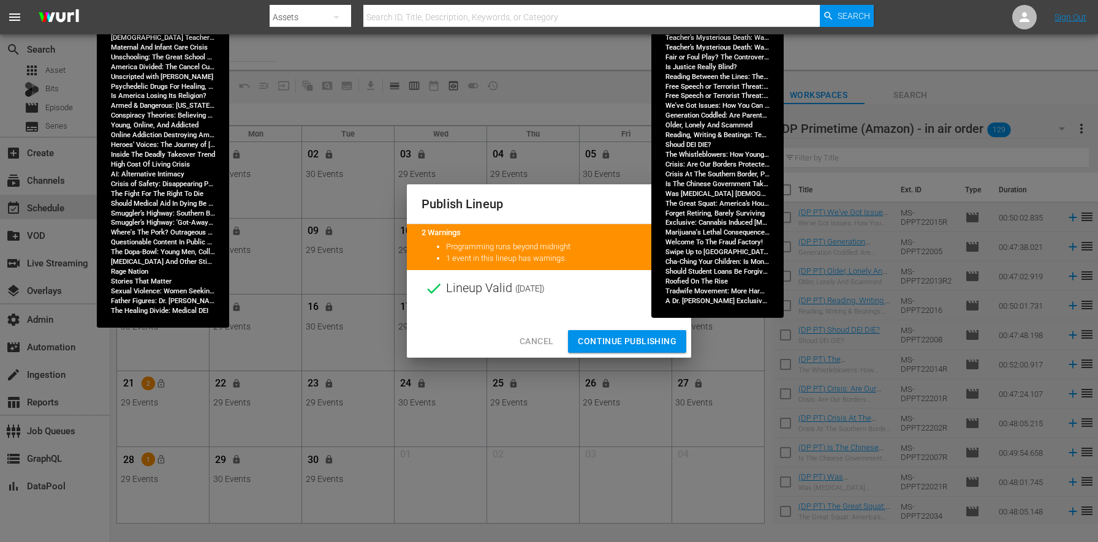
click at [622, 345] on span "Continue Publishing" at bounding box center [627, 341] width 99 height 15
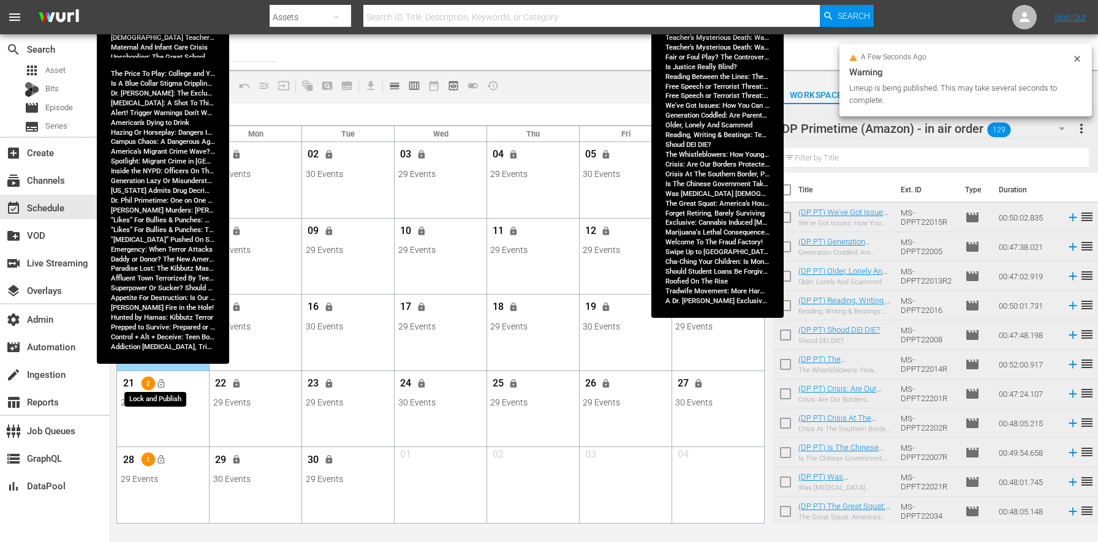
click at [163, 385] on span "lock_open" at bounding box center [161, 384] width 10 height 10
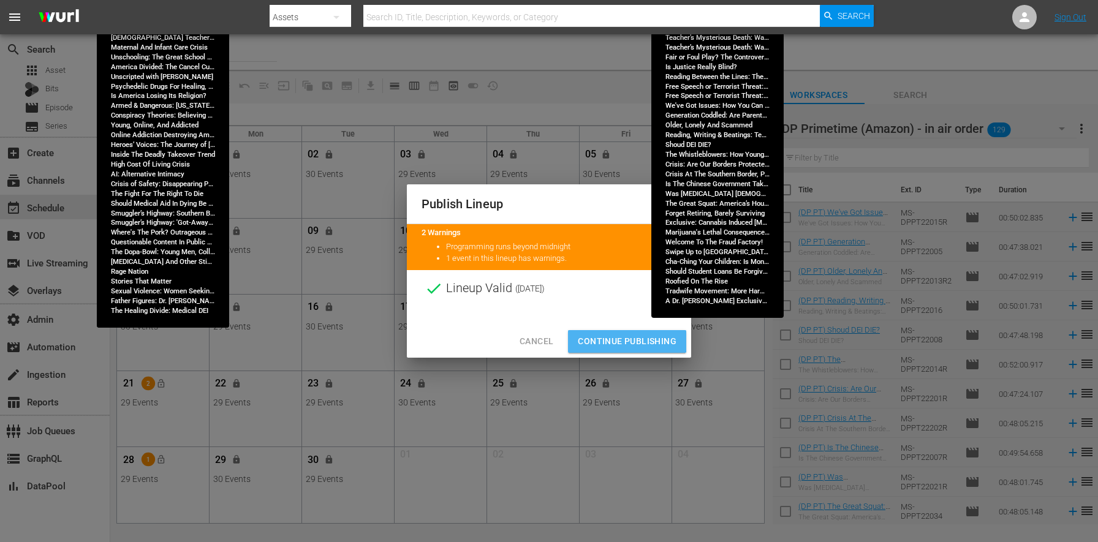
click at [604, 340] on span "Continue Publishing" at bounding box center [627, 341] width 99 height 15
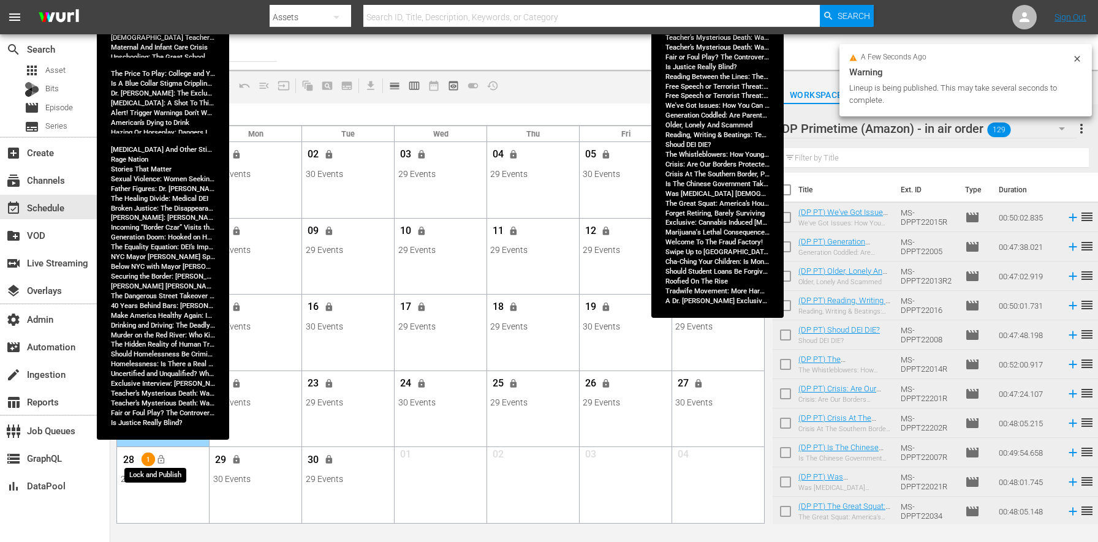
click at [162, 460] on span "lock_open" at bounding box center [161, 460] width 10 height 10
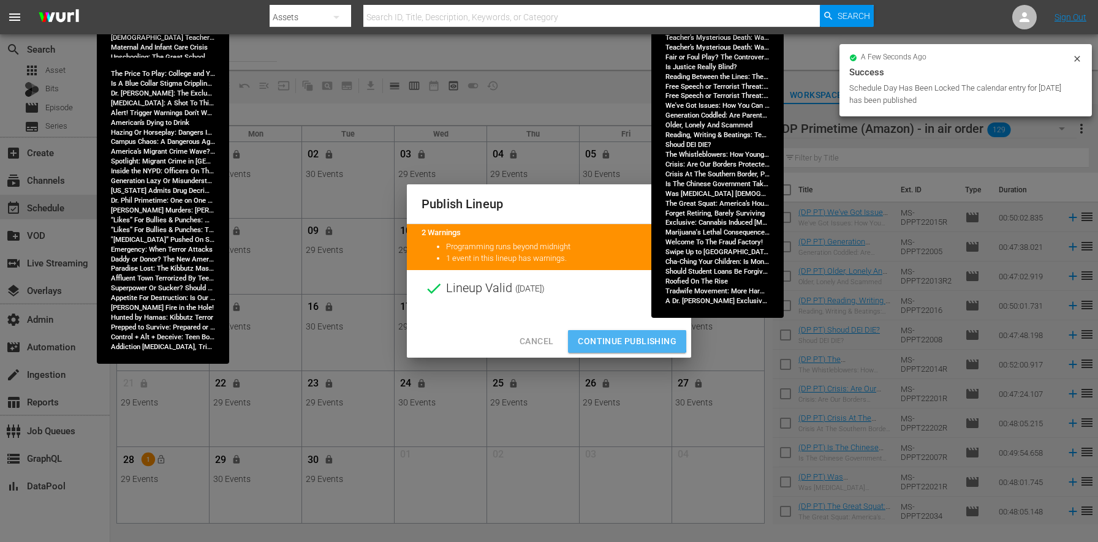
click at [605, 339] on span "Continue Publishing" at bounding box center [627, 341] width 99 height 15
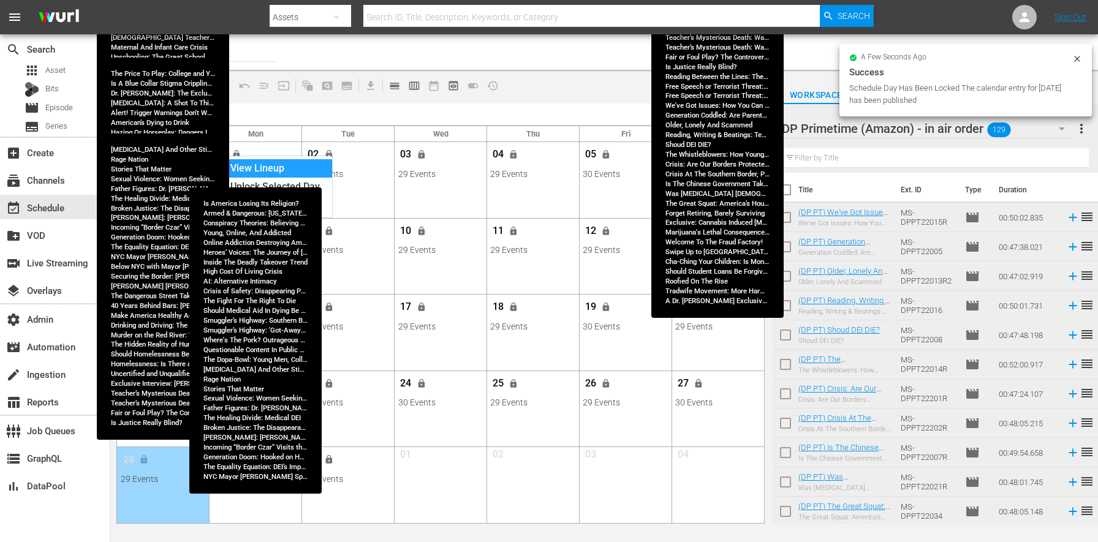
click at [259, 169] on div "View Lineup" at bounding box center [275, 168] width 114 height 18
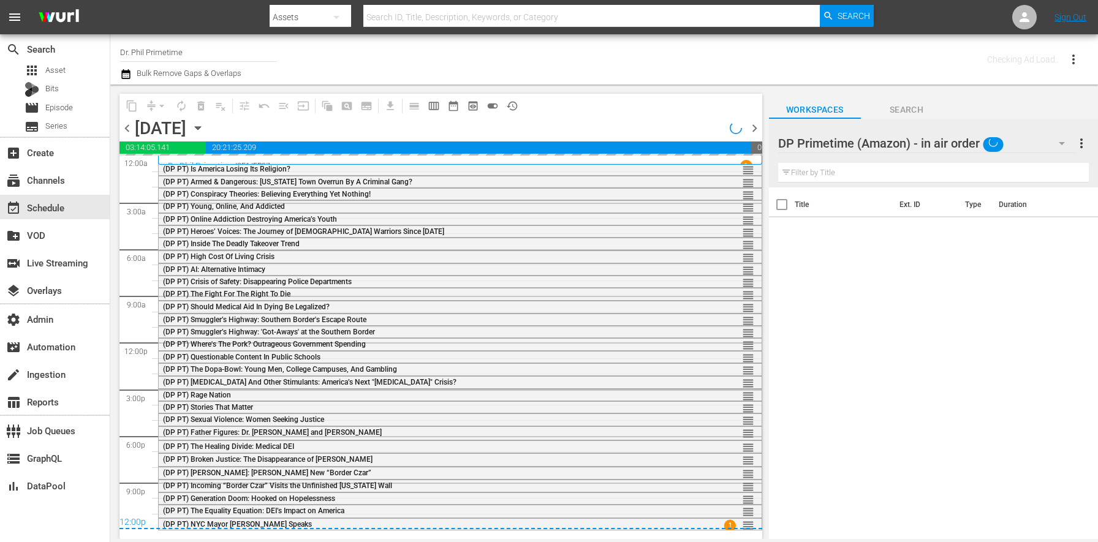
click at [945, 322] on div "Title Ext. ID Type Duration" at bounding box center [933, 363] width 329 height 353
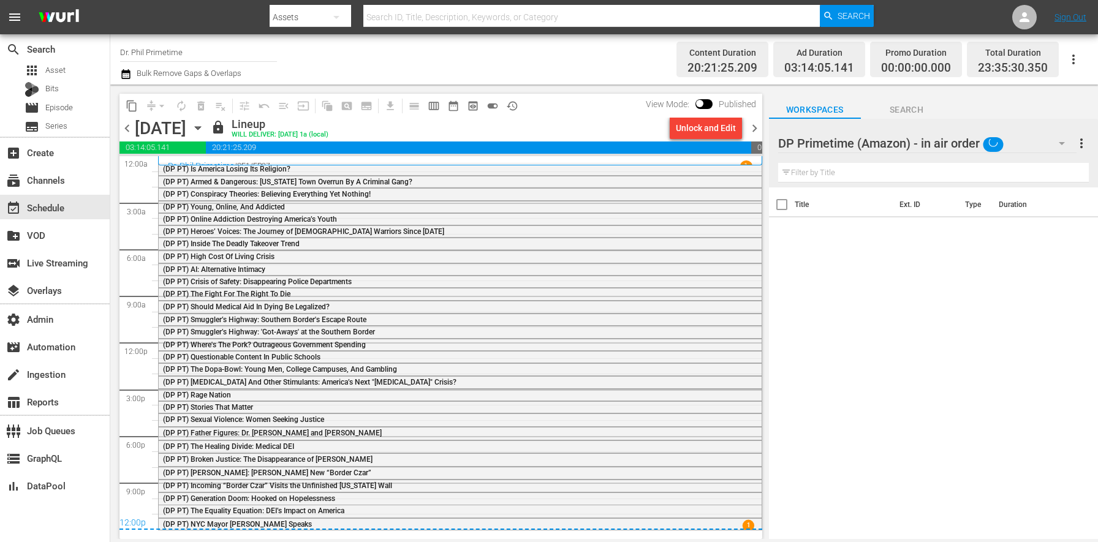
click at [593, 55] on div "Channel Title Dr. Phil Primetime Bulk Remove Gaps & Overlaps" at bounding box center [384, 59] width 528 height 44
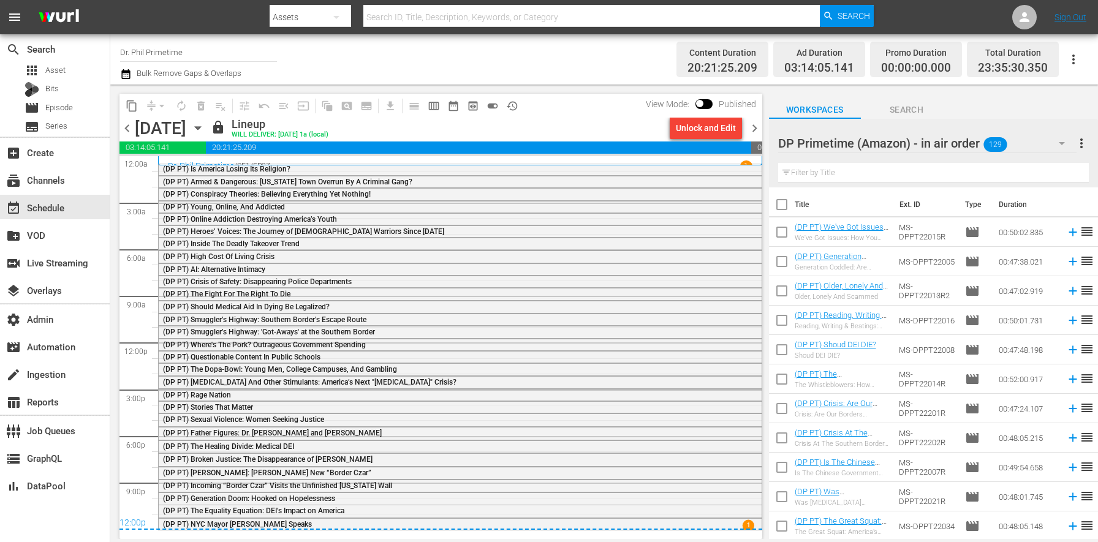
click at [756, 128] on span "chevron_right" at bounding box center [754, 128] width 15 height 15
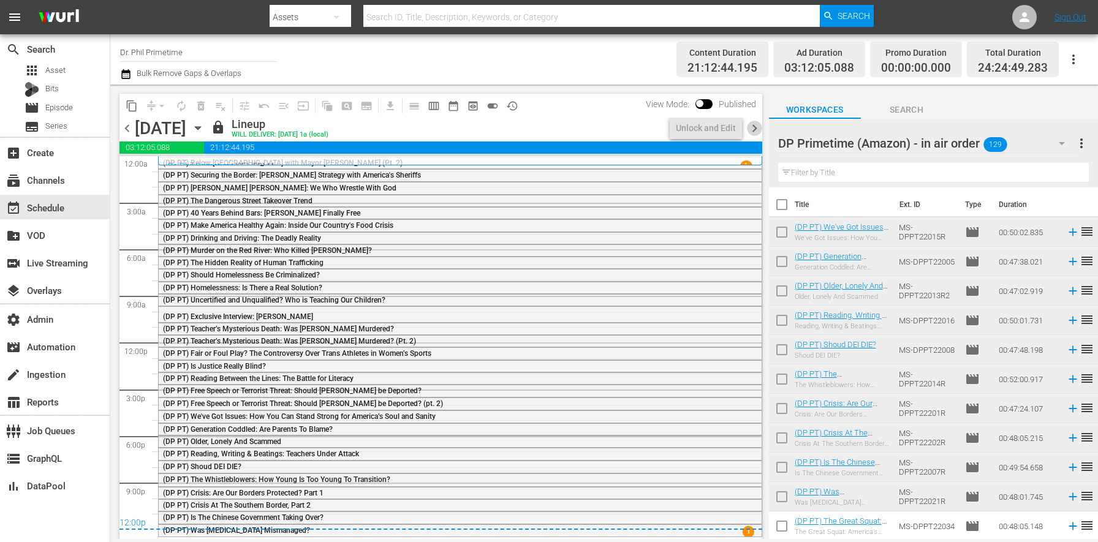
click at [755, 127] on span "chevron_right" at bounding box center [754, 128] width 15 height 15
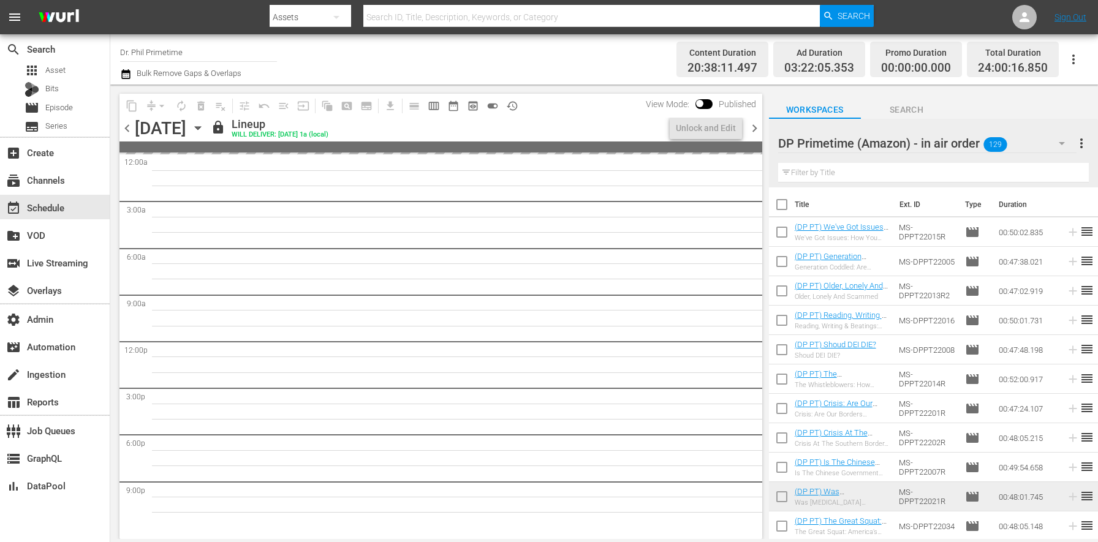
click at [755, 127] on span "chevron_right" at bounding box center [754, 128] width 15 height 15
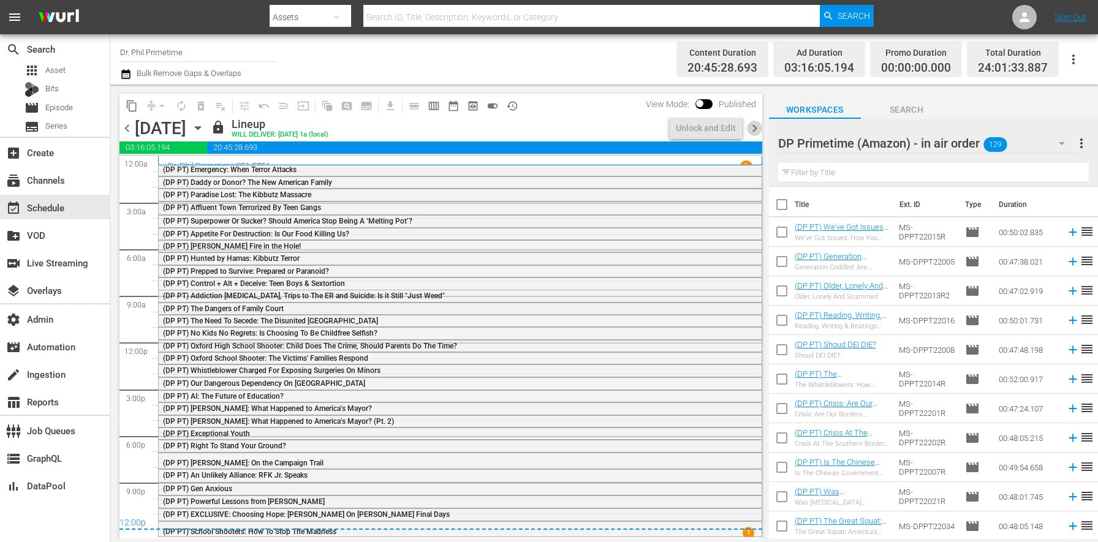
click at [755, 127] on span "chevron_right" at bounding box center [754, 128] width 15 height 15
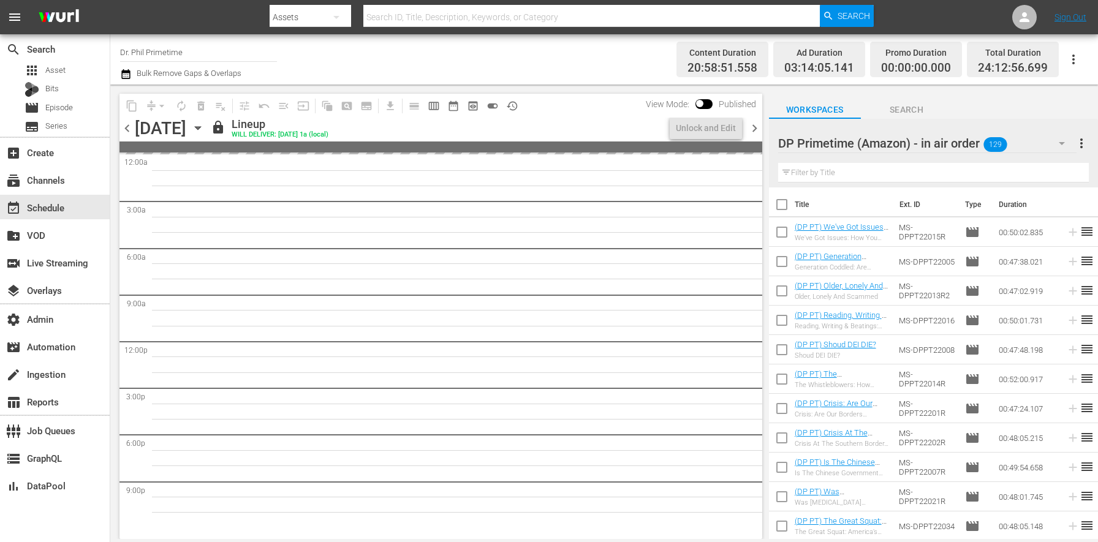
click at [755, 127] on span "chevron_right" at bounding box center [754, 128] width 15 height 15
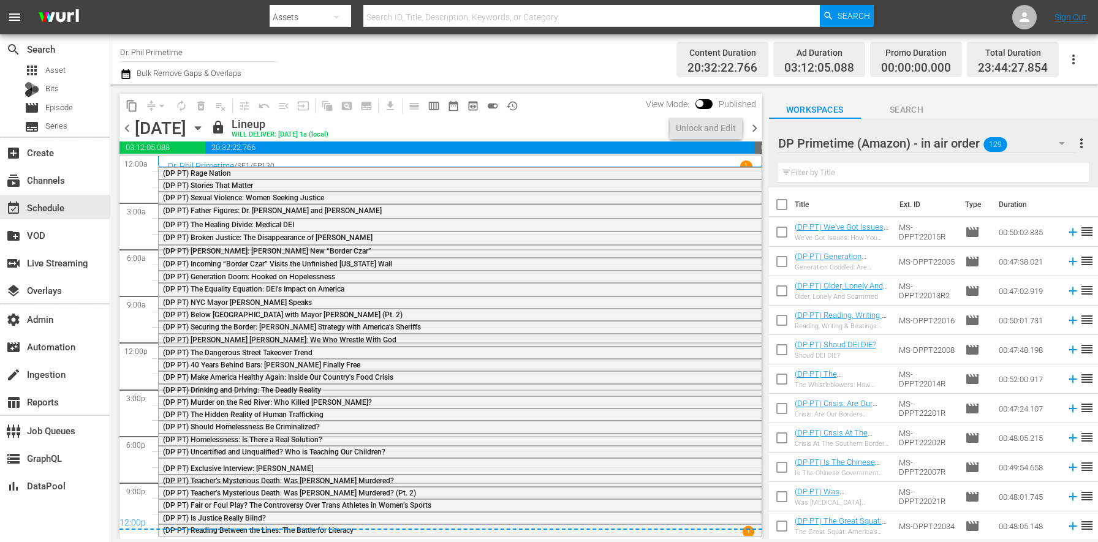
click at [755, 127] on span "chevron_right" at bounding box center [754, 128] width 15 height 15
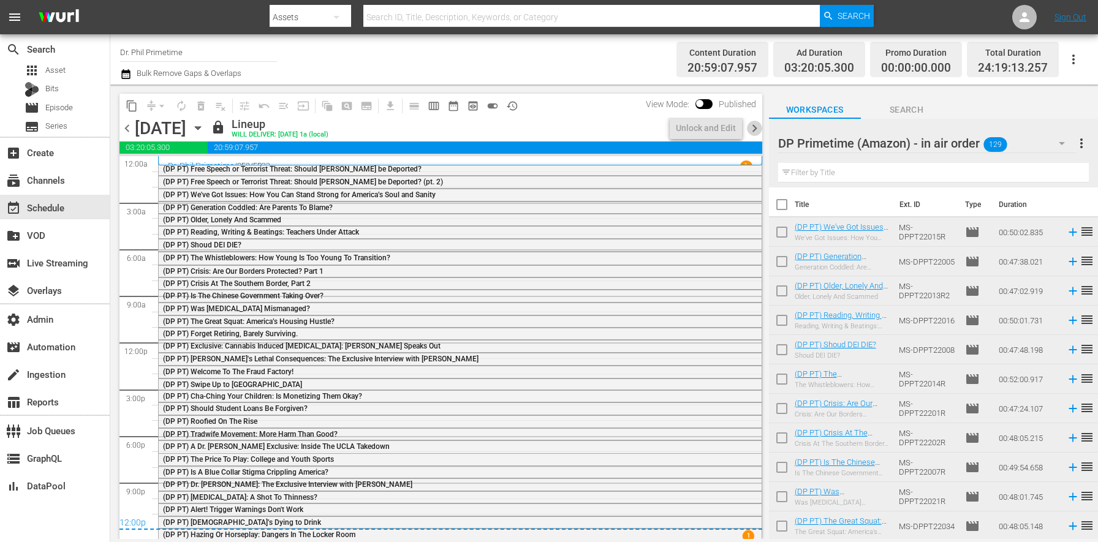
click at [755, 127] on span "chevron_right" at bounding box center [754, 128] width 15 height 15
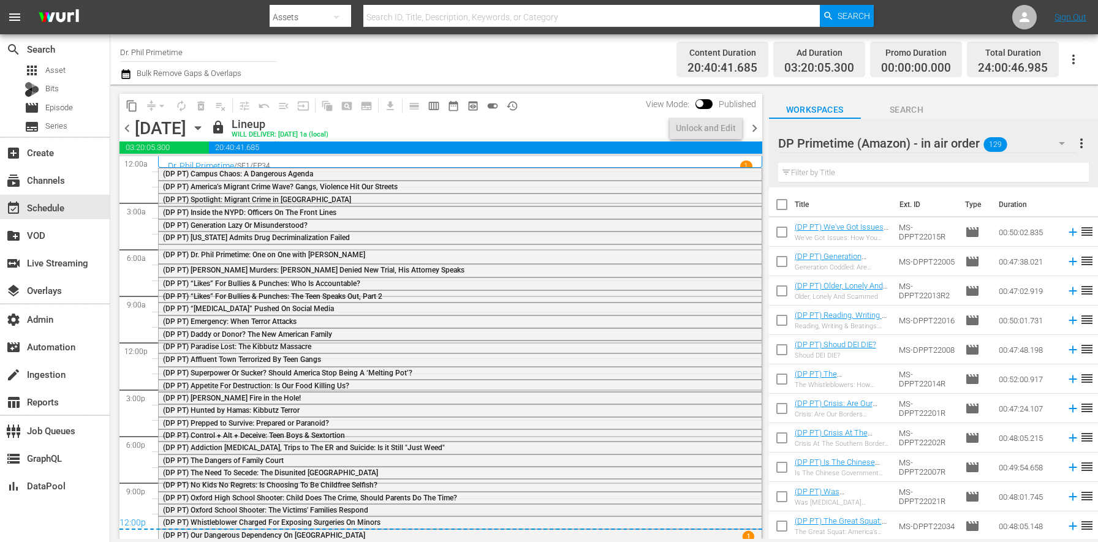
click at [755, 127] on span "chevron_right" at bounding box center [754, 128] width 15 height 15
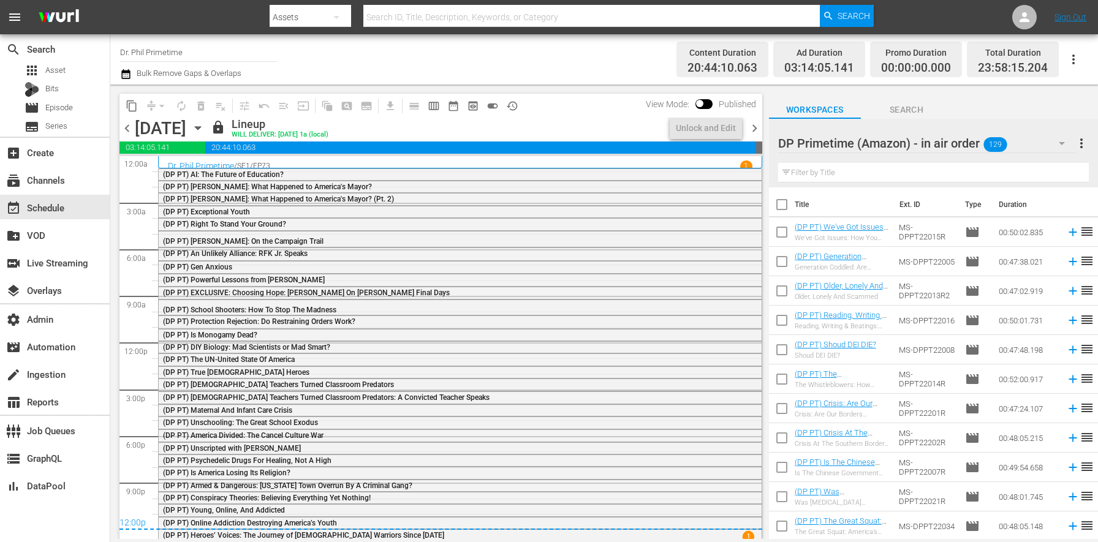
click at [756, 127] on span "chevron_right" at bounding box center [754, 128] width 15 height 15
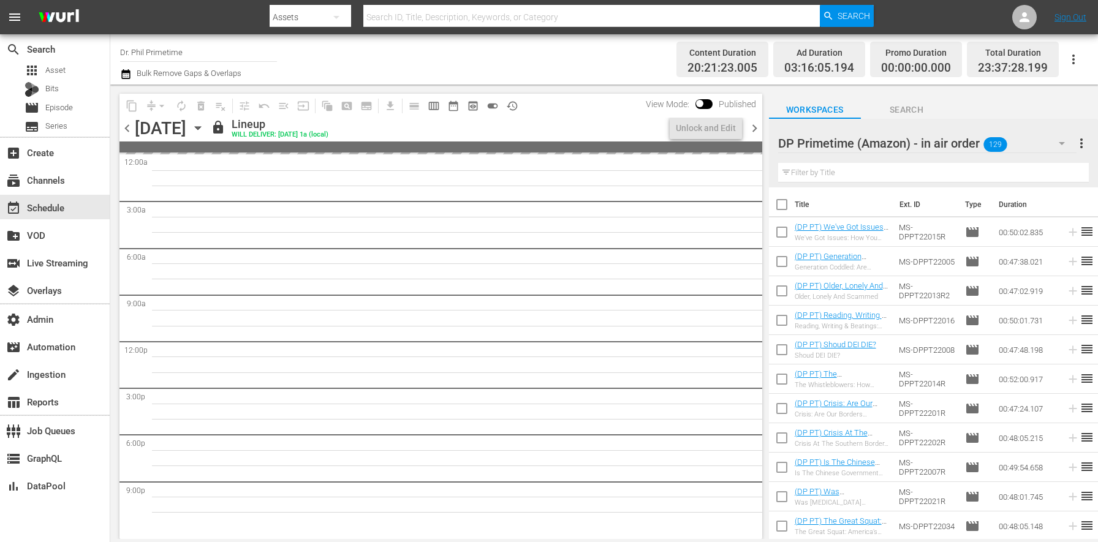
click at [756, 127] on span "chevron_right" at bounding box center [754, 128] width 15 height 15
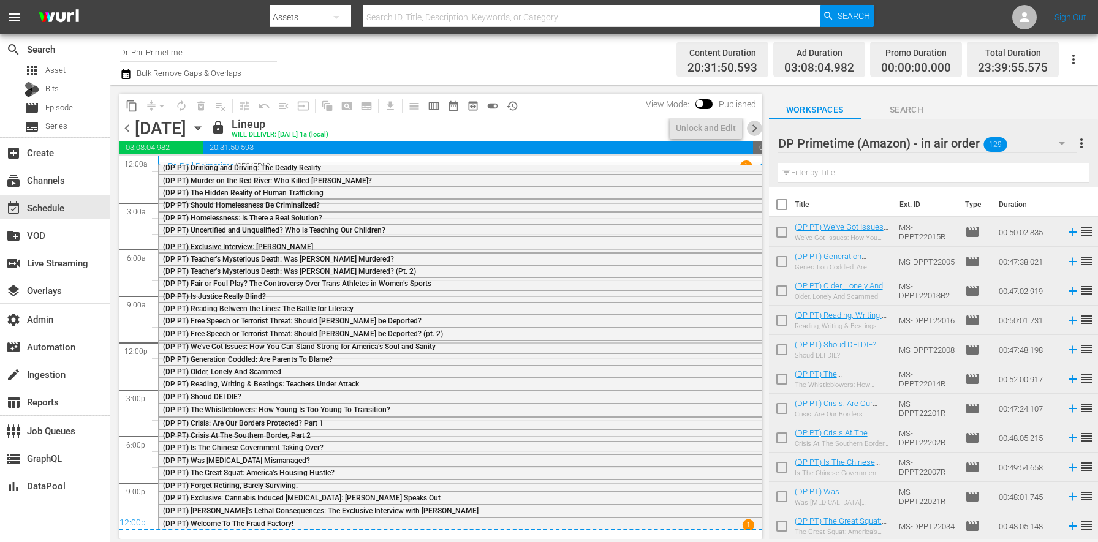
click at [756, 127] on span "chevron_right" at bounding box center [754, 128] width 15 height 15
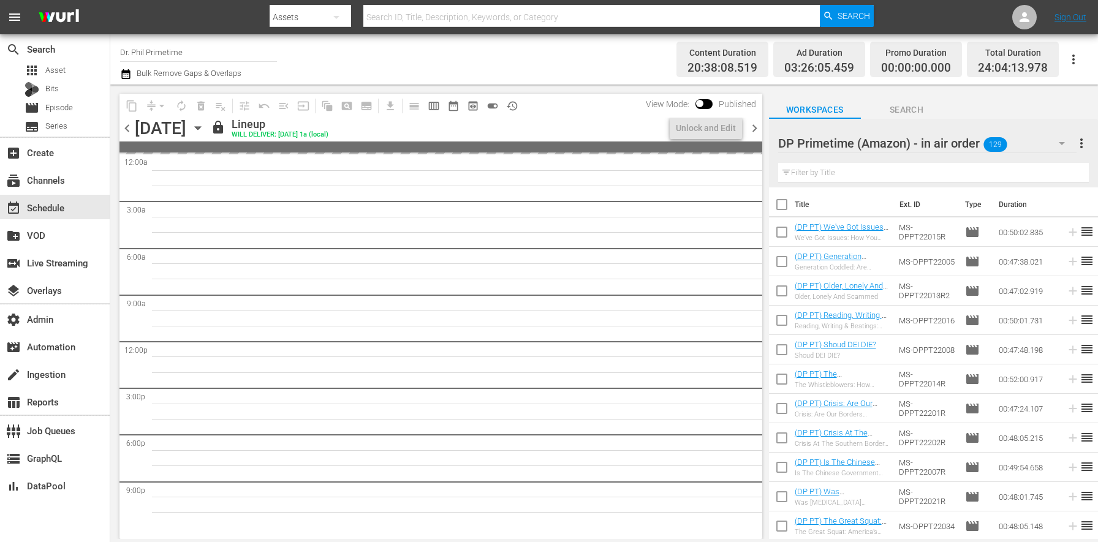
click at [756, 127] on span "chevron_right" at bounding box center [754, 128] width 15 height 15
click at [756, 128] on span "chevron_right" at bounding box center [754, 128] width 15 height 15
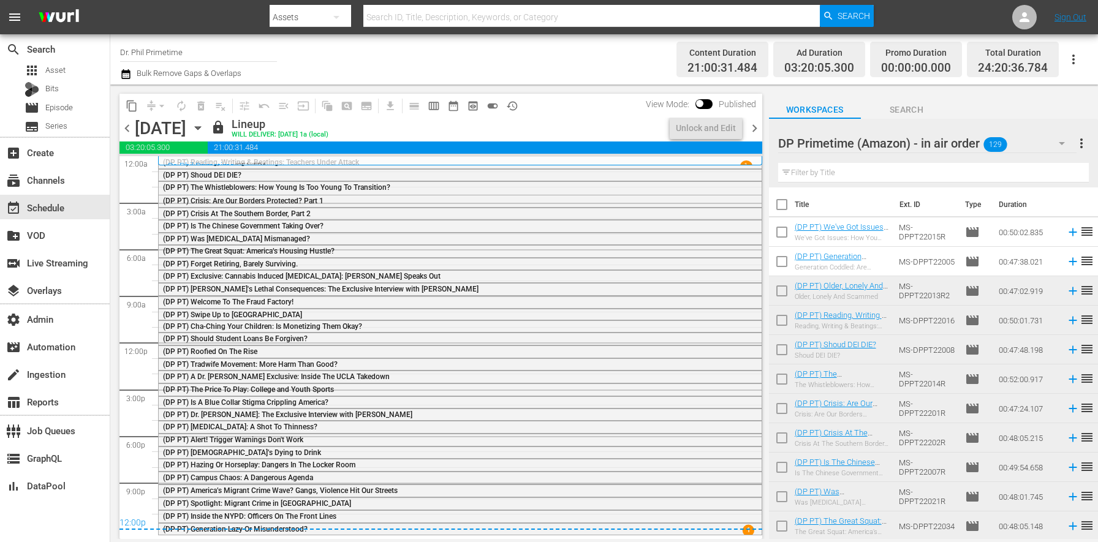
click at [756, 128] on span "chevron_right" at bounding box center [754, 128] width 15 height 15
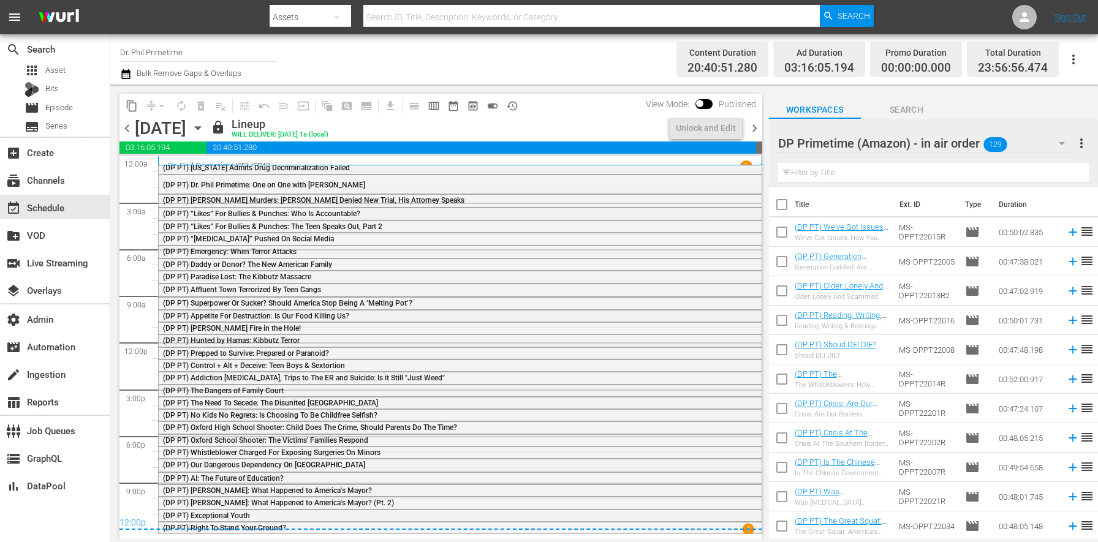
click at [756, 128] on span "chevron_right" at bounding box center [754, 128] width 15 height 15
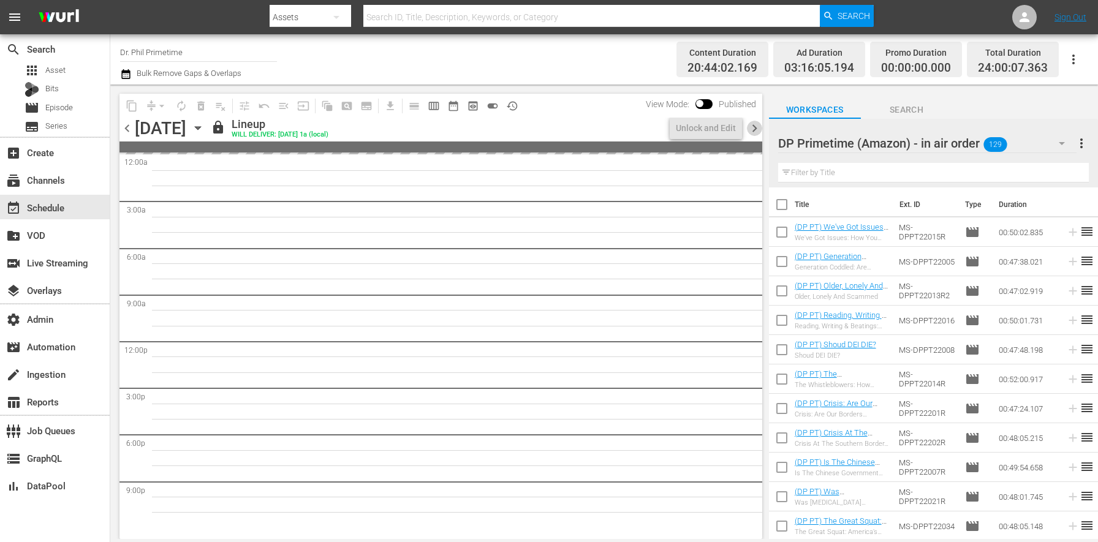
click at [756, 128] on span "chevron_right" at bounding box center [754, 128] width 15 height 15
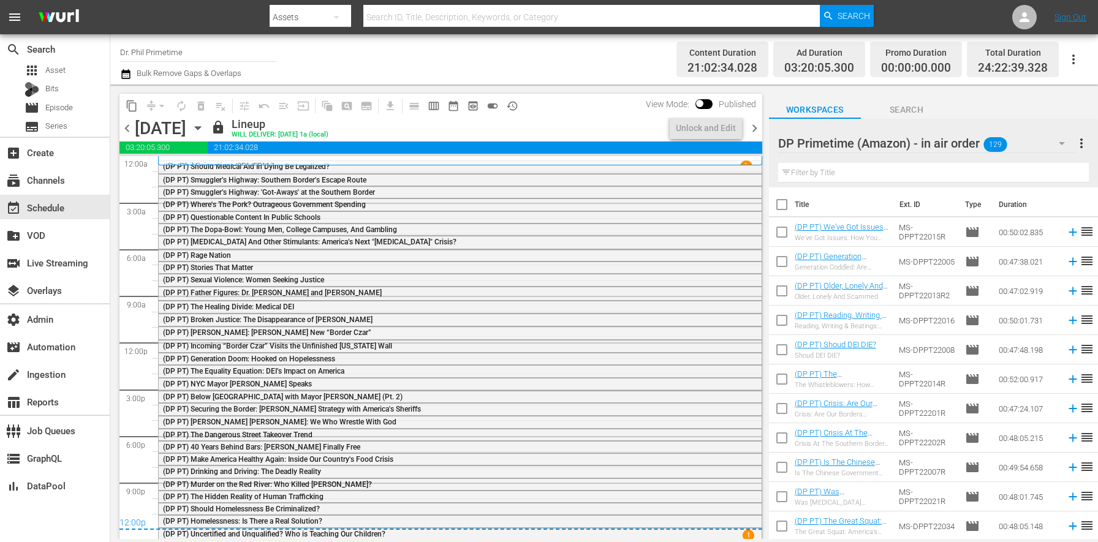
click at [756, 128] on span "chevron_right" at bounding box center [754, 128] width 15 height 15
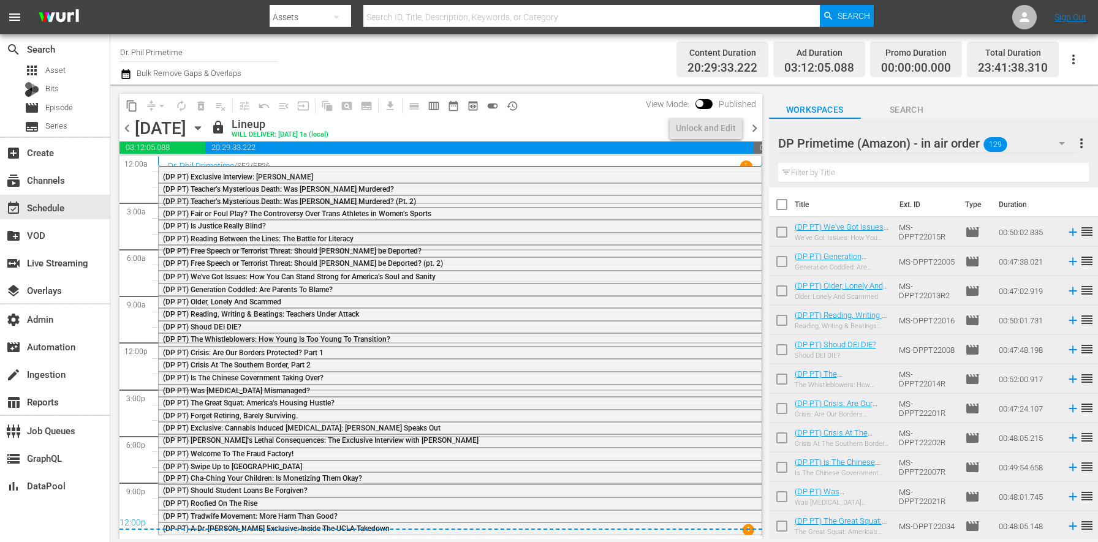
click at [756, 128] on span "chevron_right" at bounding box center [754, 128] width 15 height 15
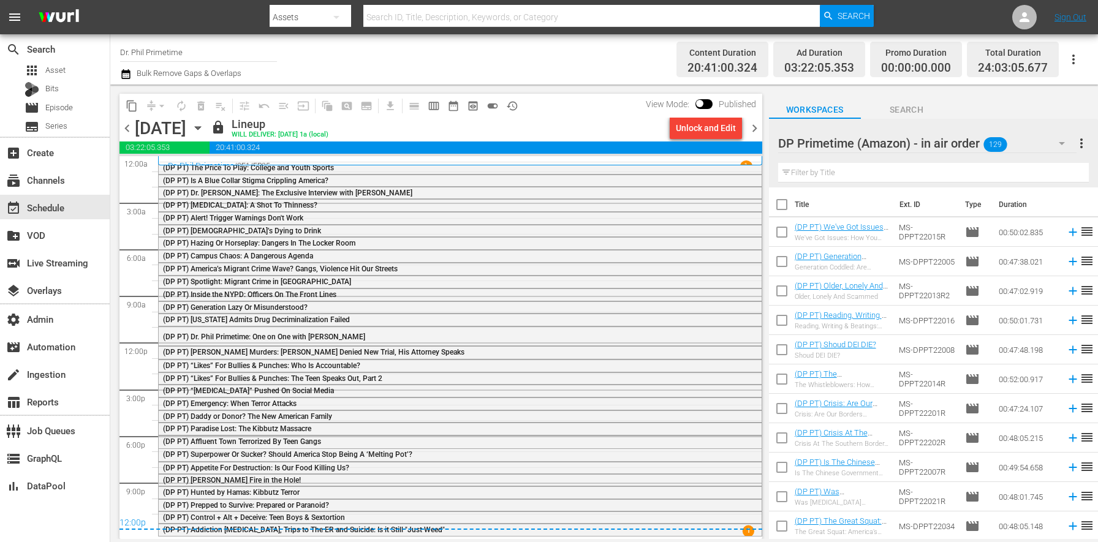
click at [756, 128] on span "chevron_right" at bounding box center [754, 128] width 15 height 15
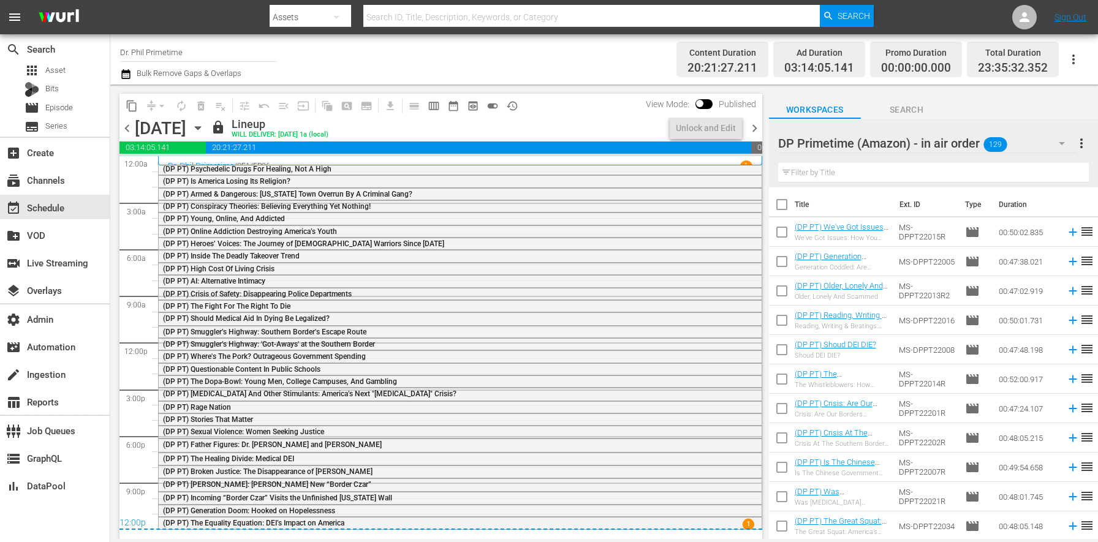
click at [756, 128] on span "chevron_right" at bounding box center [754, 128] width 15 height 15
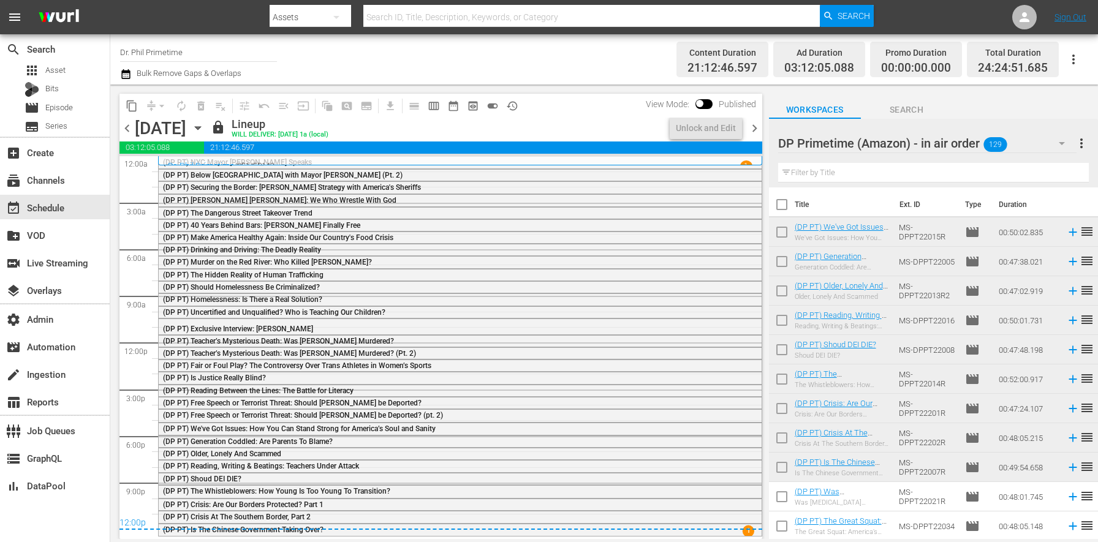
click at [756, 128] on span "chevron_right" at bounding box center [754, 128] width 15 height 15
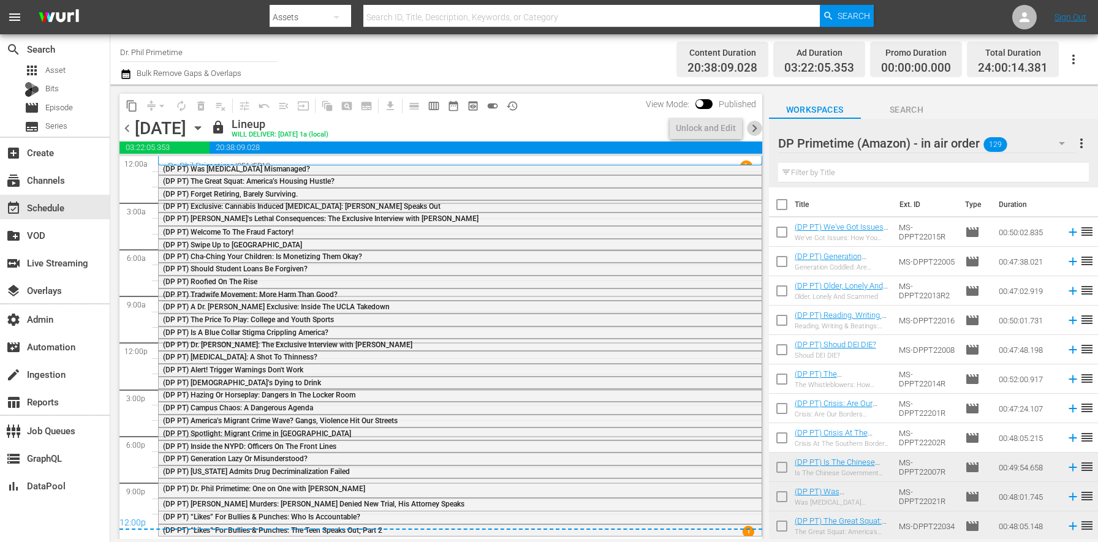
click at [756, 128] on span "chevron_right" at bounding box center [754, 128] width 15 height 15
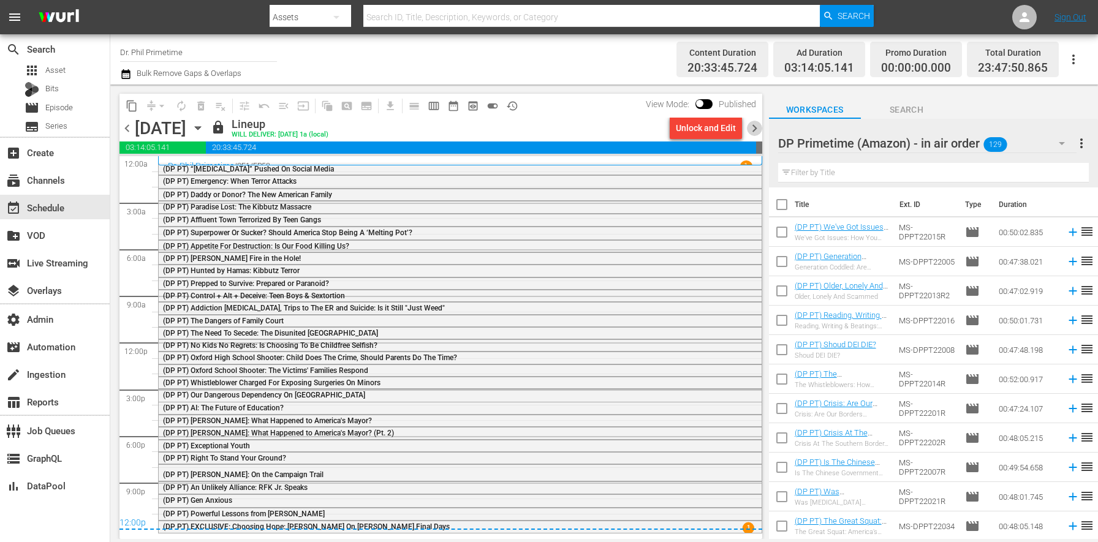
click at [756, 128] on span "chevron_right" at bounding box center [754, 128] width 15 height 15
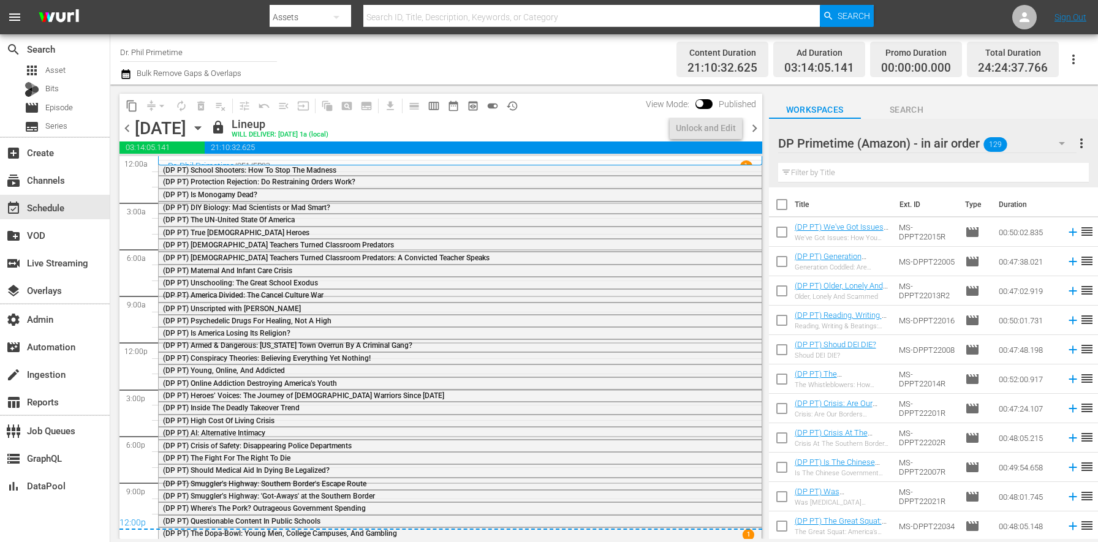
click at [766, 122] on div "content_copy compress arrow_drop_down autorenew_outlined delete_forever_outline…" at bounding box center [439, 312] width 658 height 454
click at [758, 134] on span "chevron_right" at bounding box center [754, 128] width 15 height 15
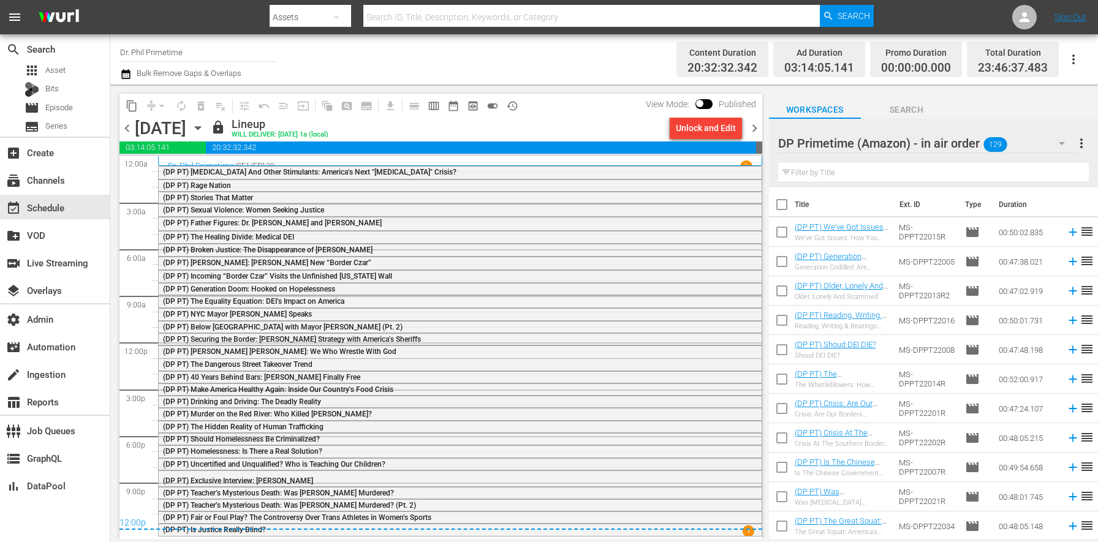
click at [758, 134] on span "chevron_right" at bounding box center [754, 128] width 15 height 15
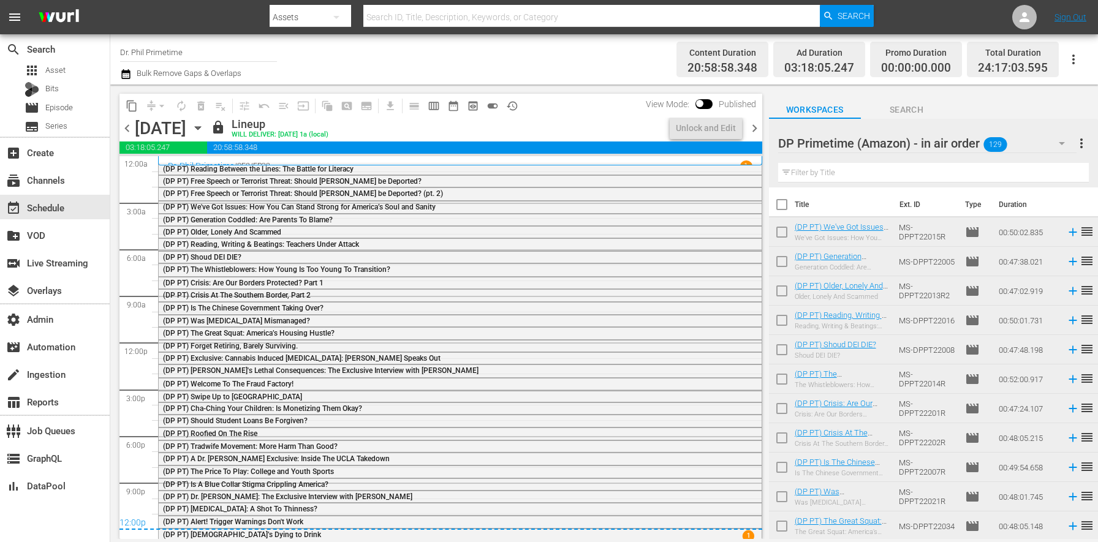
click at [758, 134] on span "chevron_right" at bounding box center [754, 128] width 15 height 15
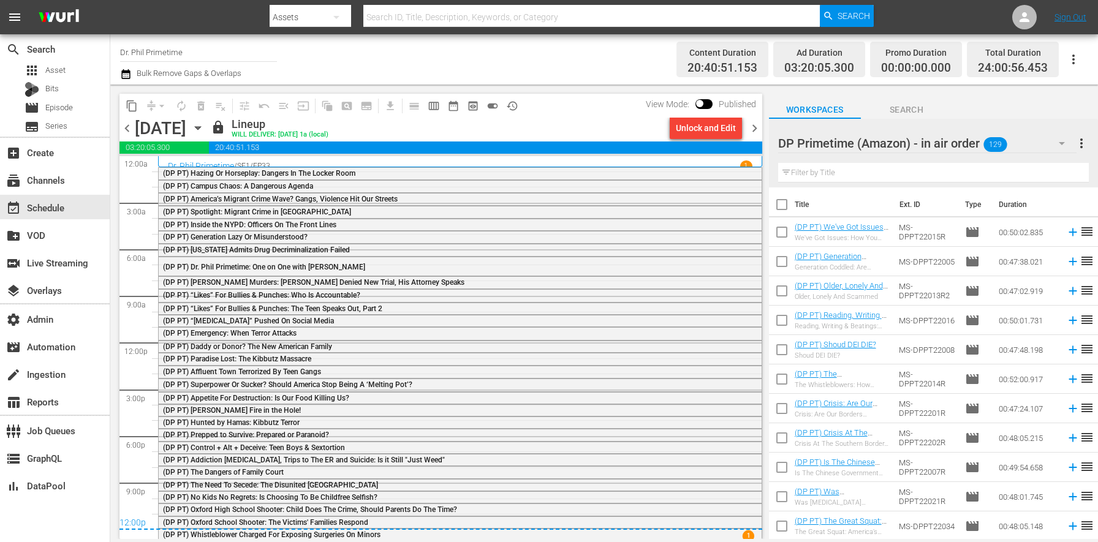
click at [128, 75] on icon "button" at bounding box center [126, 74] width 12 height 15
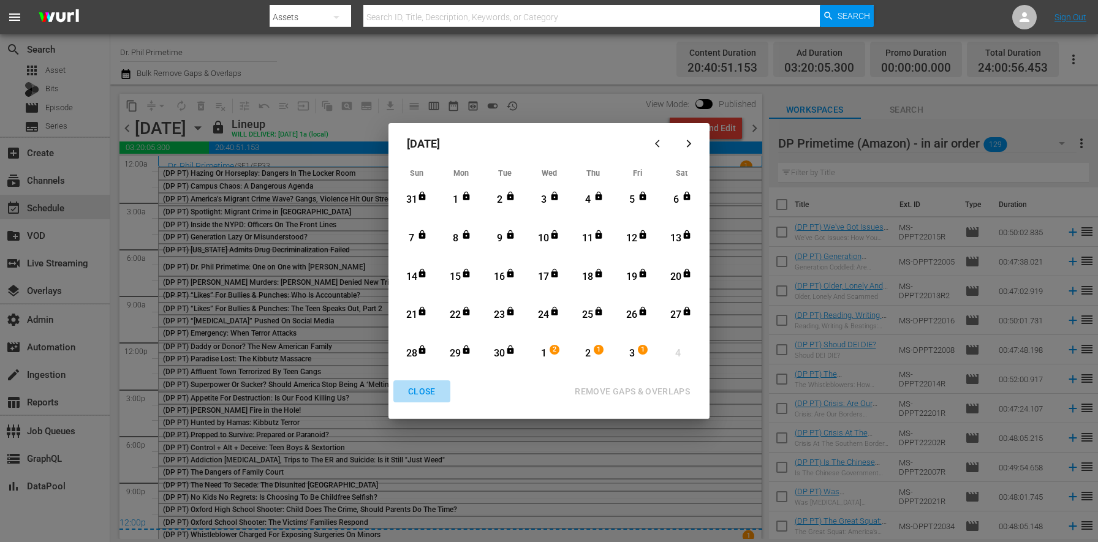
click at [421, 398] on div "CLOSE" at bounding box center [421, 391] width 47 height 15
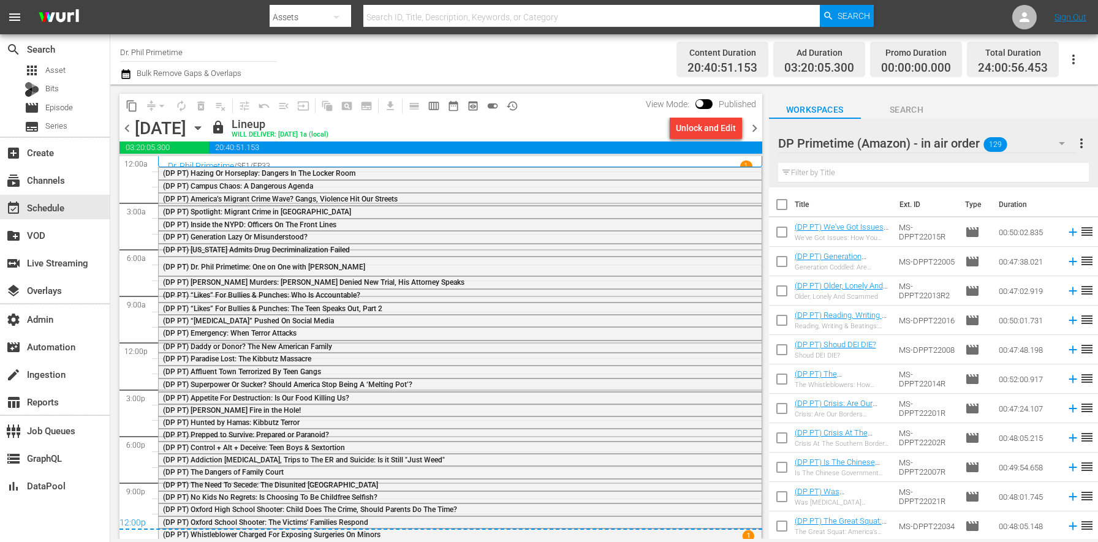
click at [1017, 31] on nav "menu Search By Assets Search ID, Title, Description, Keywords, or Category Sear…" at bounding box center [549, 17] width 1098 height 34
click at [1021, 22] on icon at bounding box center [1024, 17] width 15 height 15
